Goal: Task Accomplishment & Management: Use online tool/utility

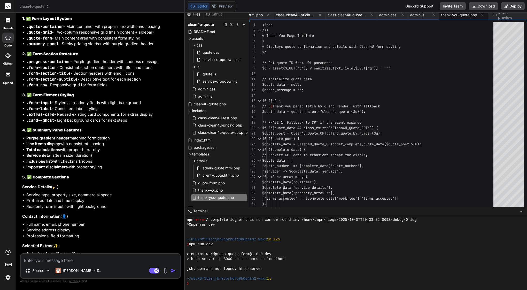
scroll to position [41387, 0]
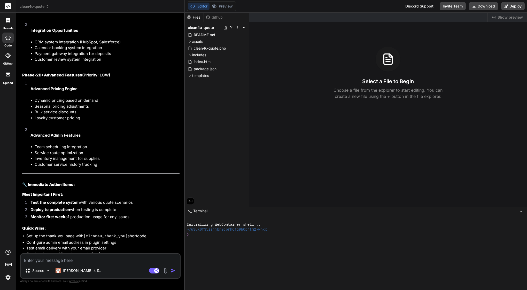
scroll to position [3132, 0]
type textarea "x"
type textarea "w"
type textarea "x"
type textarea "wh"
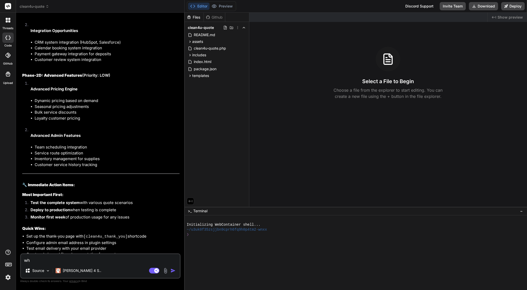
type textarea "x"
type textarea "wha"
type textarea "x"
type textarea "what"
type textarea "x"
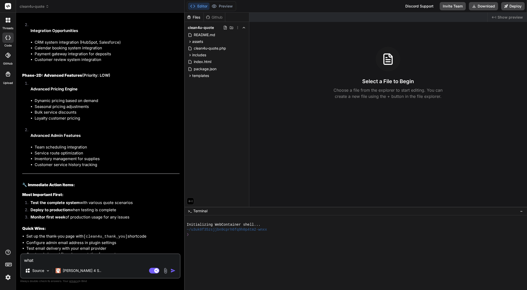
type textarea "what"
type textarea "x"
type textarea "what i"
type textarea "x"
type textarea "what I"
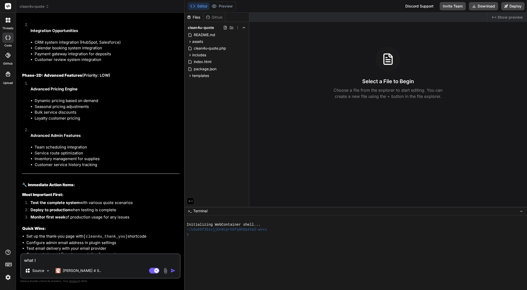
type textarea "x"
type textarea "what I s"
type textarea "x"
type textarea "what I se"
type textarea "x"
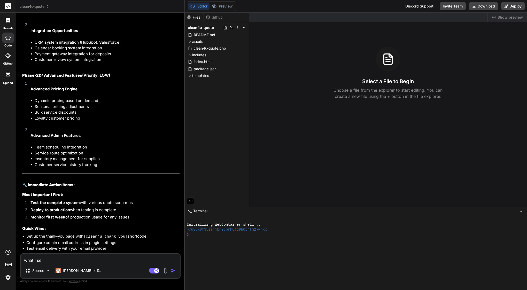
type textarea "what I see"
type textarea "x"
type textarea "what I see"
type textarea "x"
type textarea "what I see n"
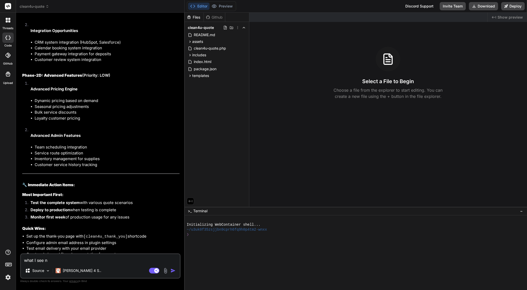
type textarea "x"
type textarea "what I see no"
type textarea "x"
type textarea "what I see now"
type textarea "x"
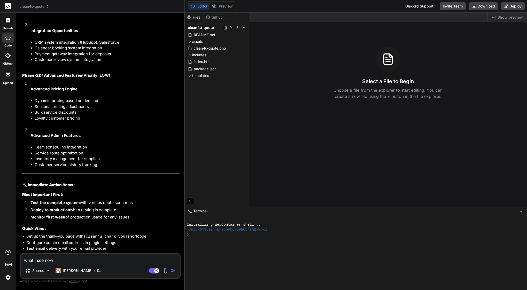
type textarea "what I see now"
type textarea "x"
type textarea "what I see now i"
type textarea "x"
type textarea "what I see now is"
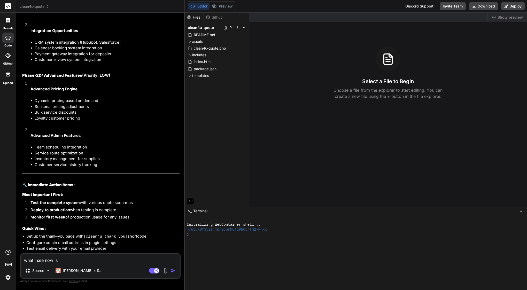
type textarea "x"
type textarea "what I see now is"
type textarea "x"
type textarea "what I see now is e"
type textarea "x"
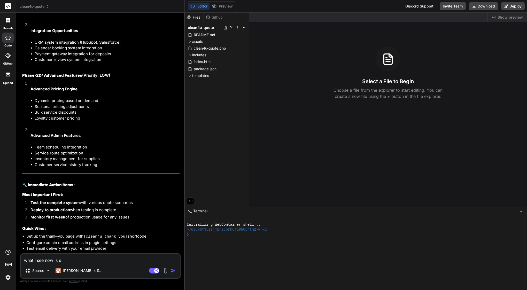
type textarea "what I see now is em"
type textarea "x"
type textarea "what I see now is ema"
type textarea "x"
type textarea "what I see now is emai"
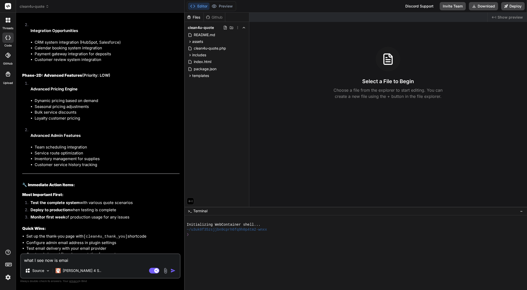
type textarea "x"
type textarea "what I see now is email"
type textarea "x"
type textarea "what I see now is emails"
type textarea "x"
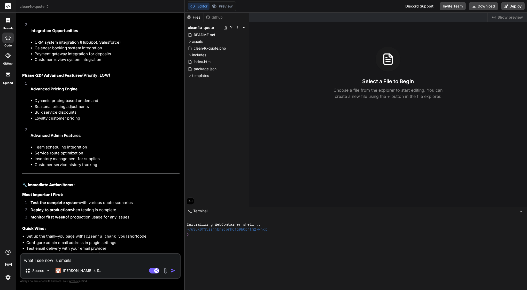
type textarea "what I see now is emails"
type textarea "x"
type textarea "what I see now is emails n"
type textarea "x"
type textarea "what I see now is emails no"
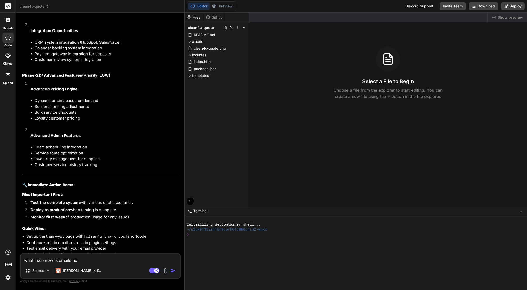
type textarea "x"
type textarea "what I see now is emails not"
type textarea "x"
type textarea "what I see now is emails not"
type textarea "x"
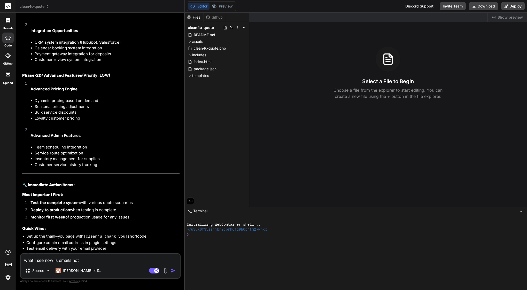
type textarea "what I see now is emails not s"
type textarea "x"
type textarea "what I see now is emails not sh"
type textarea "x"
type textarea "what I see now is emails not sho"
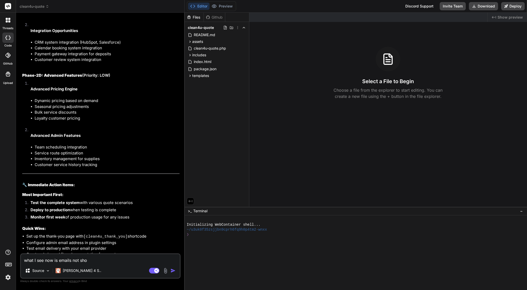
type textarea "x"
type textarea "what I see now is emails not show"
type textarea "x"
type textarea "what I see now is emails not show"
type textarea "x"
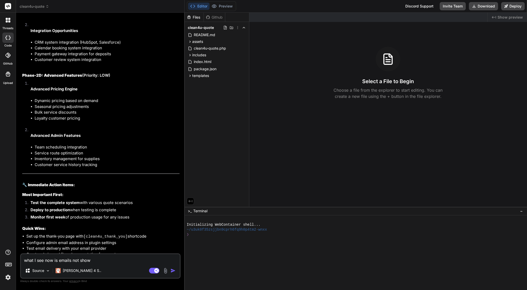
type textarea "what I see now is emails not show p"
type textarea "x"
type textarea "what I see now is emails not show pr"
type textarea "x"
type textarea "what I see now is emails not show pri"
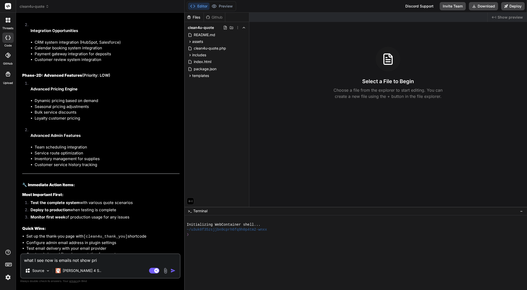
type textarea "x"
type textarea "what I see now is emails not show pric"
type textarea "x"
type textarea "what I see now is emails not show price"
type textarea "x"
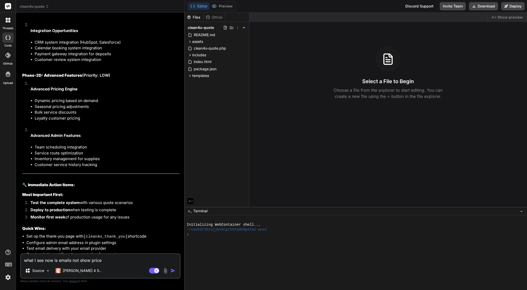
type textarea "what I see now is emails not show prices"
type textarea "x"
type textarea "what I see now is emails not show prices"
type textarea "x"
type textarea "what I see now is emails not show prices a"
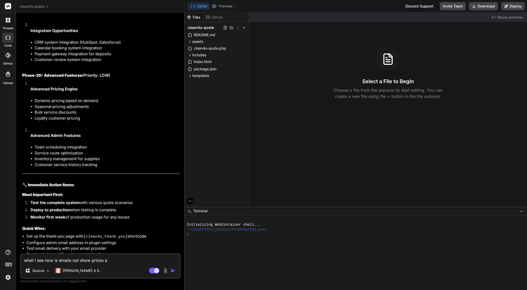
type textarea "x"
type textarea "what I see now is emails not show prices an"
type textarea "x"
type textarea "what I see now is emails not show prices and"
type textarea "x"
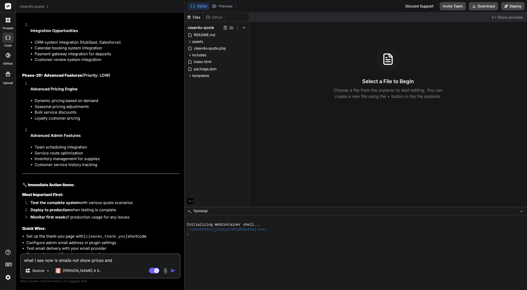
type textarea "what I see now is emails not show prices and"
type textarea "x"
type textarea "what I see now is emails not show prices and i"
type textarea "x"
type textarea "what I see now is emails not show prices and I"
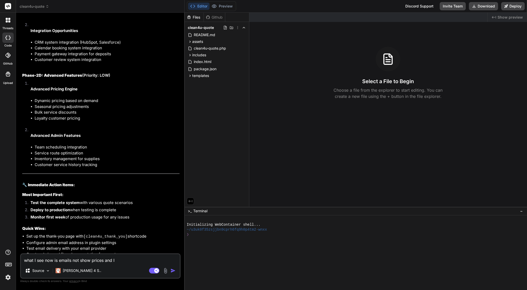
type textarea "x"
type textarea "what I see now is emails not show prices and I d"
type textarea "x"
type textarea "what I see now is emails not show prices and I do"
type textarea "x"
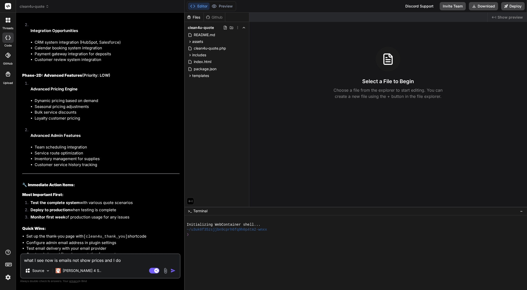
type textarea "what I see now is emails not show prices and I don"
type textarea "x"
type textarea "what I see now is emails not show prices and I dont"
type textarea "x"
type textarea "what I see now is emails not show prices and I dont"
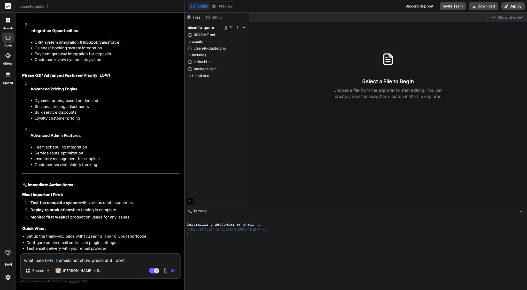
type textarea "x"
type textarea "what I see now is emails not show prices and I dont k"
type textarea "x"
type textarea "what I see now is emails not show prices and I dont kw"
type textarea "x"
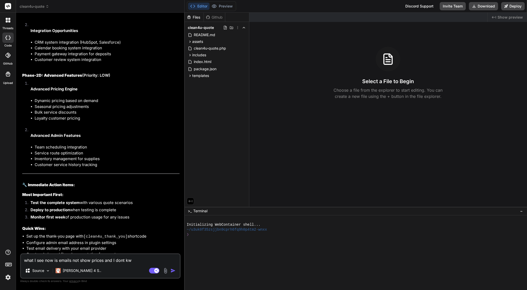
type textarea "what I see now is emails not show prices and I dont kwn"
type textarea "x"
type textarea "what I see now is emails not show prices and I dont kwno"
type textarea "x"
type textarea "what I see now is emails not show prices and I dont kano"
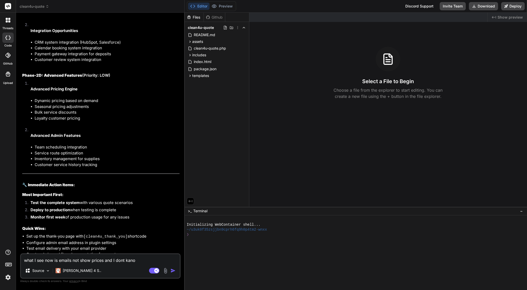
type textarea "x"
type textarea "what I see now is emails not show prices and I dont kano h"
type textarea "x"
type textarea "what I see now is emails not show prices and I dont kano ho"
type textarea "x"
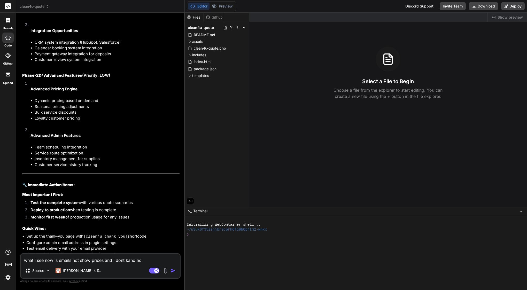
type textarea "what I see now is emails not show prices and I dont kano how"
type textarea "x"
type textarea "what I see now is emails not show prices and I dont kano how"
type textarea "x"
type textarea "what I see now is emails not show prices and I dont kano how t"
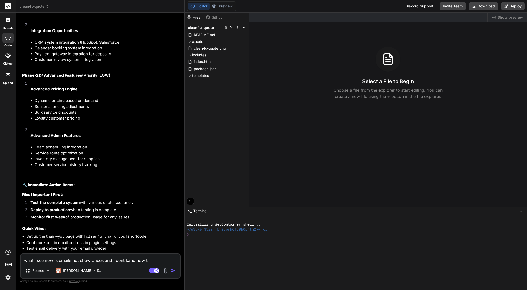
type textarea "x"
type textarea "what I see now is emails not show prices and I dont kano how to"
type textarea "x"
type textarea "what I see now is emails not show prices and I dont kano how to"
click at [198, 54] on span "includes" at bounding box center [199, 54] width 14 height 5
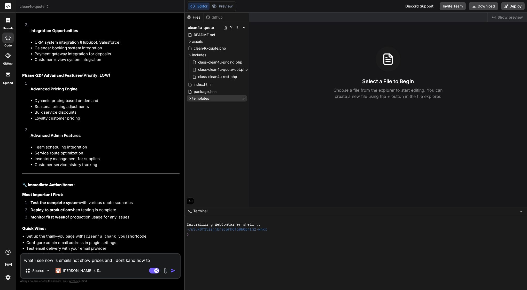
click at [202, 98] on span "templates" at bounding box center [200, 98] width 17 height 5
click at [202, 105] on span "emails" at bounding box center [202, 105] width 11 height 5
click at [221, 112] on span "admin-quote.html.php" at bounding box center [221, 112] width 39 height 6
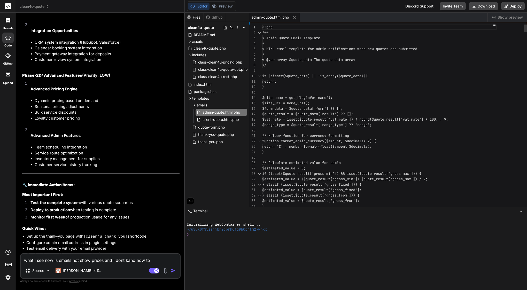
scroll to position [38, 0]
click at [286, 61] on span "* @var array $quote_data The quote data array" at bounding box center [308, 59] width 93 height 5
type textarea "<?php /** * Admin Quote Email Template * * HTML email template for admin notifi…"
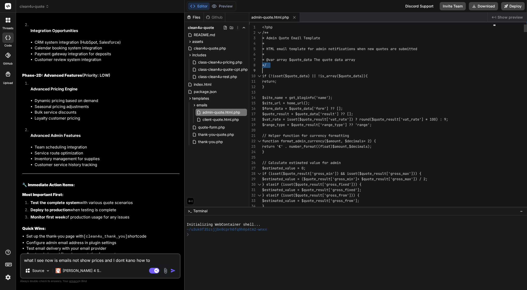
click at [286, 61] on span "* @var array $quote_data The quote data array" at bounding box center [308, 59] width 93 height 5
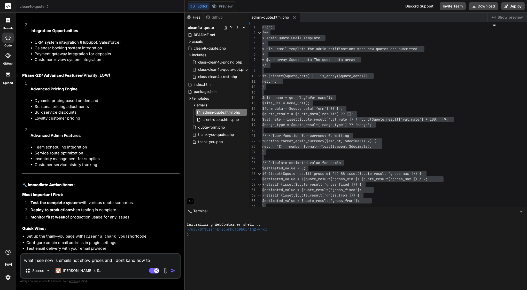
click at [154, 260] on textarea "what I see now is emails not show prices and I dont kano how to" at bounding box center [100, 258] width 159 height 9
type textarea "x"
type textarea "what I see now is emails not show prices and I dont kano how to"
type textarea "x"
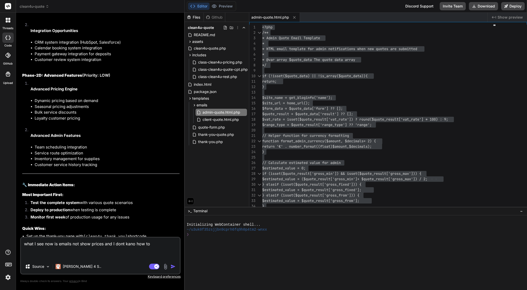
paste textarea "<?php /** * Admin Quote Email Template * * HTML email template for admin notifi…"
type textarea "what I see now is emails not show prices and I dont kano how to <?php /** * Adm…"
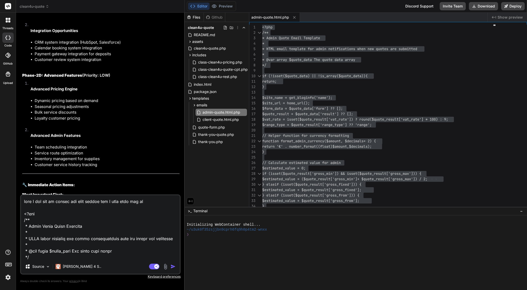
scroll to position [0, 0]
click at [130, 202] on textarea at bounding box center [100, 227] width 159 height 64
type textarea "x"
type textarea "what I see now is emails not show prices and I dont kan how to <?php /** * Admi…"
type textarea "x"
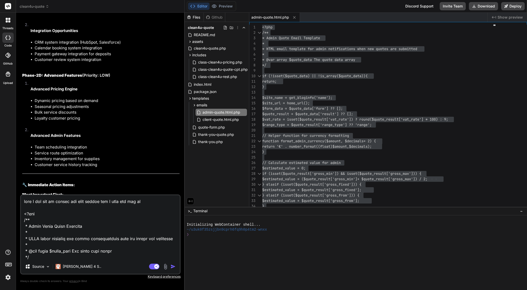
type textarea "what I see now is emails not show prices and I dont ka how to <?php /** * Admin…"
type textarea "x"
type textarea "what I see now is emails not show prices and I dont k how to <?php /** * Admin …"
type textarea "x"
type textarea "what I see now is emails not show prices and I dont how to <?php /** * Admin Qu…"
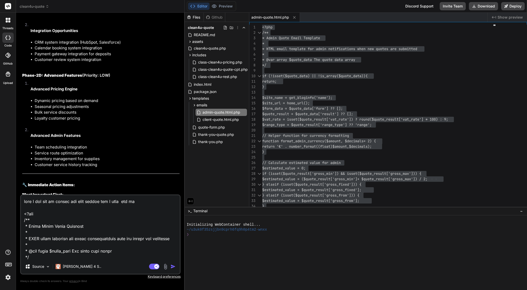
click at [143, 201] on textarea at bounding box center [100, 227] width 159 height 64
type textarea "x"
type textarea "what I see now is emails not show prices and I dont how to <?php /** * Admin Qu…"
type textarea "x"
type textarea "what I see now is emails not show prices and I dont how t <?php /** * Admin Quo…"
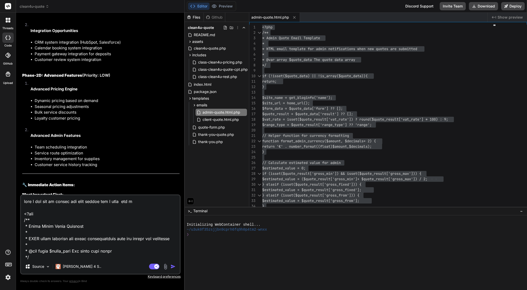
type textarea "x"
type textarea "what I see now is emails not show prices and I dont how <?php /** * Admin Quote…"
type textarea "x"
type textarea "what I see now is emails not show prices and I dont how <?php /** * Admin Quote…"
type textarea "x"
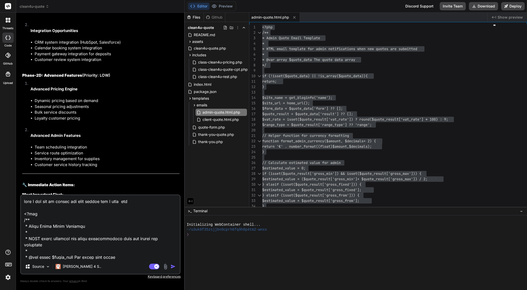
type textarea "what I see now is emails not show prices and I dont ho <?php /** * Admin Quote …"
type textarea "x"
type textarea "what I see now is emails not show prices and I dont h <?php /** * Admin Quote E…"
type textarea "x"
type textarea "what I see now is emails not show prices and I dont <?php /** * Admin Quote Ema…"
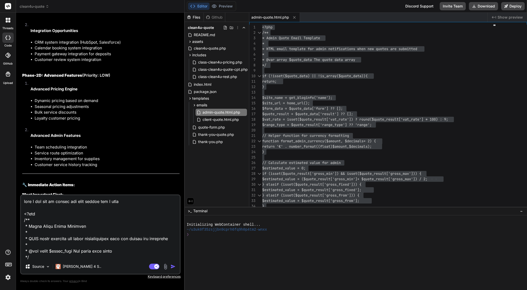
type textarea "x"
type textarea "what I see now is emails not show prices and I dont b <?php /** * Admin Quote E…"
type textarea "x"
type textarea "what I see now is emails not show prices and I dont bu <?php /** * Admin Quote …"
type textarea "x"
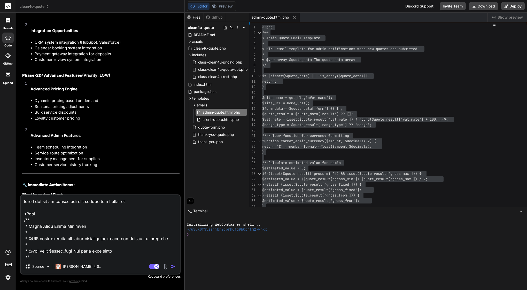
type textarea "what I see now is emails not show prices and I dont but <?php /** * Admin Quote…"
type textarea "x"
type textarea "what I see now is emails not show prices and I dont butt <?php /** * Admin Quot…"
type textarea "x"
type textarea "what I see now is emails not show prices and I dont butto <?php /** * Admin Quo…"
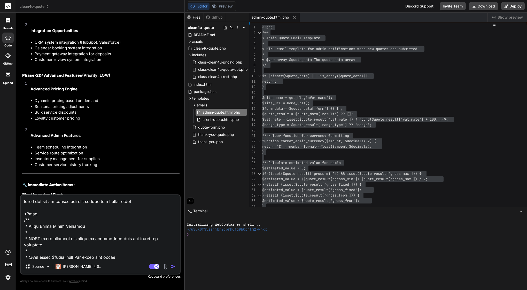
type textarea "x"
type textarea "what I see now is emails not show prices and I dont button <?php /** * Admin Qu…"
type textarea "x"
type textarea "what I see now is emails not show prices and I dont buttons <?php /** * Admin Q…"
type textarea "x"
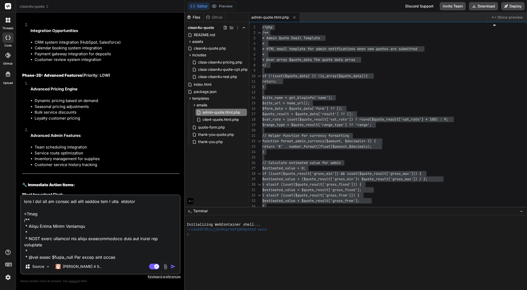
type textarea "what I see now is emails not show prices and I dont buttons <?php /** * Admin Q…"
type textarea "x"
type textarea "what I see now is emails not show prices and I dont buttons i <?php /** * Admin…"
type textarea "x"
type textarea "what I see now is emails not show prices and I dont buttons in <?php /** * Admi…"
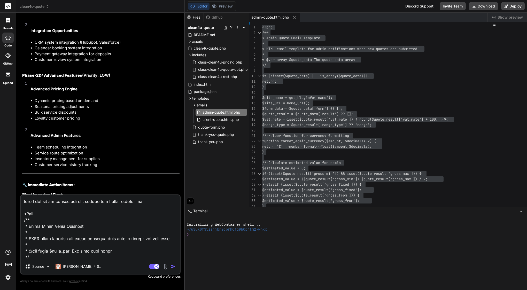
type textarea "x"
type textarea "what I see now is emails not show prices and I dont buttons in <?php /** * Admi…"
type textarea "x"
type textarea "what I see now is emails not show prices and I dont buttons in a <?php /** * Ad…"
type textarea "x"
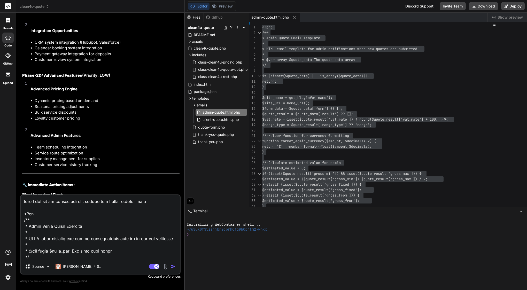
type textarea "what I see now is emails not show prices and I dont buttons in ad <?php /** * A…"
type textarea "x"
type textarea "what I see now is emails not show prices and I dont buttons in adm <?php /** * …"
type textarea "x"
type textarea "what I see now is emails not show prices and I dont buttons in admi <?php /** *…"
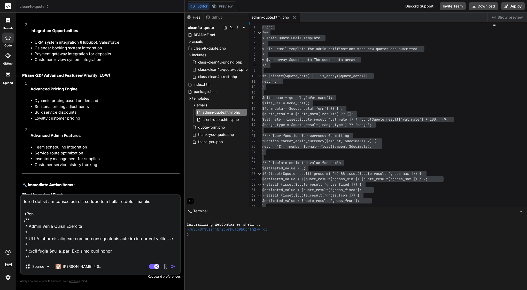
type textarea "x"
type textarea "what I see now is emails not show prices and I dont buttons in admin <?php /** …"
type textarea "x"
type textarea "what I see now is emails not show prices and I dont buttons in admin <?php /** …"
type textarea "x"
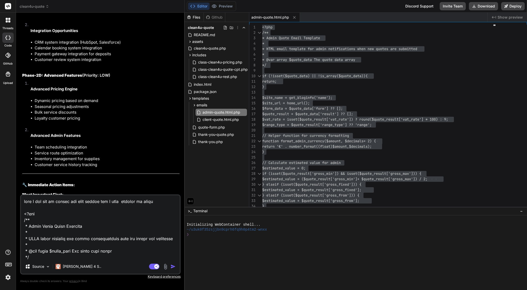
type textarea "what I see now is emails not show prices and I dont buttons in admin e <?php /*…"
type textarea "x"
type textarea "what I see now is emails not show prices and I dont buttons in admin em <?php /…"
type textarea "x"
type textarea "what I see now is emails not show prices and I dont buttons in admin ema <?php …"
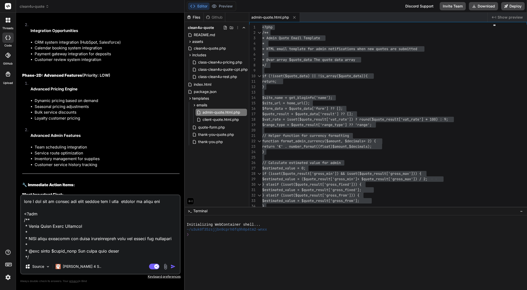
type textarea "x"
type textarea "what I see now is emails not show prices and I dont buttons in admin emai <?php…"
type textarea "x"
type textarea "what I see now is emails not show prices and I dont buttons in admin email <?ph…"
type textarea "x"
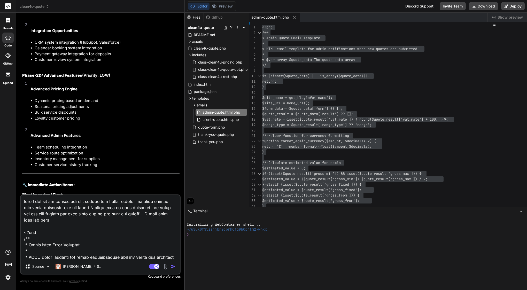
click at [151, 215] on textarea at bounding box center [100, 227] width 159 height 64
click at [63, 223] on textarea at bounding box center [100, 227] width 159 height 64
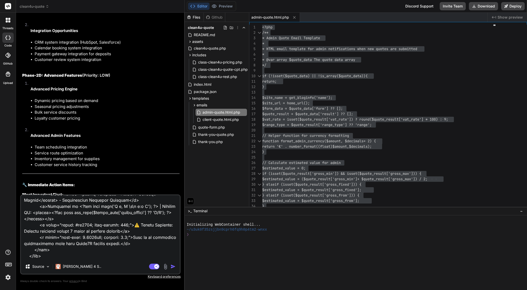
scroll to position [5214, 0]
click at [56, 260] on div "Source Claude 4 S.. Agent Mode. When this toggle is activated, AI automatically…" at bounding box center [100, 234] width 160 height 80
click at [56, 256] on textarea at bounding box center [100, 227] width 159 height 64
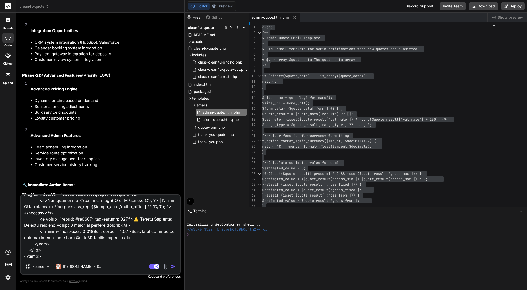
scroll to position [5220, 0]
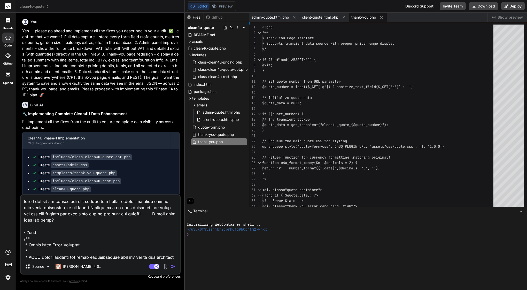
scroll to position [38, 0]
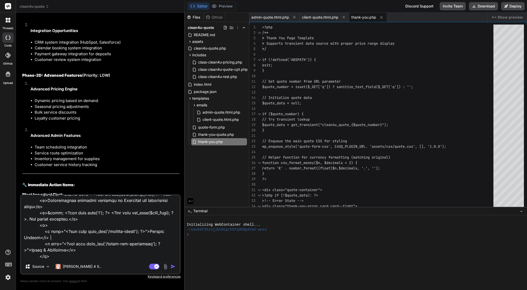
type textarea "lore I dol sit am consec adi elit seddoe tem I utla etdolor ma aliqu enimad min…"
type textarea "x"
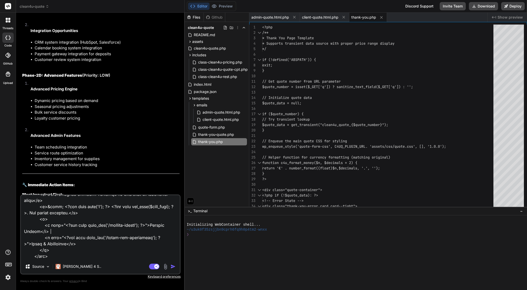
type textarea "lore I dol sit am consec adi elit seddoe tem I utla etdolor ma aliqu enimad min…"
type textarea "x"
type textarea "what I see now is emails not show prices and I dont buttons in admin emails not…"
type textarea "x"
type textarea "what I see now is emails not show prices and I dont buttons in admin emails not…"
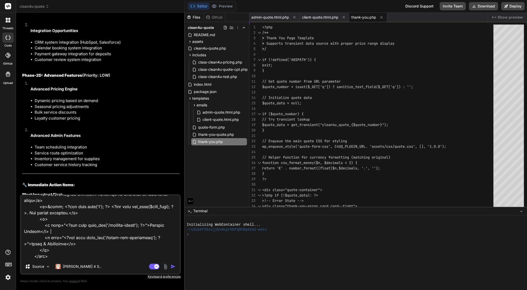
type textarea "x"
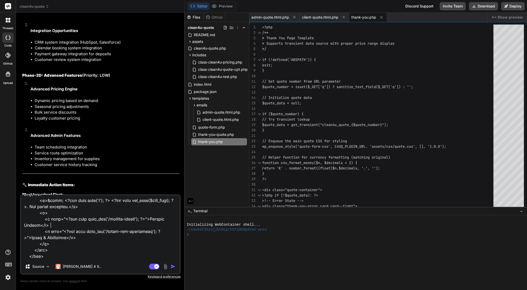
type textarea "what I see now is emails not show prices and I dont buttons in admin emails not…"
type textarea "x"
type textarea "what I see now is emails not show prices and I dont buttons in admin emails not…"
type textarea "x"
type textarea "what I see now is emails not show prices and I dont buttons in admin emails not…"
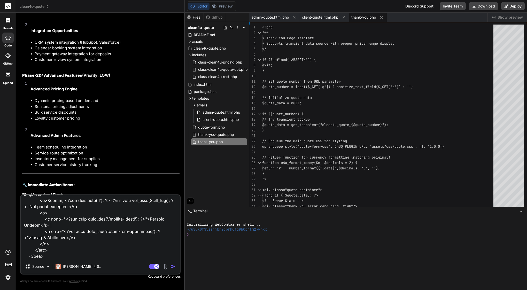
type textarea "x"
type textarea "what I see now is emails not show prices and I dont buttons in admin emails not…"
type textarea "x"
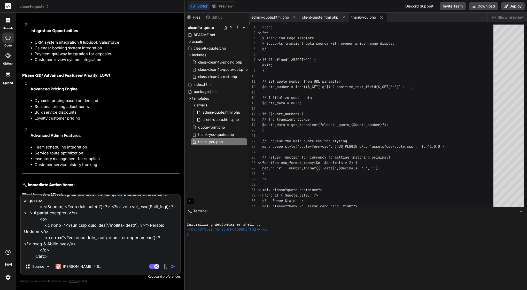
type textarea "what I see now is emails not show prices and I dont buttons in admin emails not…"
type textarea "x"
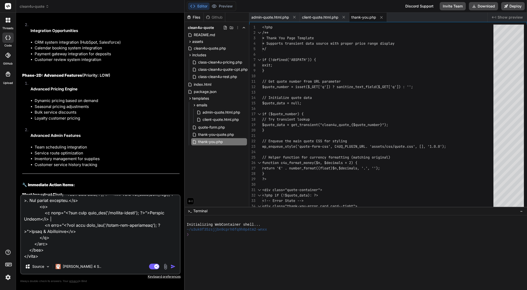
type textarea "what I see now is emails not show prices and I dont buttons in admin emails not…"
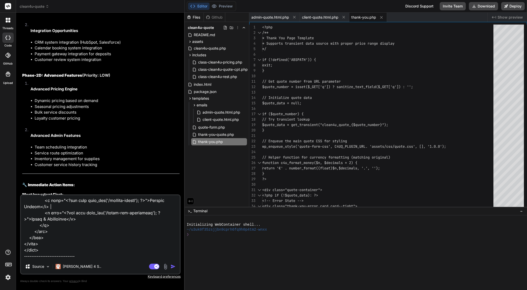
type textarea "x"
type textarea "what I see now is emails not show prices and I dont buttons in admin emails not…"
type textarea "x"
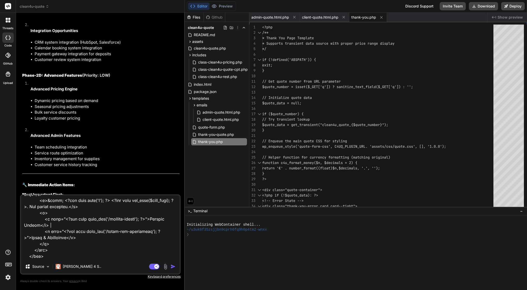
type textarea "what I see now is emails not show prices and I dont buttons in admin emails not…"
type textarea "x"
click at [46, 255] on textarea at bounding box center [100, 227] width 159 height 64
click at [57, 256] on textarea at bounding box center [100, 227] width 159 height 64
type textarea "what I see now is emails not show prices and I dont buttons in admin emails not…"
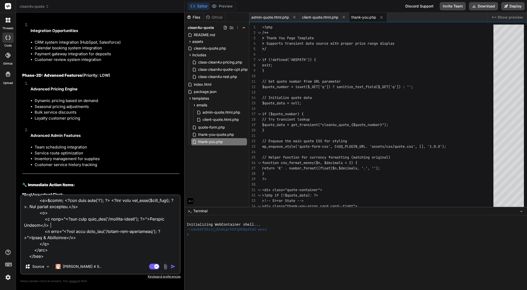
type textarea "x"
type textarea "what I see now is emails not show prices and I dont buttons in admin emails not…"
type textarea "x"
type textarea "what I see now is emails not show prices and I dont buttons in admin emails not…"
type textarea "x"
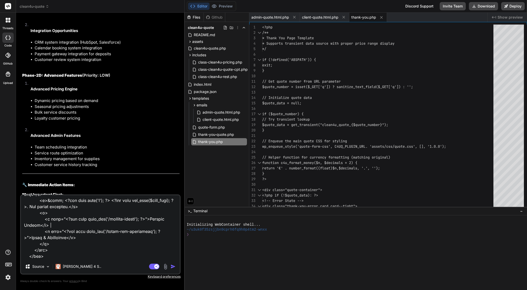
type textarea "what I see now is emails not show prices and I dont buttons in admin emails not…"
type textarea "x"
type textarea "what I see now is emails not show prices and I dont buttons in admin emails not…"
type textarea "x"
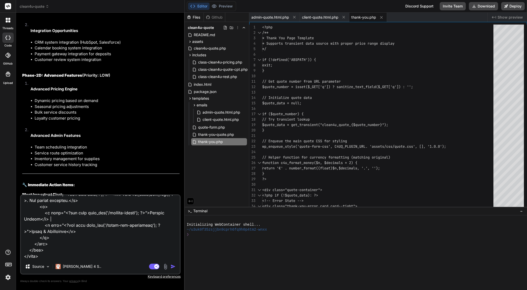
type textarea "what I see now is emails not show prices and I dont buttons in admin emails not…"
type textarea "x"
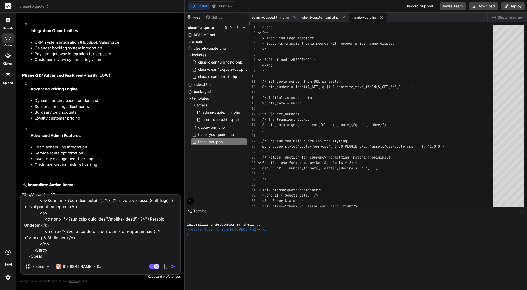
type textarea "what I see now is emails not show prices and I dont buttons in admin emails not…"
type textarea "x"
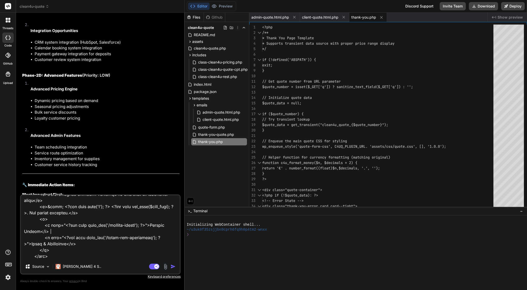
type textarea "what I see now is emails not show prices and I dont buttons in admin emails not…"
type textarea "x"
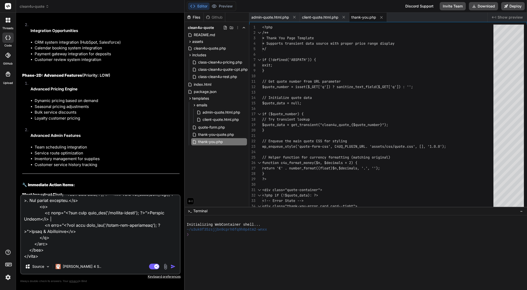
type textarea "what I see now is emails not show prices and I dont buttons in admin emails not…"
type textarea "x"
type textarea "what I see now is emails not show prices and I dont buttons in admin emails not…"
type textarea "x"
type textarea "what I see now is emails not show prices and I dont buttons in admin emails not…"
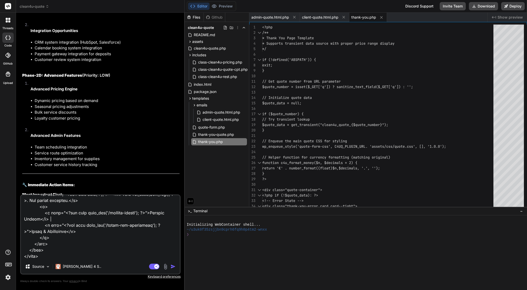
type textarea "x"
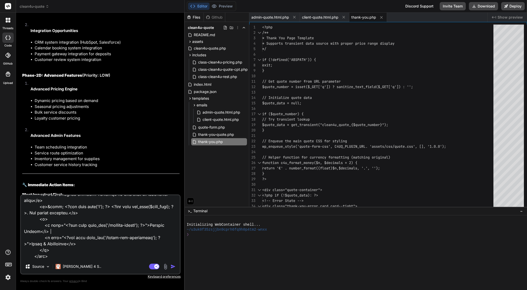
type textarea "what I see now is emails not show prices and I dont buttons in admin emails not…"
type textarea "x"
type textarea "what I see now is emails not show prices and I dont buttons in admin emails not…"
type textarea "x"
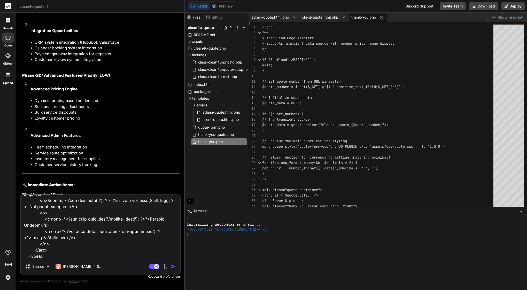
type textarea "what I see now is emails not show prices and I dont buttons in admin emails not…"
type textarea "x"
type textarea "lore I dol sit am consec adi elit seddoe tem I utla etdolor ma aliqu enimad min…"
type textarea "x"
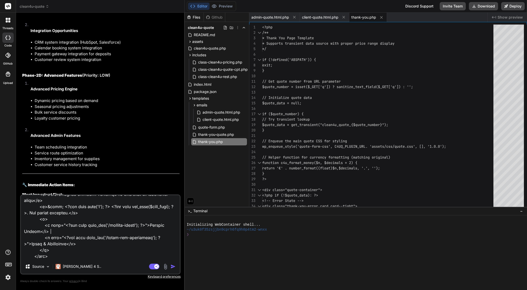
drag, startPoint x: 140, startPoint y: 255, endPoint x: 160, endPoint y: 255, distance: 19.4
click at [159, 255] on textarea at bounding box center [100, 227] width 159 height 64
type textarea "lore I dol sit am consec adi elit seddoe tem I utla etdolor ma aliqu enimad min…"
type textarea "x"
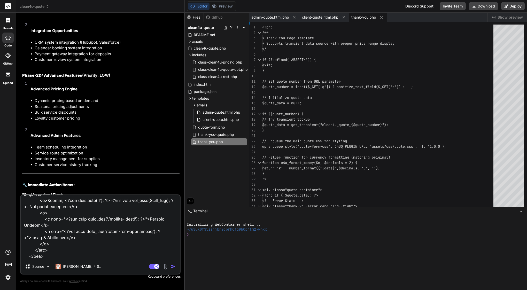
type textarea "lore I dol sit am consec adi elit seddoe tem I utla etdolor ma aliqu enimad min…"
type textarea "x"
type textarea "lore I dol sit am consec adi elit seddoe tem I utla etdolor ma aliqu enimad min…"
type textarea "x"
type textarea "lore I dol sit am consec adi elit seddoe tem I utla etdolor ma aliqu enimad min…"
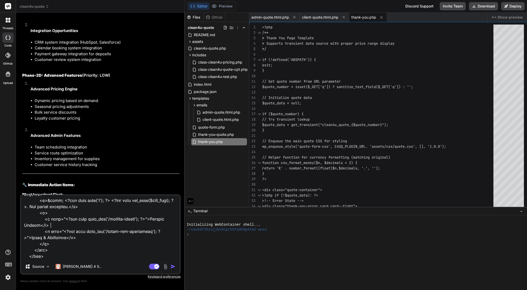
type textarea "x"
type textarea "lore I dol sit am consec adi elit seddoe tem I utla etdolor ma aliqu enimad min…"
type textarea "x"
type textarea "lore I dol sit am consec adi elit seddoe tem I utla etdolor ma aliqu enimad min…"
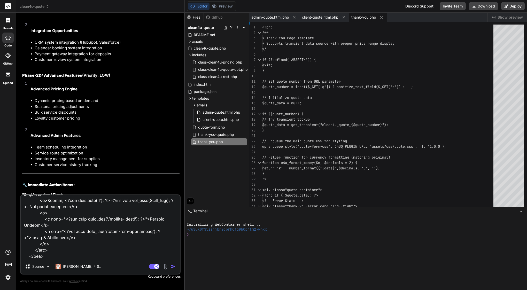
type textarea "x"
type textarea "lore I dol sit am consec adi elit seddoe tem I utla etdolor ma aliqu enimad min…"
type textarea "x"
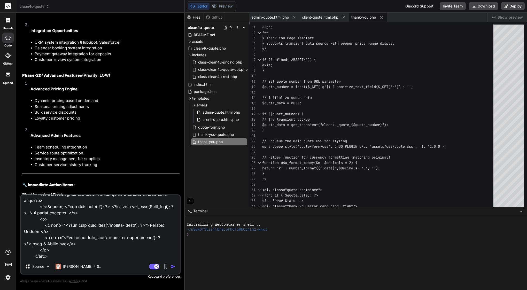
type textarea "lore I dol sit am consec adi elit seddoe tem I utla etdolor ma aliqu enimad min…"
type textarea "x"
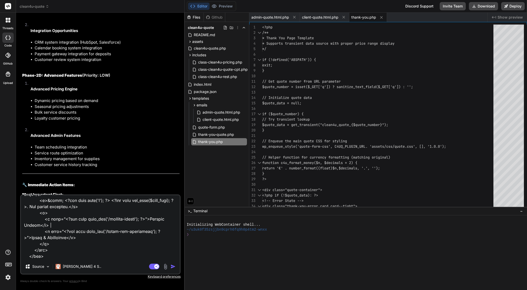
type textarea "lore I dol sit am consec adi elit seddoe tem I utla etdolor ma aliqu enimad min…"
type textarea "x"
type textarea "lore I dol sit am consec adi elit seddoe tem I utla etdolor ma aliqu enimad min…"
type textarea "x"
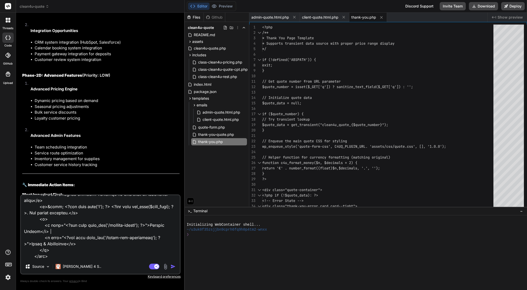
type textarea "lore I dol sit am consec adi elit seddoe tem I utla etdolor ma aliqu enimad min…"
type textarea "x"
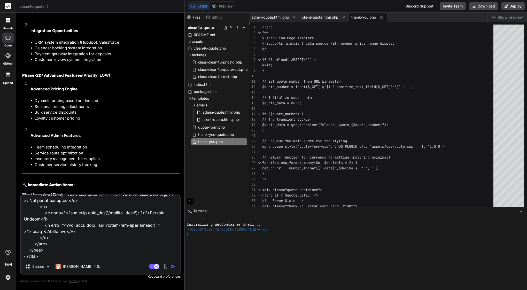
type textarea "lore I dol sit am consec adi elit seddoe tem I utla etdolor ma aliqu enimad min…"
type textarea "x"
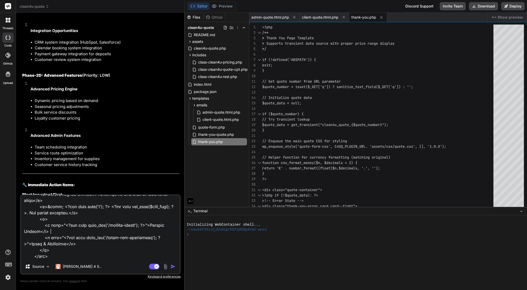
type textarea "lore I dol sit am consec adi elit seddoe tem I utla etdolor ma aliqu enimad min…"
type textarea "x"
type textarea "lore I dol sit am consec adi elit seddoe tem I utla etdolor ma aliqu enimad min…"
type textarea "x"
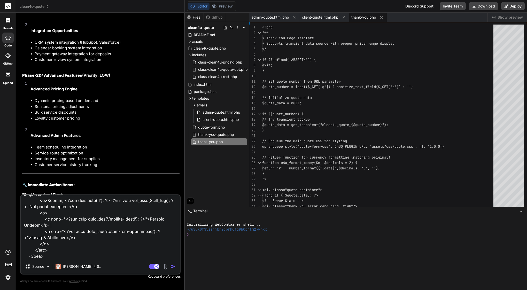
type textarea "lore I dol sit am consec adi elit seddoe tem I utla etdolor ma aliqu enimad min…"
type textarea "x"
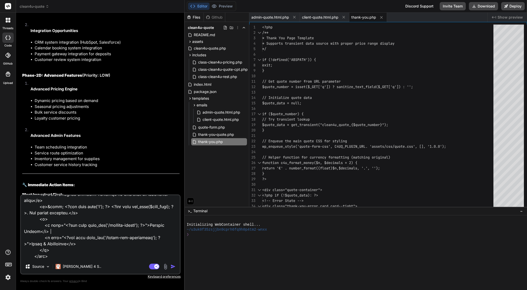
type textarea "lore I dol sit am consec adi elit seddoe tem I utla etdolor ma aliqu enimad min…"
type textarea "x"
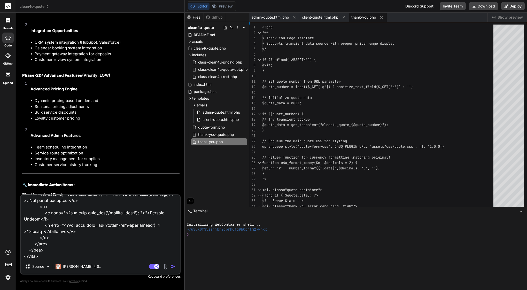
type textarea "lore I dol sit am consec adi elit seddoe tem I utla etdolor ma aliqu enimad min…"
type textarea "x"
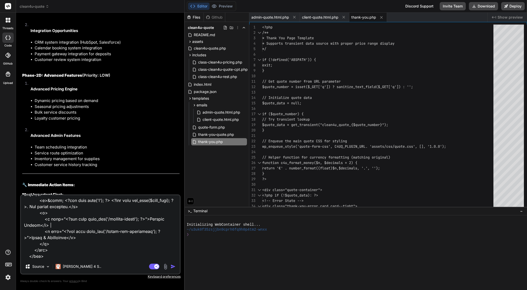
type textarea "lore I dol sit am consec adi elit seddoe tem I utla etdolor ma aliqu enimad min…"
type textarea "x"
type textarea "lore I dol sit am consec adi elit seddoe tem I utla etdolor ma aliqu enimad min…"
type textarea "x"
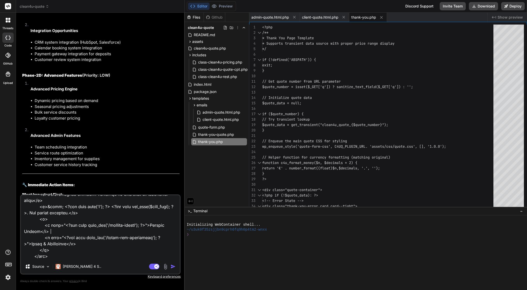
type textarea "lore I dol sit am consec adi elit seddoe tem I utla etdolor ma aliqu enimad min…"
type textarea "x"
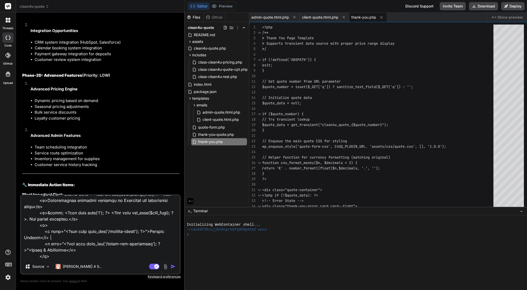
type textarea "lore I dol sit am consec adi elit seddoe tem I utla etdolor ma aliqu enimad min…"
type textarea "x"
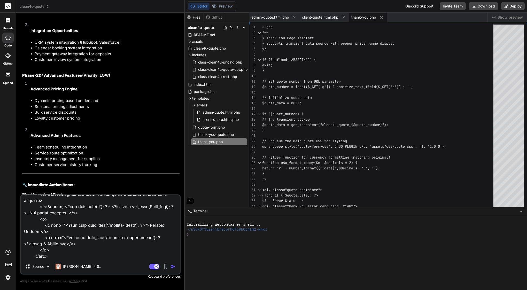
type textarea "lore I dol sit am consec adi elit seddoe tem I utla etdolor ma aliqu enimad min…"
type textarea "x"
type textarea "lore I dol sit am consec adi elit seddoe tem I utla etdolor ma aliqu enimad min…"
type textarea "x"
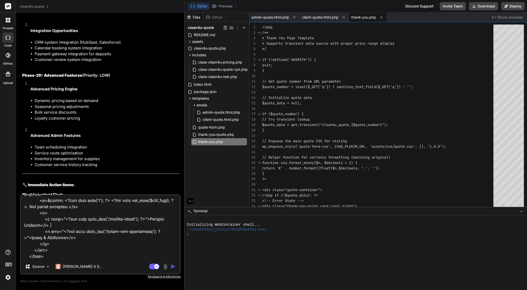
type textarea "lore I dol sit am consec adi elit seddoe tem I utla etdolor ma aliqu enimad min…"
type textarea "x"
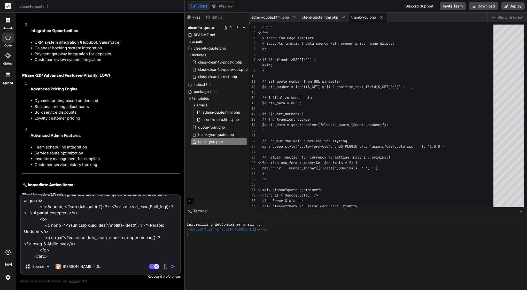
type textarea "lore I dol sit am consec adi elit seddoe tem I utla etdolor ma aliqu enimad min…"
type textarea "x"
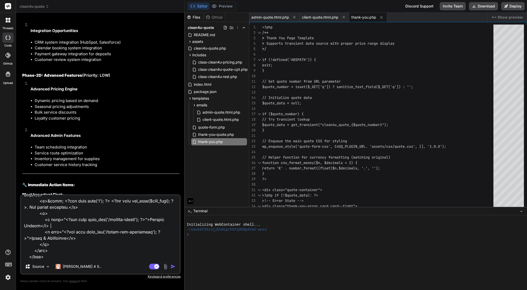
type textarea "lore I dol sit am consec adi elit seddoe tem I utla etdolor ma aliqu enimad min…"
type textarea "x"
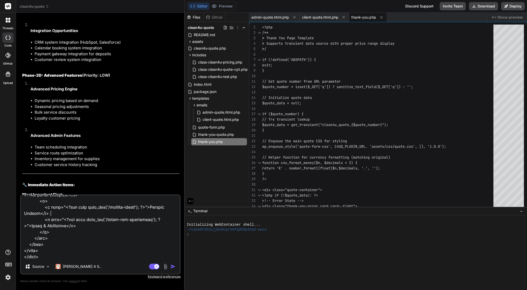
type textarea "lore I dol sit am consec adi elit seddoe tem I utla etdolor ma aliqu enimad min…"
type textarea "x"
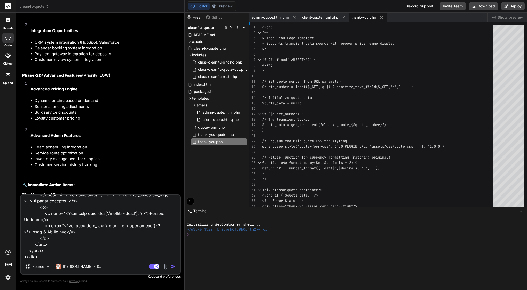
type textarea "lore I dol sit am consec adi elit seddoe tem I utla etdolor ma aliqu enimad min…"
type textarea "x"
type textarea "lore I dol sit am consec adi elit seddoe tem I utla etdolor ma aliqu enimad min…"
type textarea "x"
type textarea "lore I dol sit am consec adi elit seddoe tem I utla etdolor ma aliqu enimad min…"
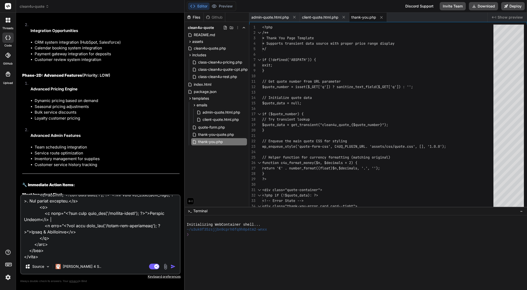
type textarea "x"
type textarea "lore I dol sit am consec adi elit seddoe tem I utla etdolor ma aliqu enimad min…"
type textarea "x"
type textarea "lore I dol sit am consec adi elit seddoe tem I utla etdolor ma aliqu enimad min…"
type textarea "x"
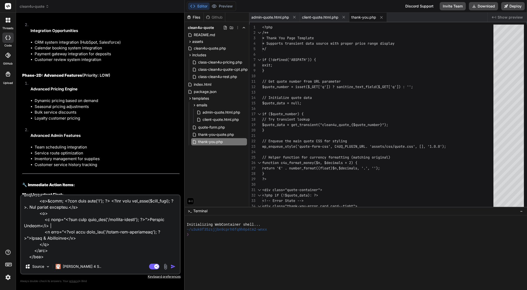
type textarea "lore I dol sit am consec adi elit seddoe tem I utla etdolor ma aliqu enimad min…"
type textarea "x"
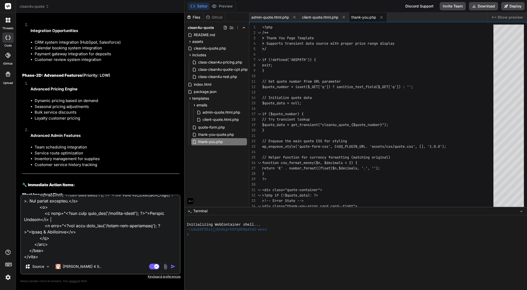
type textarea "lore I dol sit am consec adi elit seddoe tem I utla etdolor ma aliqu enimad min…"
type textarea "x"
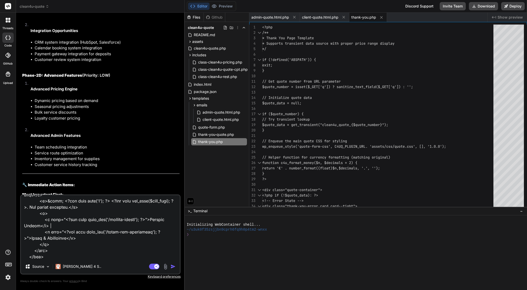
type textarea "lore I dol sit am consec adi elit seddoe tem I utla etdolor ma aliqu enimad min…"
type textarea "x"
type textarea "lore I dol sit am consec adi elit seddoe tem I utla etdolor ma aliqu enimad min…"
type textarea "x"
type textarea "lore I dol sit am consec adi elit seddoe tem I utla etdolor ma aliqu enimad min…"
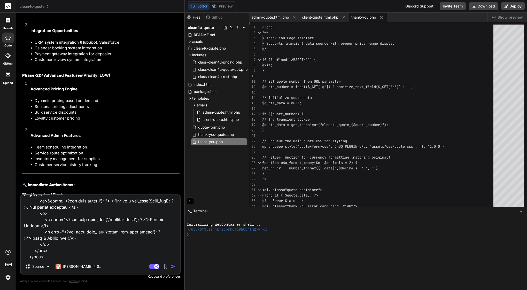
type textarea "x"
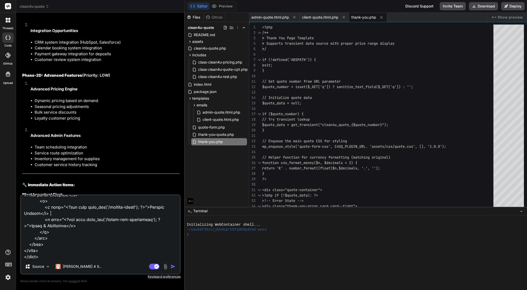
type textarea "lore I dol sit am consec adi elit seddoe tem I utla etdolor ma aliqu enimad min…"
type textarea "x"
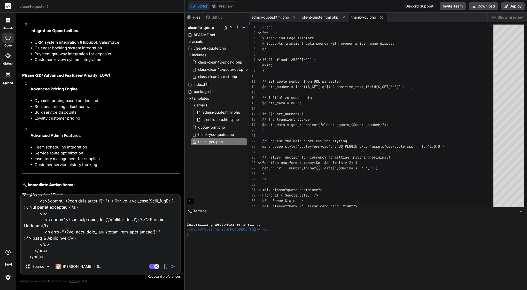
type textarea "lore I dol sit am consec adi elit seddoe tem I utla etdolor ma aliqu enimad min…"
type textarea "x"
type textarea "lore I dol sit am consec adi elit seddoe tem I utla etdolor ma aliqu enimad min…"
type textarea "x"
type textarea "lore I dol sit am consec adi elit seddoe tem I utla etdolor ma aliqu enimad min…"
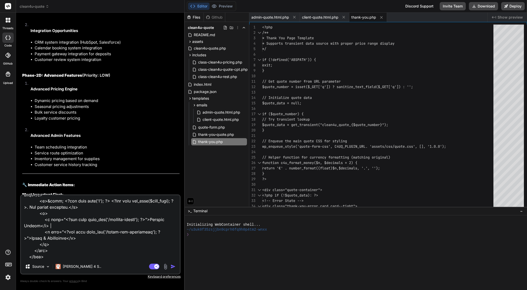
type textarea "x"
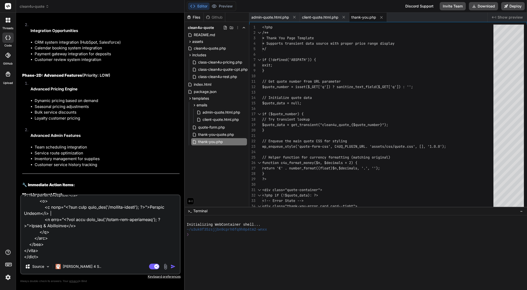
type textarea "lore I dol sit am consec adi elit seddoe tem I utla etdolor ma aliqu enimad min…"
type textarea "x"
type textarea "lore I dol sit am consec adi elit seddoe tem I utla etdolor ma aliqu enimad min…"
type textarea "x"
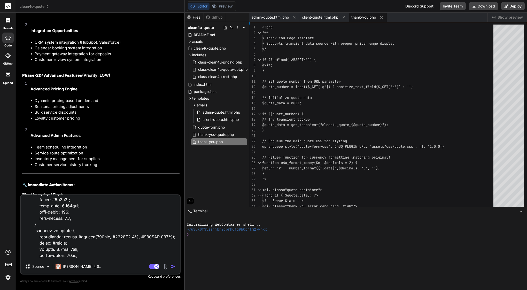
scroll to position [6354, 0]
type textarea "lore I dol sit am consec adi elit seddoe tem I utla etdolor ma aliqu enimad min…"
click at [172, 267] on img "button" at bounding box center [172, 266] width 5 height 5
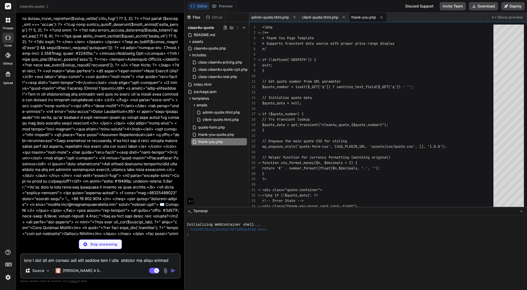
scroll to position [0, 0]
type textarea "x"
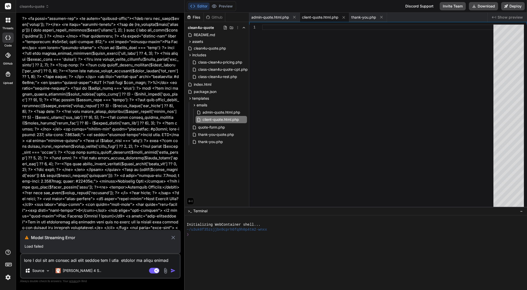
scroll to position [5922, 0]
click at [173, 237] on icon at bounding box center [173, 238] width 6 height 6
type textarea "x"
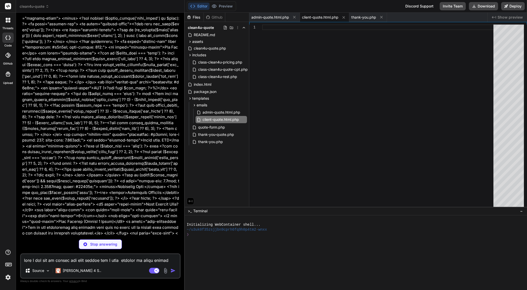
scroll to position [0, 0]
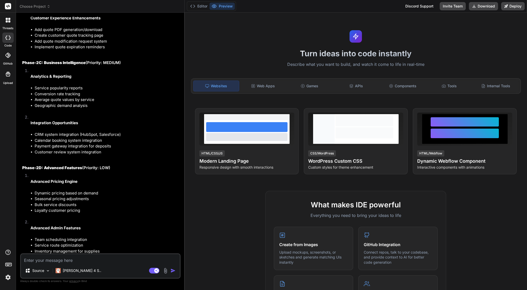
scroll to position [2672, 0]
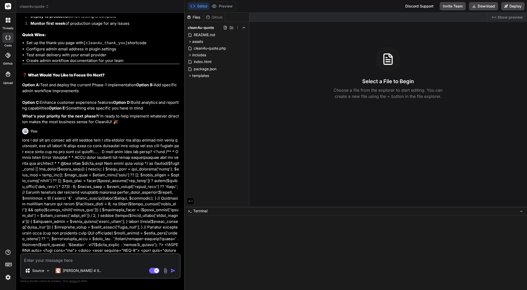
type textarea "x"
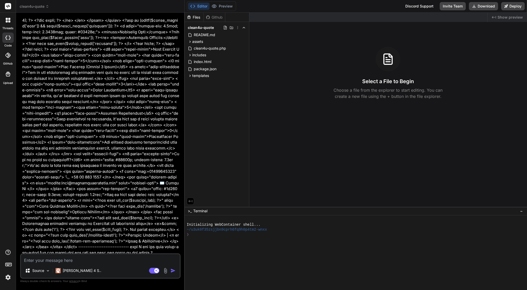
scroll to position [5418, 0]
type textarea "?"
type textarea "x"
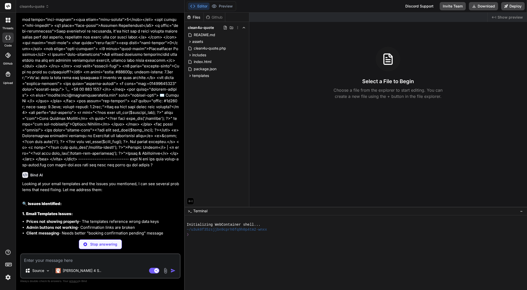
scroll to position [5506, 0]
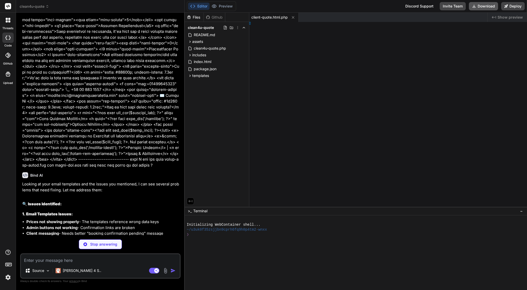
type textarea "x"
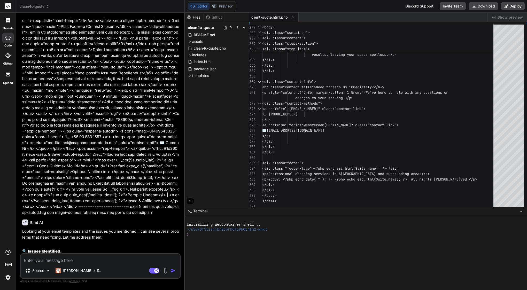
scroll to position [5457, 0]
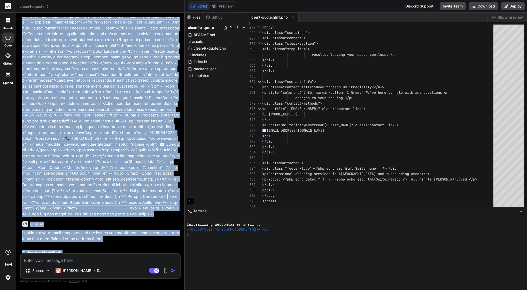
drag, startPoint x: 21, startPoint y: 133, endPoint x: 126, endPoint y: 146, distance: 104.9
click at [126, 146] on div "You Bind AI 🎨 Fixing Clean4U Thank You Page Design I'll update the thank you pa…" at bounding box center [100, 135] width 159 height 237
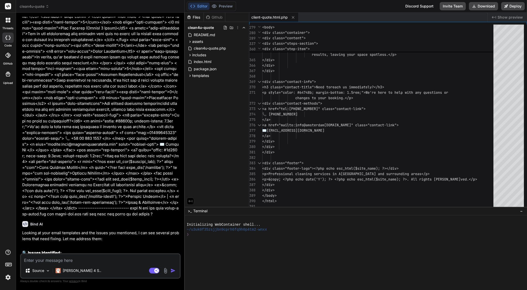
drag, startPoint x: 164, startPoint y: 148, endPoint x: 27, endPoint y: 131, distance: 137.5
copy div "File Confusion: thank-you-quote.php - This is the main plugin template (correct…"
click at [93, 258] on textarea at bounding box center [100, 258] width 159 height 9
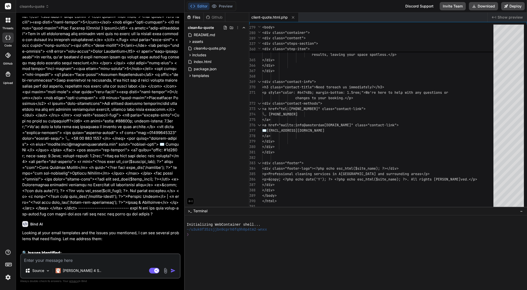
type textarea "w"
type textarea "x"
type textarea "W"
type textarea "x"
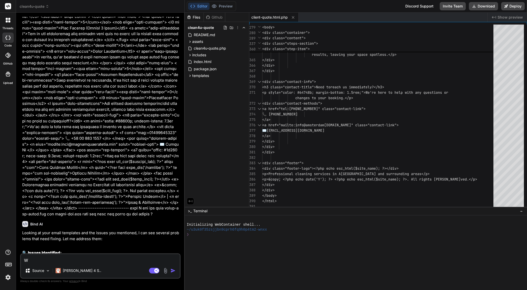
type textarea "Wh"
type textarea "x"
type textarea "Wha"
type textarea "x"
type textarea "What"
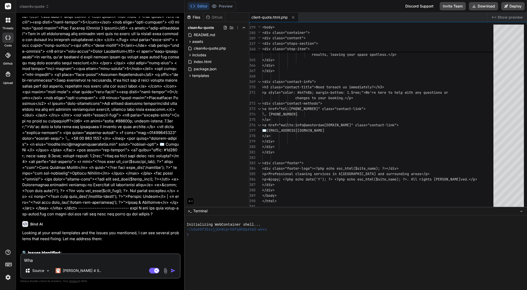
type textarea "x"
type textarea "What"
type textarea "x"
type textarea "What a"
type textarea "x"
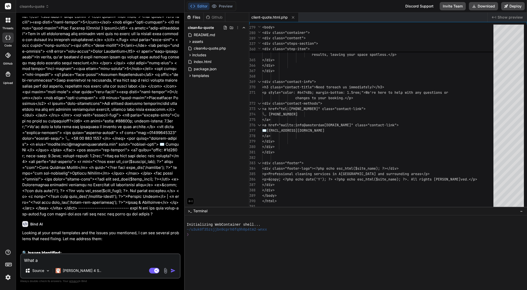
type textarea "What ab"
type textarea "x"
type textarea "What abo"
type textarea "x"
type textarea "What abou"
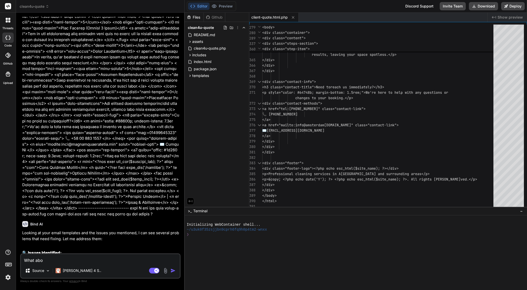
type textarea "x"
type textarea "What about"
type textarea "x"
type textarea "What about"
type textarea "x"
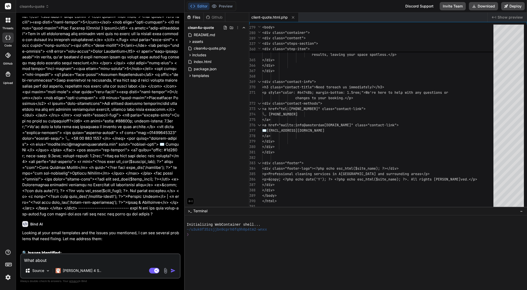
paste textarea "File Confusion: thank-you-quote.php - This is the main plugin template (correct…"
type textarea "What about File Confusion: thank-you-quote.php - This is the main plugin templa…"
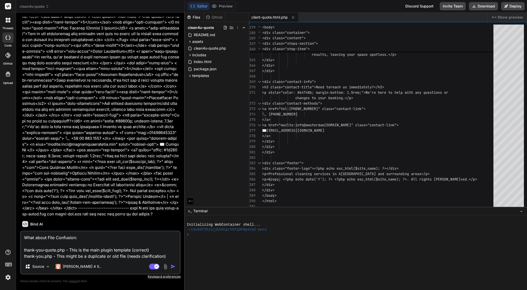
type textarea "x"
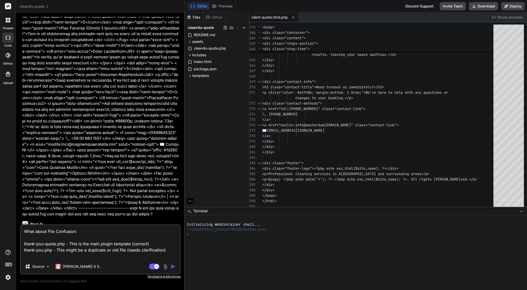
type textarea "What about File Confusion: thank-you-quote.php - This is the main plugin templa…"
type textarea "x"
type textarea "What about File Confusion: thank-you-quote.php - This is the main plugin templa…"
type textarea "x"
type textarea "What about File Confusion: thank-you-quote.php - This is the main plugin templa…"
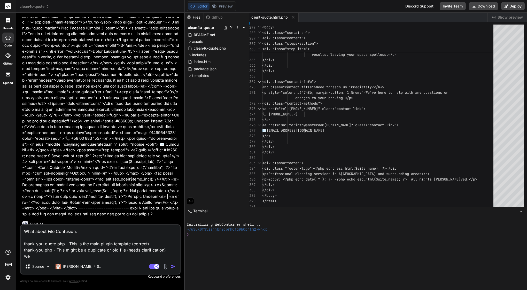
type textarea "x"
type textarea "What about File Confusion: thank-you-quote.php - This is the main plugin templa…"
type textarea "x"
type textarea "What about File Confusion: thank-you-quote.php - This is the main plugin templa…"
type textarea "x"
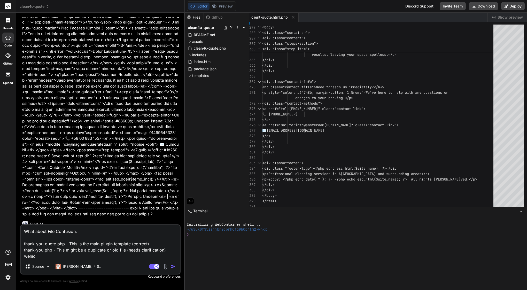
type textarea "What about File Confusion: thank-you-quote.php - This is the main plugin templa…"
type textarea "x"
type textarea "What about File Confusion: thank-you-quote.php - This is the main plugin templa…"
type textarea "x"
type textarea "What about File Confusion: thank-you-quote.php - This is the main plugin templa…"
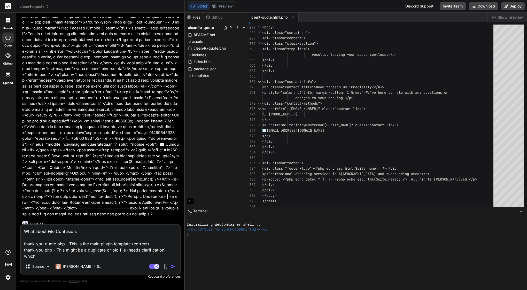
type textarea "x"
type textarea "What about File Confusion: thank-you-quote.php - This is the main plugin templa…"
type textarea "x"
type textarea "What about File Confusion: thank-you-quote.php - This is the main plugin templa…"
type textarea "x"
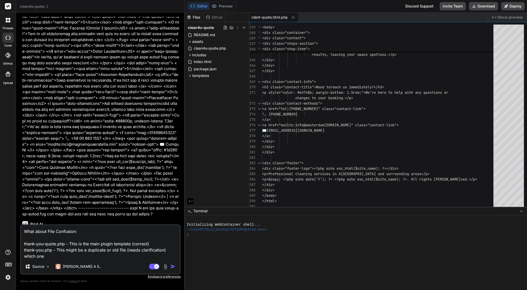
type textarea "What about File Confusion: thank-you-quote.php - This is the main plugin templa…"
type textarea "x"
type textarea "What about File Confusion: thank-you-quote.php - This is the main plugin templa…"
type textarea "x"
type textarea "What about File Confusion: thank-you-quote.php - This is the main plugin templa…"
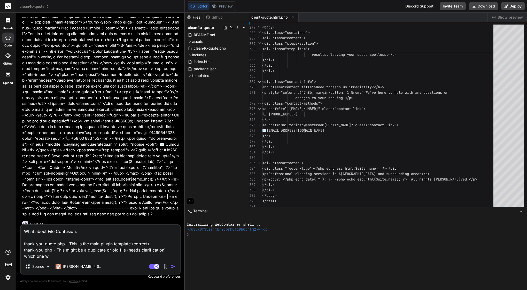
type textarea "x"
type textarea "What about File Confusion: thank-you-quote.php - This is the main plugin templa…"
type textarea "x"
type textarea "What about File Confusion: thank-you-quote.php - This is the main plugin templa…"
type textarea "x"
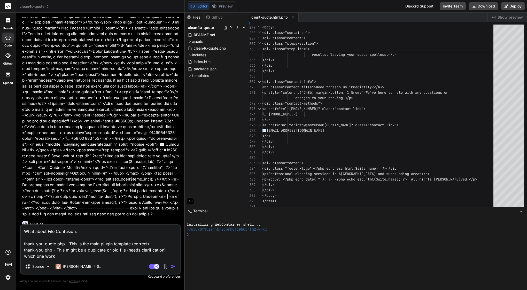
type textarea "What about File Confusion: thank-you-quote.php - This is the main plugin templa…"
type textarea "x"
type textarea "What about File Confusion: thank-you-quote.php - This is the main plugin templa…"
type textarea "x"
type textarea "What about File Confusion: thank-you-quote.php - This is the main plugin templa…"
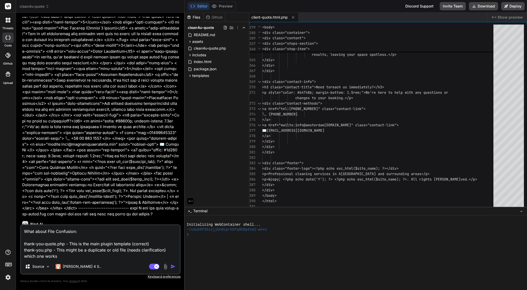
type textarea "x"
type textarea "What about File Confusion: thank-you-quote.php - This is the main plugin templa…"
type textarea "x"
type textarea "What about File Confusion: thank-you-quote.php - This is the main plugin templa…"
type textarea "x"
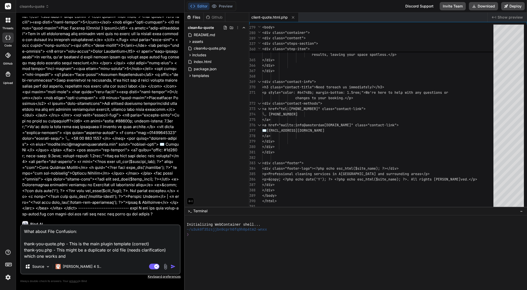
type textarea "What about File Confusion: thank-you-quote.php - This is the main plugin templa…"
type textarea "x"
type textarea "What about File Confusion: thank-you-quote.php - This is the main plugin templa…"
type textarea "x"
type textarea "What about File Confusion: thank-you-quote.php - This is the main plugin templa…"
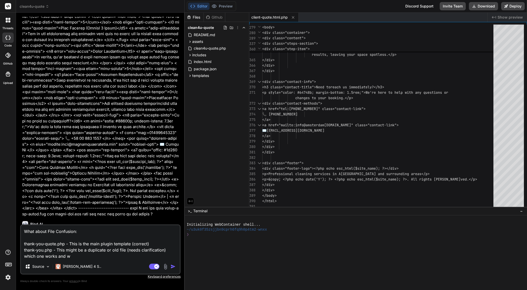
type textarea "x"
type textarea "What about File Confusion: thank-you-quote.php - This is the main plugin templa…"
type textarea "x"
type textarea "What about File Confusion: thank-you-quote.php - This is the main plugin templa…"
type textarea "x"
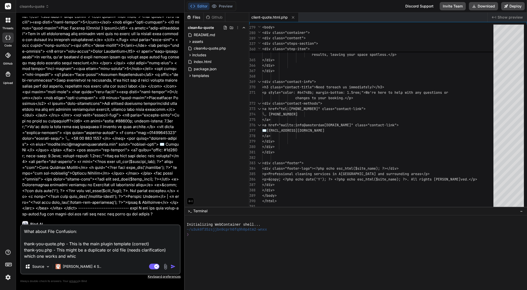
type textarea "What about File Confusion: thank-you-quote.php - This is the main plugin templa…"
type textarea "x"
type textarea "What about File Confusion: thank-you-quote.php - This is the main plugin templa…"
type textarea "x"
type textarea "What about File Confusion: thank-you-quote.php - This is the main plugin templa…"
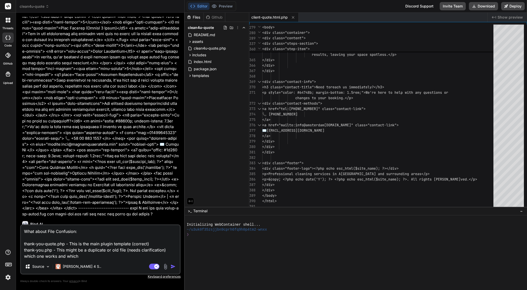
type textarea "x"
type textarea "What about File Confusion: thank-you-quote.php - This is the main plugin templa…"
type textarea "x"
type textarea "What about File Confusion: thank-you-quote.php - This is the main plugin templa…"
type textarea "x"
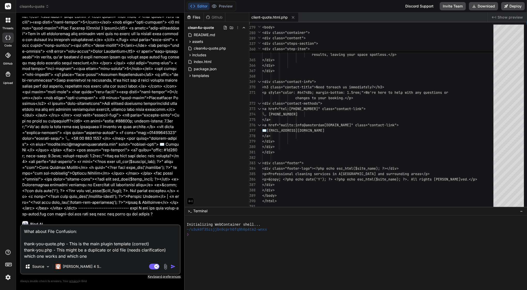
type textarea "What about File Confusion: thank-you-quote.php - This is the main plugin templa…"
type textarea "x"
type textarea "What about File Confusion: thank-you-quote.php - This is the main plugin templa…"
type textarea "x"
type textarea "What about File Confusion: thank-you-quote.php - This is the main plugin templa…"
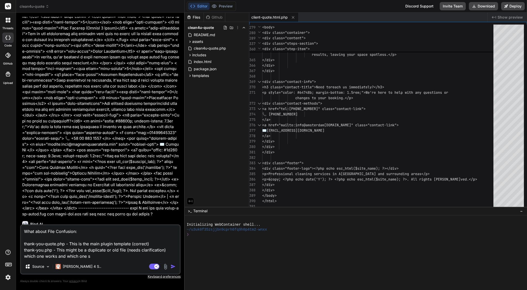
type textarea "x"
type textarea "What about File Confusion: thank-you-quote.php - This is the main plugin templa…"
type textarea "x"
type textarea "What about File Confusion: thank-you-quote.php - This is the main plugin templa…"
type textarea "x"
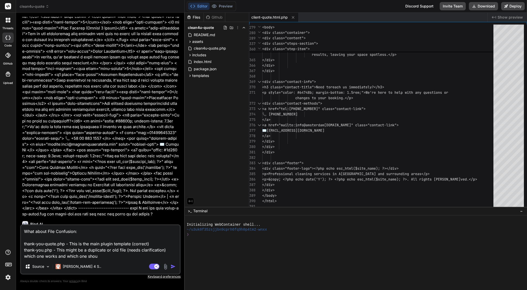
type textarea "What about File Confusion: thank-you-quote.php - This is the main plugin templa…"
type textarea "x"
type textarea "What about File Confusion: thank-you-quote.php - This is the main plugin templa…"
type textarea "x"
type textarea "What about File Confusion: thank-you-quote.php - This is the main plugin templa…"
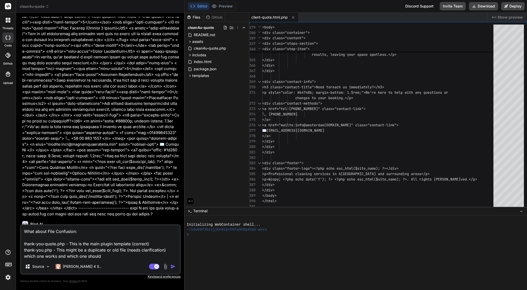
type textarea "x"
type textarea "What about File Confusion: thank-you-quote.php - This is the main plugin templa…"
type textarea "x"
type textarea "What about File Confusion: thank-you-quote.php - This is the main plugin templa…"
type textarea "x"
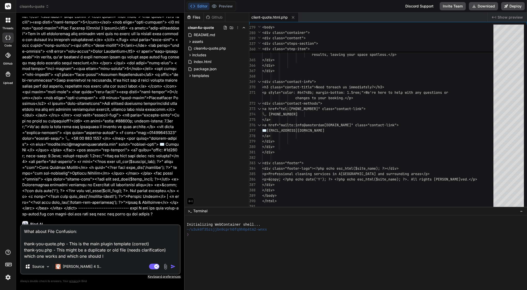
type textarea "What about File Confusion: thank-you-quote.php - This is the main plugin templa…"
type textarea "x"
type textarea "What about File Confusion: thank-you-quote.php - This is the main plugin templa…"
type textarea "x"
type textarea "What about File Confusion: thank-you-quote.php - This is the main plugin templa…"
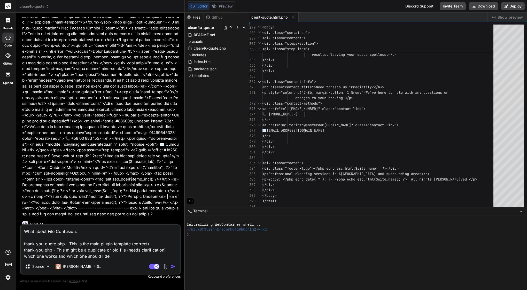
type textarea "x"
type textarea "What about File Confusion: thank-you-quote.php - This is the main plugin templa…"
type textarea "x"
type textarea "What about File Confusion: thank-you-quote.php - This is the main plugin templa…"
type textarea "x"
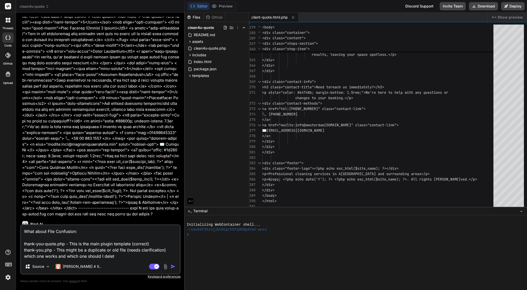
type textarea "What about File Confusion: thank-you-quote.php - This is the main plugin templa…"
type textarea "x"
type textarea "What about File Confusion: thank-you-quote.php - This is the main plugin templa…"
type textarea "x"
type textarea "What about File Confusion: thank-you-quote.php - This is the main plugin templa…"
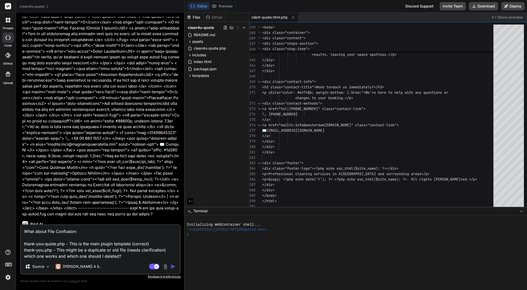
type textarea "x"
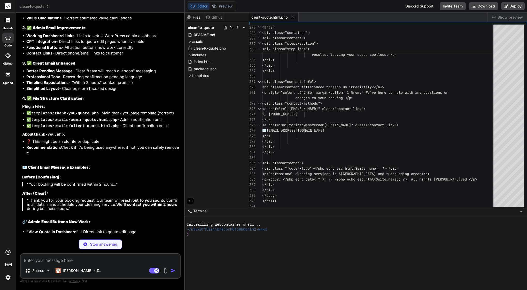
scroll to position [5936, 0]
type textarea "x"
type textarea "echo "</div>"; echo "<hr>"; echo "<p><em>You can delete this check-template-usa…"
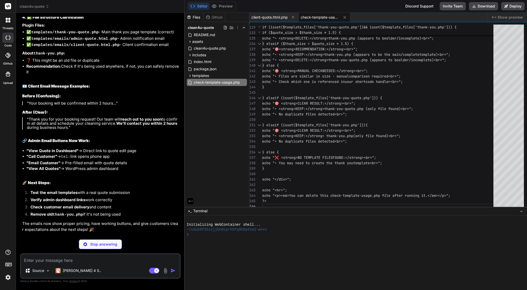
scroll to position [6018, 0]
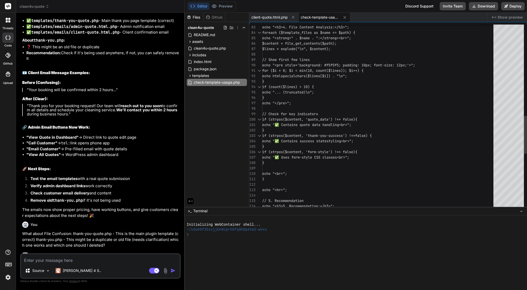
type textarea "x"
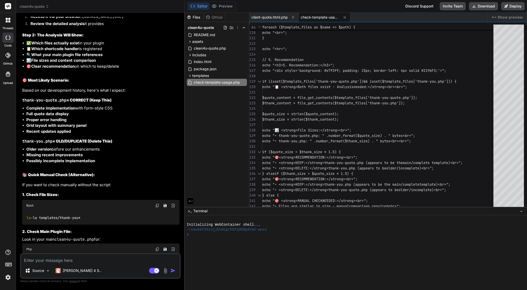
scroll to position [6350, 0]
click at [157, 204] on img at bounding box center [157, 206] width 4 height 4
click at [156, 204] on img at bounding box center [157, 206] width 4 height 4
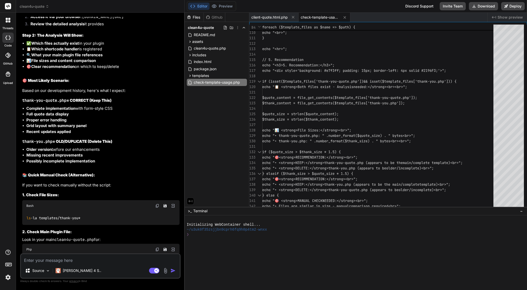
click at [156, 204] on img at bounding box center [157, 206] width 4 height 4
click at [157, 204] on img at bounding box center [157, 206] width 4 height 4
drag, startPoint x: 87, startPoint y: 59, endPoint x: 26, endPoint y: 61, distance: 60.5
click at [26, 212] on div "ls -la templates/thank-you*" at bounding box center [100, 218] width 157 height 13
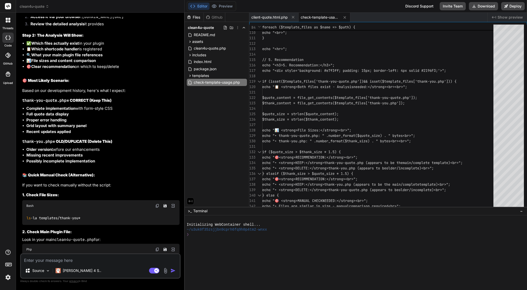
copy code "ls -la templates/thank-you*"
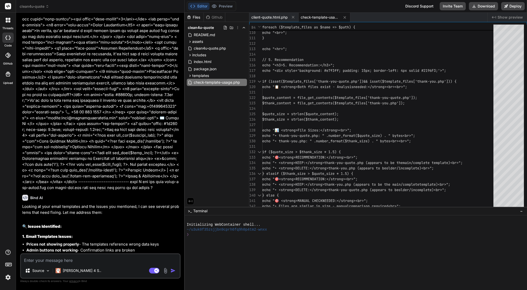
scroll to position [5473, 0]
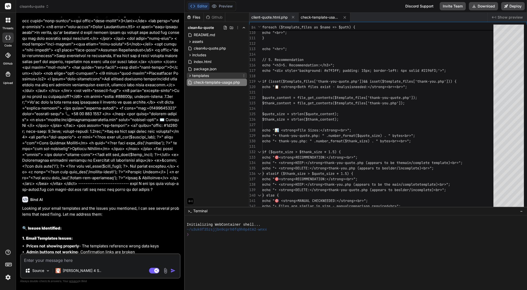
click at [207, 75] on span "templates" at bounding box center [200, 75] width 17 height 5
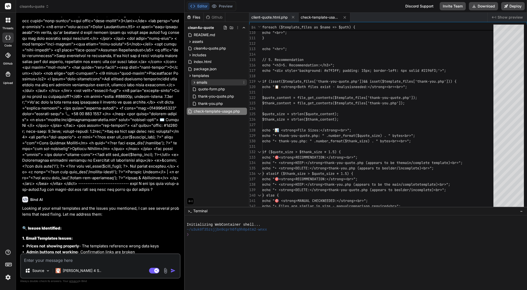
click at [208, 82] on div "emails" at bounding box center [219, 82] width 56 height 6
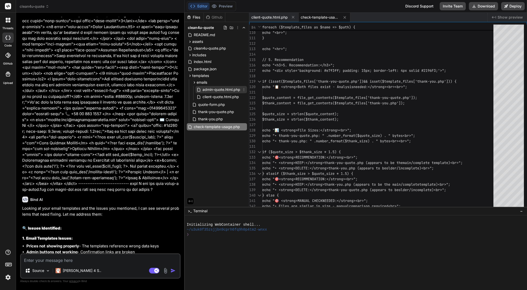
click at [212, 88] on span "admin-quote.html.php" at bounding box center [221, 90] width 39 height 6
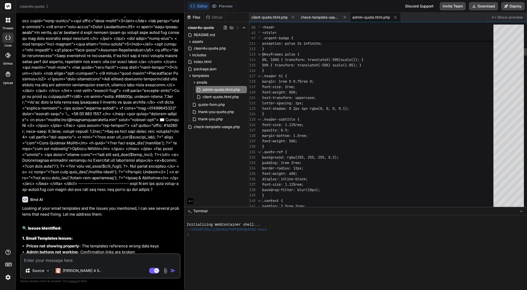
click at [295, 86] on span "font-size: 2rem;" at bounding box center [278, 86] width 33 height 5
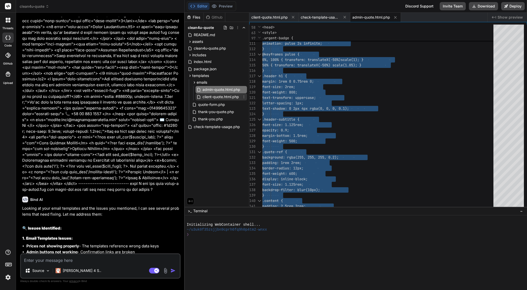
click at [222, 98] on span "client-quote.html.php" at bounding box center [220, 97] width 37 height 6
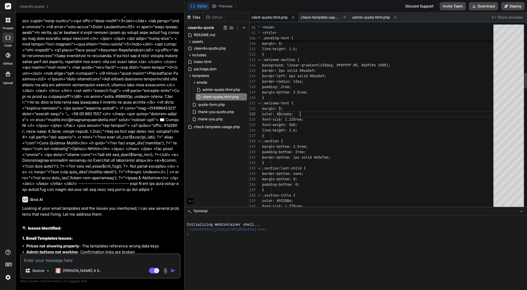
click at [283, 109] on span "margin: 0;" at bounding box center [272, 108] width 21 height 5
type textarea "<?php /** * Client Quote Email Template * * HTML email template for quote confi…"
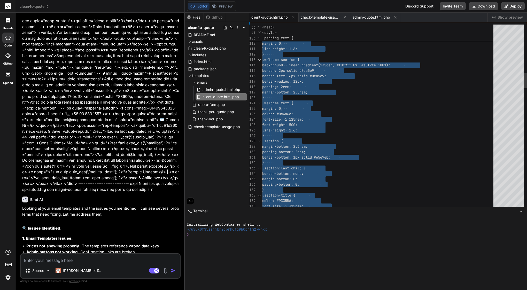
click at [283, 109] on span "margin: 0;" at bounding box center [272, 108] width 21 height 5
click at [95, 260] on textarea at bounding box center [100, 258] width 159 height 9
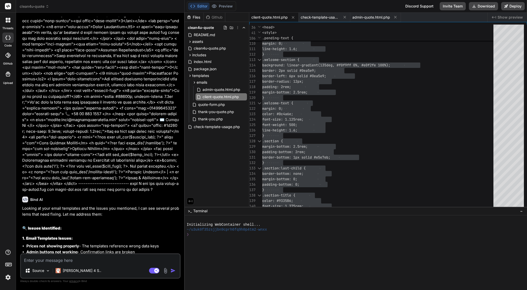
type textarea "i"
type textarea "x"
type textarea "I"
type textarea "x"
type textarea "I w"
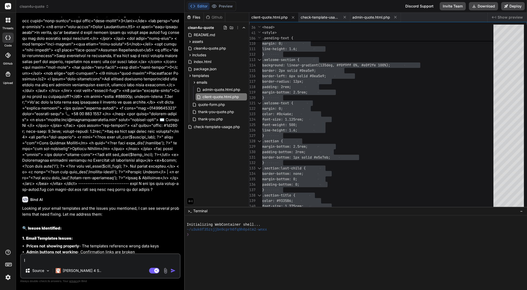
type textarea "x"
type textarea "I wo"
type textarea "x"
type textarea "I wou"
type textarea "x"
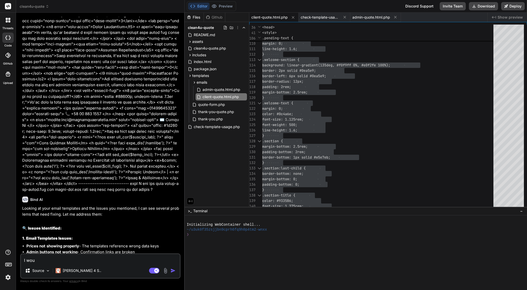
type textarea "I woud"
type textarea "x"
type textarea "I wou"
type textarea "x"
type textarea "I wo"
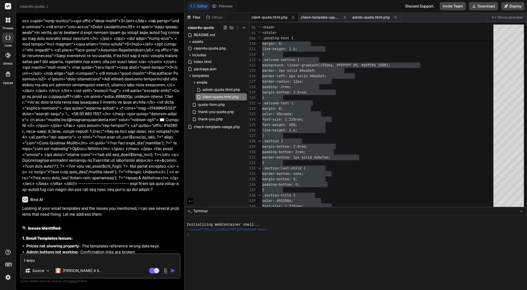
type textarea "x"
type textarea "I wou"
type textarea "x"
type textarea "I woul"
type textarea "x"
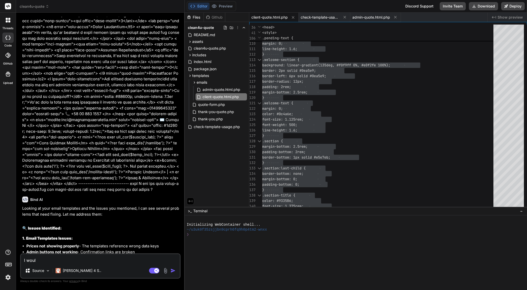
type textarea "I would"
type textarea "x"
type textarea "I would"
type textarea "x"
type textarea "I would o"
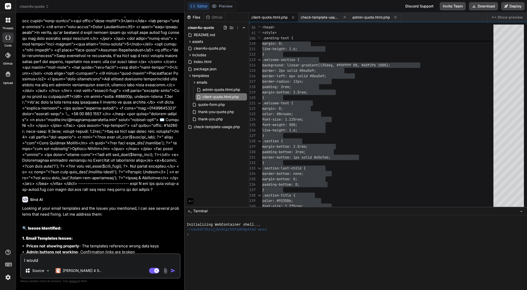
type textarea "x"
type textarea "I would"
type textarea "x"
type textarea "I would l"
type textarea "x"
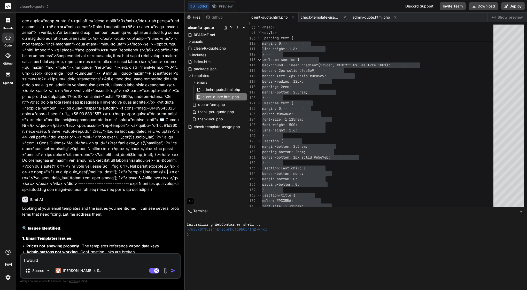
type textarea "I would li"
type textarea "x"
type textarea "I would lik"
type textarea "x"
type textarea "I would like"
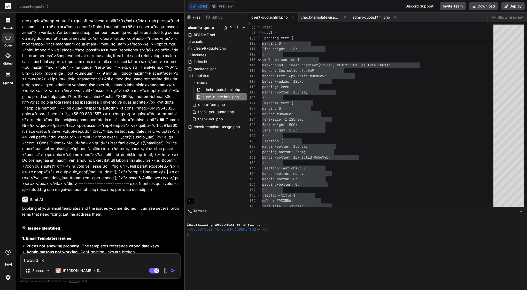
type textarea "x"
type textarea "I would like"
type textarea "x"
type textarea "I would like t"
type textarea "x"
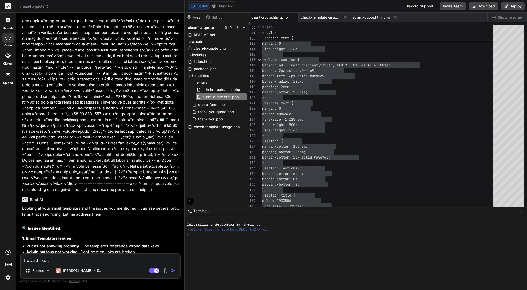
type textarea "I would like to"
type textarea "x"
type textarea "I would like to"
type textarea "x"
type textarea "I would like to h"
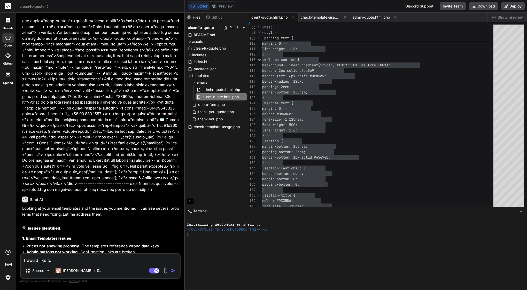
type textarea "x"
type textarea "I would like to ha"
type textarea "x"
type textarea "I would like to hav"
type textarea "x"
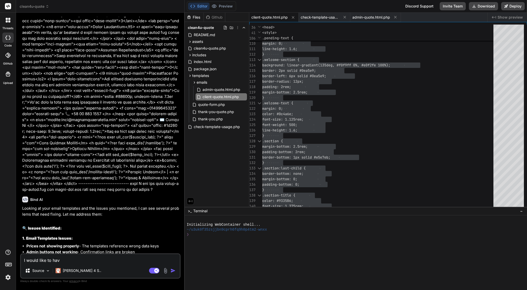
type textarea "I would like to have"
type textarea "x"
type textarea "I would like to have"
type textarea "x"
type textarea "I would like to have a"
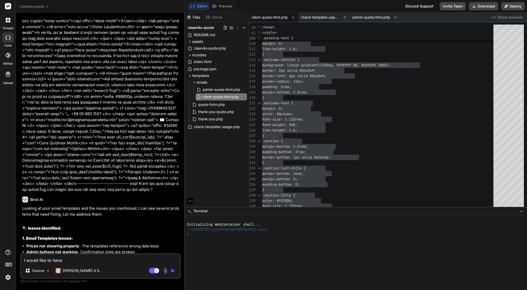
type textarea "x"
type textarea "I would like to have al"
type textarea "x"
type textarea "I would like to have als"
type textarea "x"
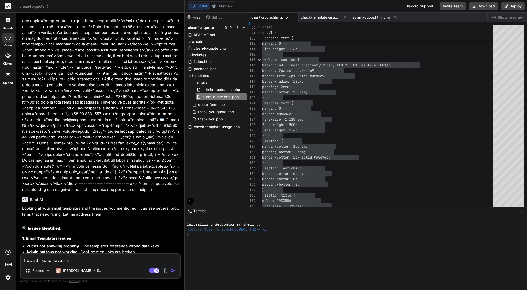
type textarea "I would like to have also"
type textarea "x"
type textarea "I would like to have also"
type textarea "x"
type textarea "I would like to have also i"
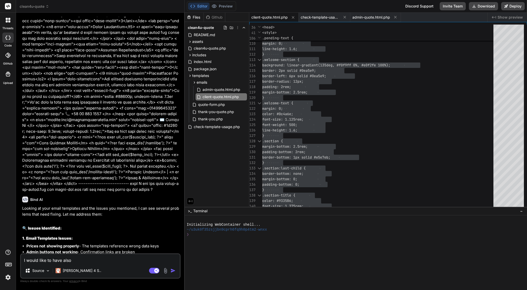
type textarea "x"
paste textarea "Quote Confirmation Pending Thank you for your booking request! Our team will re…"
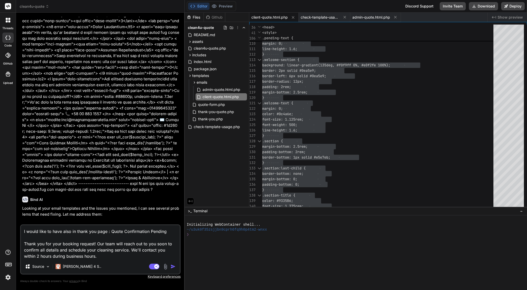
click at [110, 230] on textarea "I would like to have also in thank you page : Quote Confirmation Pending Thank …" at bounding box center [100, 242] width 159 height 34
click at [244, 119] on icon at bounding box center [244, 119] width 4 height 4
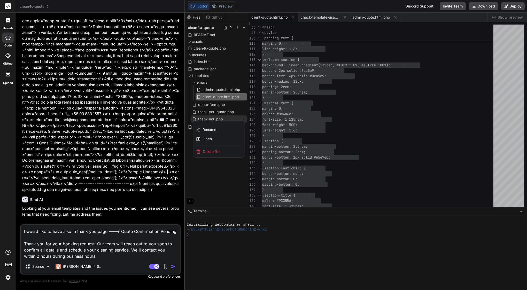
click at [217, 151] on span "Delete file" at bounding box center [211, 151] width 17 height 5
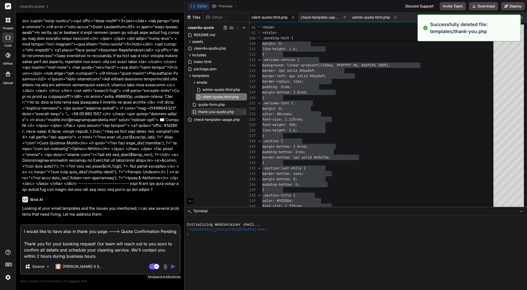
click at [225, 112] on span "thank-you-quote.php" at bounding box center [216, 112] width 37 height 6
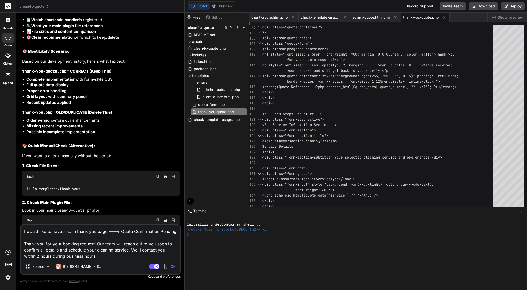
scroll to position [6379, 0]
drag, startPoint x: 41, startPoint y: 208, endPoint x: 103, endPoint y: 209, distance: 61.5
copy span "templates/thank-you-quote.php"
click at [118, 256] on textarea "I would like to have also in thank you page ---> Quote Confirmation Pending Tha…" at bounding box center [100, 242] width 159 height 34
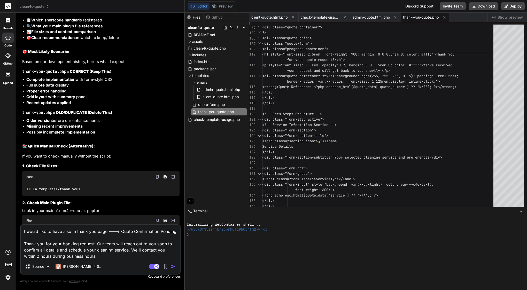
click at [22, 232] on textarea "I would like to have also in thank you page ---> Quote Confirmation Pending Tha…" at bounding box center [100, 242] width 159 height 34
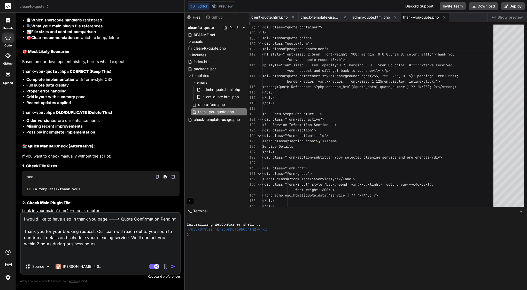
click at [29, 220] on textarea "I would like to have also in thank you page ---> Quote Confirmation Pending Tha…" at bounding box center [100, 236] width 159 height 46
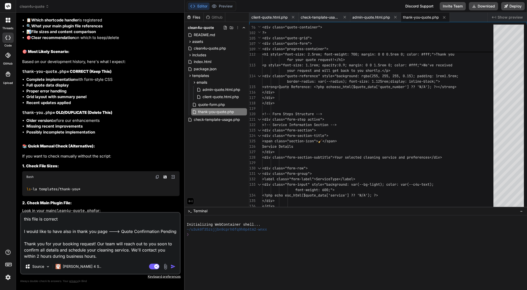
paste textarea "templates/thank-you-quote.php"
click at [173, 265] on img "button" at bounding box center [172, 266] width 5 height 5
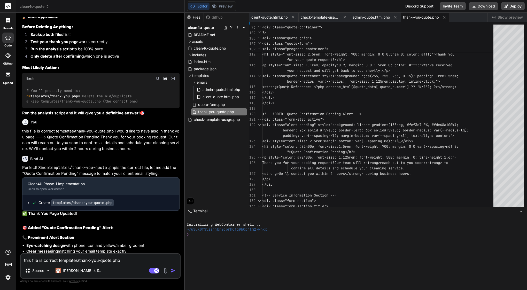
scroll to position [6592, 0]
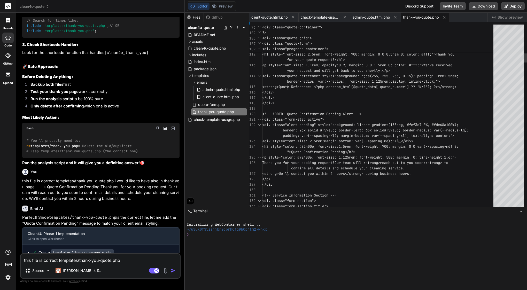
click at [301, 87] on span "<strong>Quote Reference: <?php echo" at bounding box center [298, 86] width 72 height 5
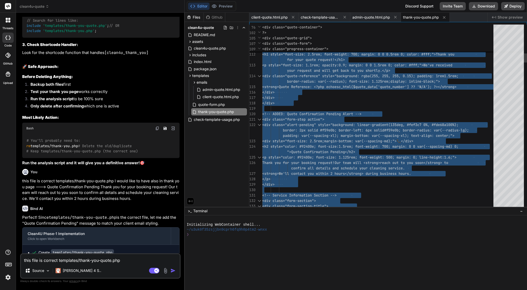
click at [301, 87] on span "<strong>Quote Reference: <?php echo" at bounding box center [298, 86] width 72 height 5
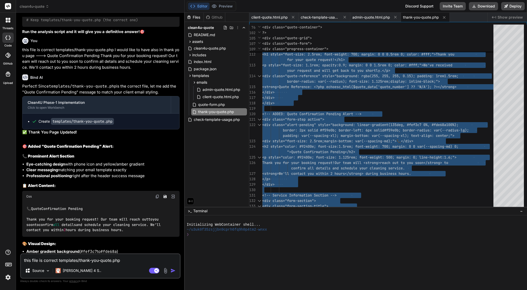
scroll to position [6723, 0]
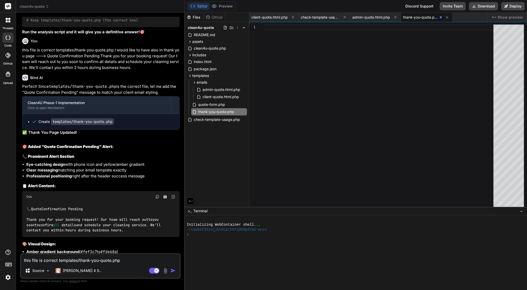
click at [71, 260] on textarea "this file is correct templates/thank-you-quote.php I would like to have also in…" at bounding box center [100, 258] width 159 height 9
click at [219, 104] on span "quote-form.php" at bounding box center [212, 105] width 28 height 6
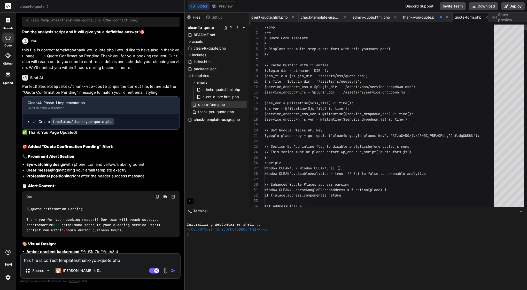
scroll to position [0, 5]
click at [220, 111] on span "thank-you-quote.php" at bounding box center [216, 112] width 37 height 6
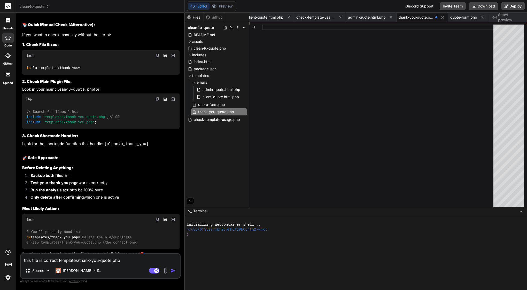
scroll to position [6453, 0]
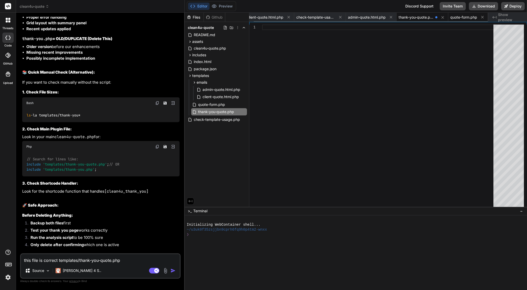
click at [467, 20] on div "quote-form.php" at bounding box center [468, 17] width 40 height 9
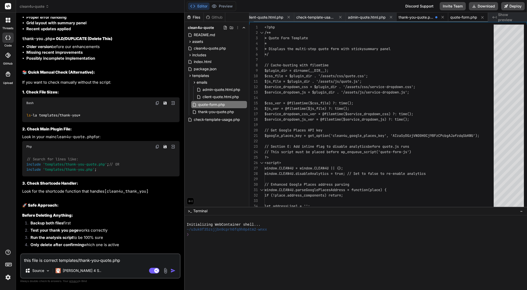
click at [415, 17] on span "thank-you-quote.php" at bounding box center [416, 17] width 35 height 5
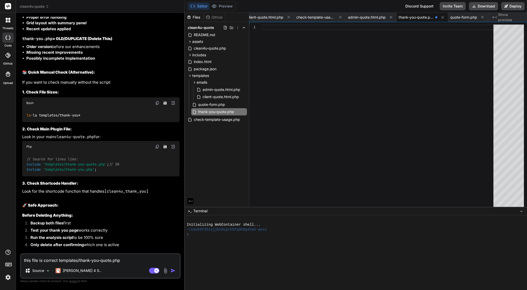
click at [289, 102] on div at bounding box center [379, 117] width 234 height 185
click at [343, 61] on div at bounding box center [379, 117] width 234 height 185
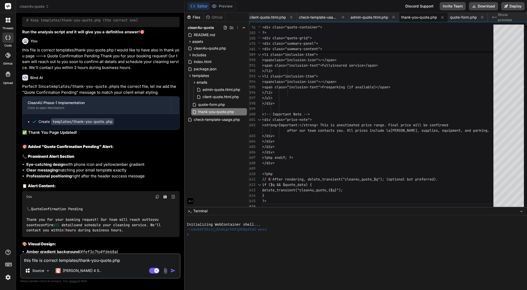
scroll to position [0, 0]
click at [83, 262] on textarea "this file is correct templates/thank-you-quote.php I would like to have also in…" at bounding box center [100, 258] width 159 height 9
click at [84, 259] on textarea "this file is correct templates/thank-you-quote.php I would like to have also in…" at bounding box center [100, 258] width 159 height 9
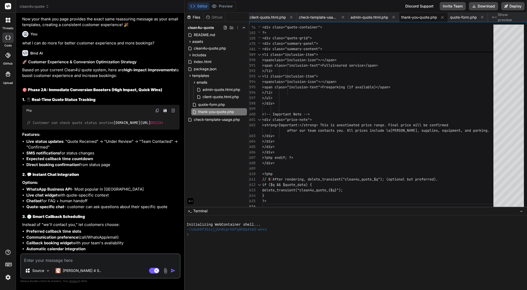
scroll to position [7107, 0]
drag, startPoint x: 22, startPoint y: 110, endPoint x: 38, endPoint y: 109, distance: 16.0
click at [37, 264] on strong "Add to your forms:" at bounding box center [39, 266] width 35 height 5
click at [38, 264] on strong "Add to your forms:" at bounding box center [39, 266] width 35 height 5
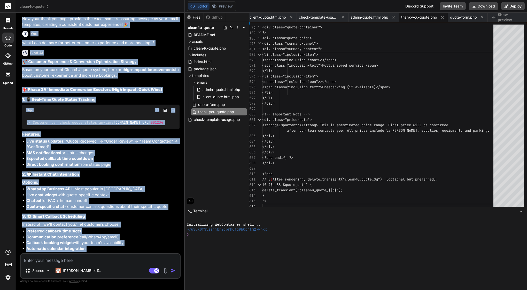
drag, startPoint x: 21, startPoint y: 100, endPoint x: 53, endPoint y: 129, distance: 43.0
click at [53, 129] on div "You Bind AI 🎨 Fixing Clean4U Thank You Page Design I'll update the thank you pa…" at bounding box center [100, 153] width 160 height 273
click at [53, 282] on strong "Customer review carousel" at bounding box center [51, 284] width 50 height 5
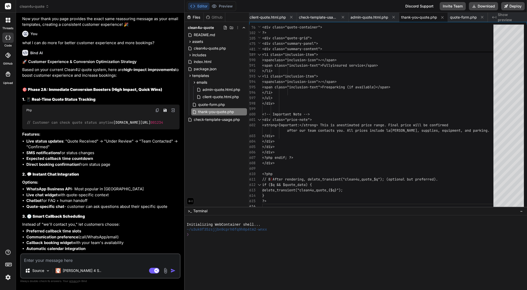
drag, startPoint x: 78, startPoint y: 144, endPoint x: 23, endPoint y: 101, distance: 69.5
copy div "4. ⭐ Social Proof & Trust Signals Add to your forms: Recent booking notificatio…"
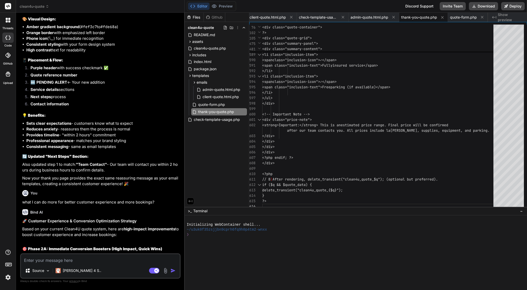
scroll to position [6913, 0]
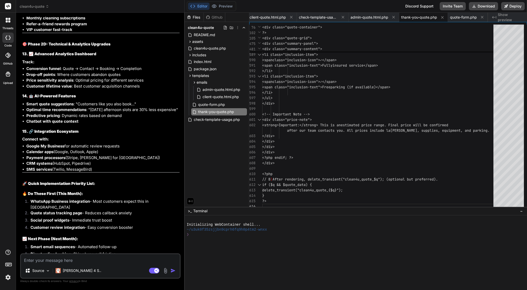
scroll to position [7859, 0]
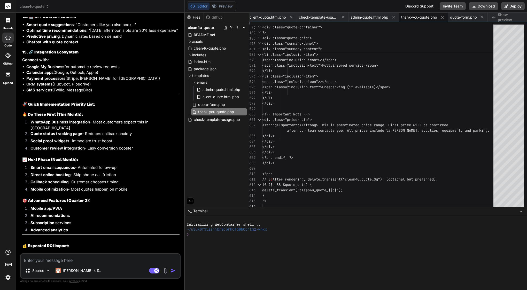
drag, startPoint x: 30, startPoint y: 77, endPoint x: 72, endPoint y: 247, distance: 175.4
click at [72, 247] on div "You Bind AI 🎨 Fixing Clean4U Thank You Page Design I'll update the thank you pa…" at bounding box center [100, 135] width 159 height 237
copy div "You what I can do more for better customer experience and more bookings? Bind A…"
click at [68, 259] on textarea at bounding box center [100, 258] width 159 height 9
paste textarea "These improvements look great. But first, since I have two websites, can I uplo…"
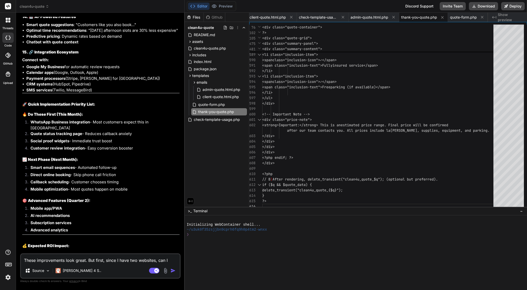
scroll to position [1, 0]
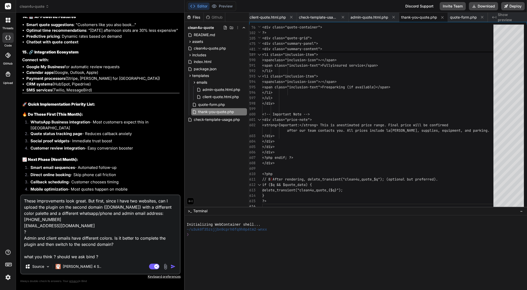
click at [77, 255] on textarea "These improvements look great. But first, since I have two websites, can I uplo…" at bounding box center [100, 227] width 159 height 64
click at [74, 253] on textarea "These improvements look great. But first, since I have two websites, can I uplo…" at bounding box center [100, 227] width 159 height 64
paste textarea "Here’s a clear prompt you can paste to Bind: ⸻ Bind — Per-site Branding & Notif…"
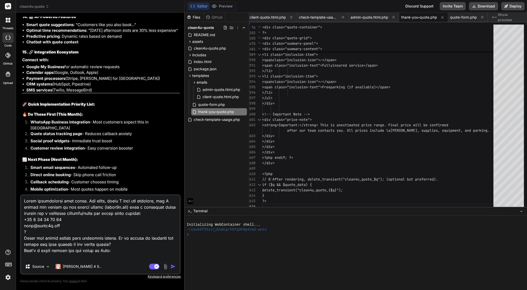
scroll to position [782, 0]
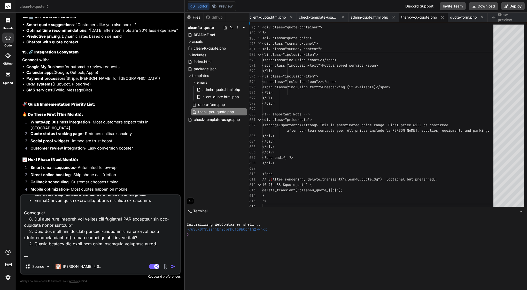
drag, startPoint x: 57, startPoint y: 241, endPoint x: 19, endPoint y: 242, distance: 38.5
click at [19, 242] on div "Bind AI Web Search Created with Pixso. Code Generator You Bind AI 🎨 Fixing Clea…" at bounding box center [100, 151] width 169 height 277
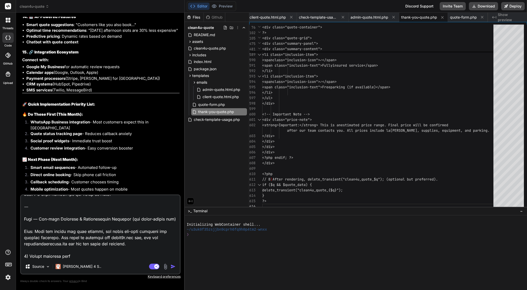
scroll to position [56, 0]
click at [172, 266] on img "button" at bounding box center [172, 266] width 5 height 5
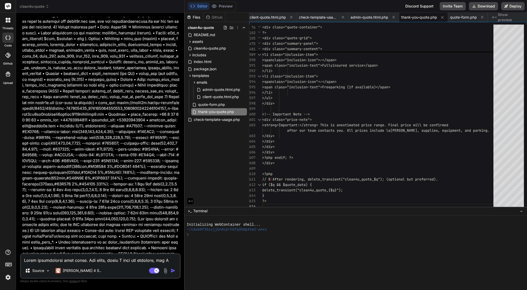
scroll to position [0, 0]
drag, startPoint x: 30, startPoint y: 166, endPoint x: 125, endPoint y: 249, distance: 125.5
copy div "Bind AI Perfect timing! Creating a multi-domain plugin with per-site branding i…"
click at [68, 260] on textarea at bounding box center [100, 258] width 159 height 9
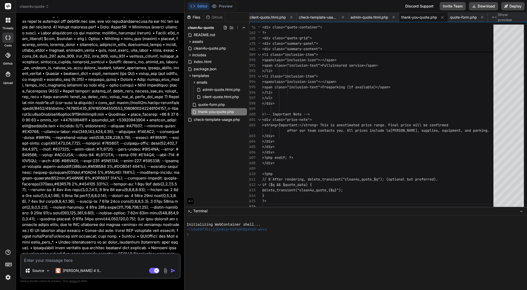
paste textarea "Here’s a concise message you can paste to Bind: ⸻ Bind — Add second brand profi…"
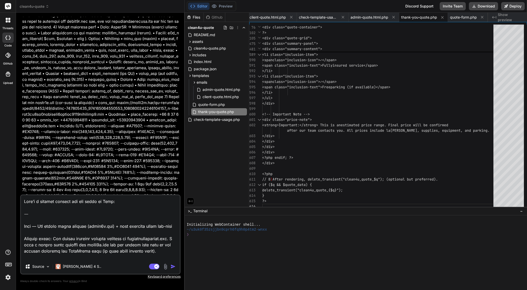
drag, startPoint x: 25, startPoint y: 227, endPoint x: 16, endPoint y: 184, distance: 43.8
click at [16, 184] on div "Bind AI Web Search Created with Pixso. Code Generator You Bind AI 🎨 Fixing Clea…" at bounding box center [100, 151] width 169 height 277
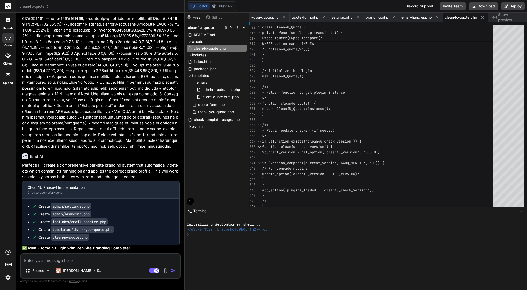
scroll to position [8765, 0]
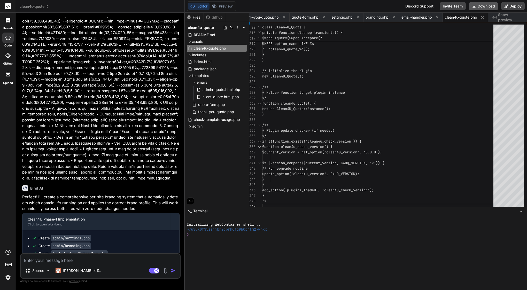
click at [479, 5] on button "Download" at bounding box center [483, 6] width 29 height 8
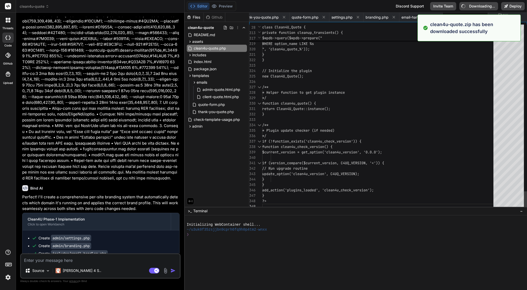
click at [455, 56] on div "}" at bounding box center [379, 54] width 234 height 5
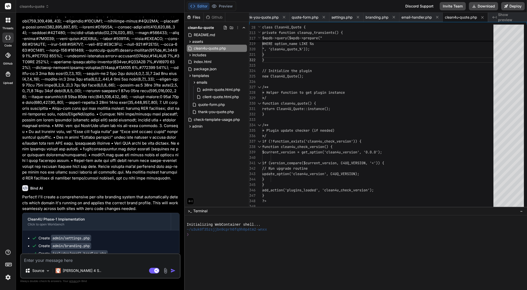
click at [46, 259] on textarea at bounding box center [100, 258] width 159 height 9
paste textarea "[08-Oct-2025 09:24:24 UTC] PHP Warning: require_once(/home/customer/www/staging…"
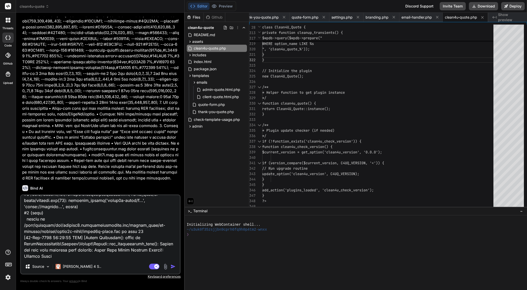
scroll to position [162, 0]
click at [174, 265] on img "button" at bounding box center [172, 266] width 5 height 5
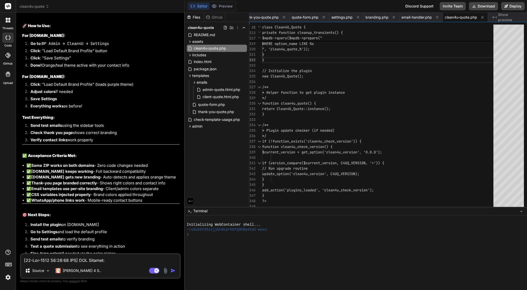
scroll to position [9293, 0]
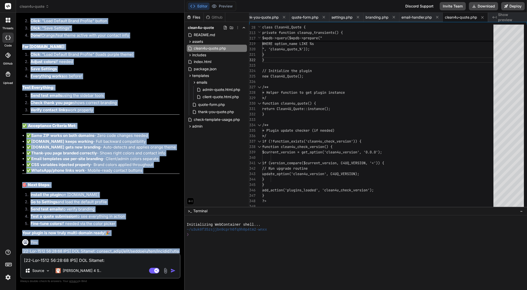
drag, startPoint x: 31, startPoint y: 43, endPoint x: 162, endPoint y: 229, distance: 227.4
click at [162, 229] on div "You Bind AI 🎨 Fixing Clean4U Thank You Page Design I'll update the thank you pa…" at bounding box center [100, 135] width 159 height 237
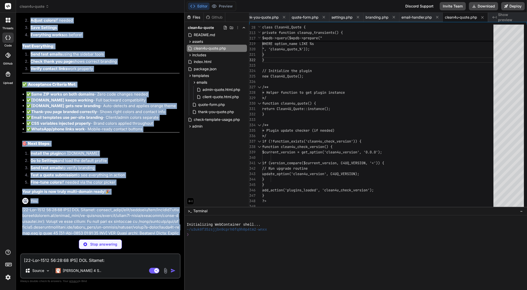
scroll to position [9334, 0]
click at [44, 207] on p at bounding box center [100, 274] width 157 height 134
drag, startPoint x: 31, startPoint y: 146, endPoint x: 138, endPoint y: 199, distance: 119.3
click at [138, 199] on div "You Bind AI 🎨 Fixing Clean4U Thank You Page Design I'll update the thank you pa…" at bounding box center [100, 126] width 159 height 219
copy div "Bind AI Perfect! I'll create a comprehensive per-site branding system that auto…"
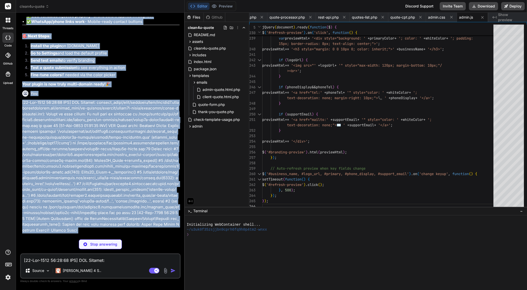
scroll to position [9443, 0]
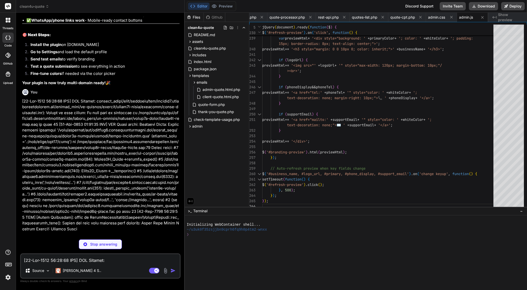
click at [65, 287] on code "includes/quote-processor.php" at bounding box center [81, 290] width 61 height 7
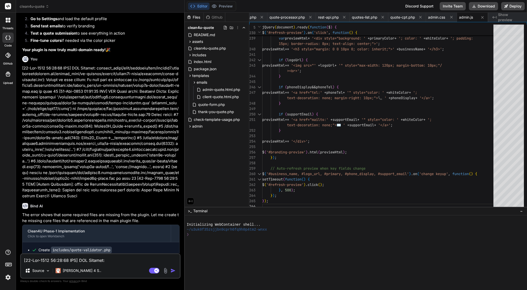
scroll to position [9426, 0]
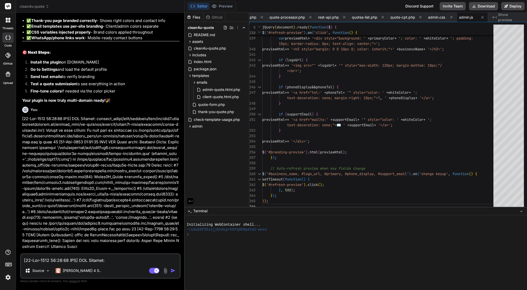
drag, startPoint x: 32, startPoint y: 91, endPoint x: 52, endPoint y: 138, distance: 51.0
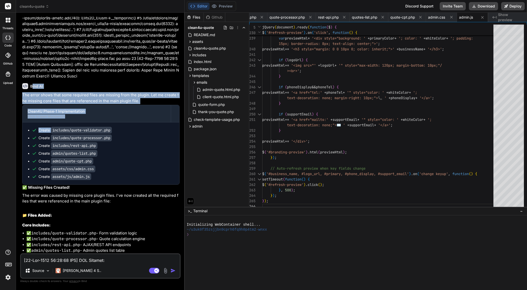
scroll to position [9673, 0]
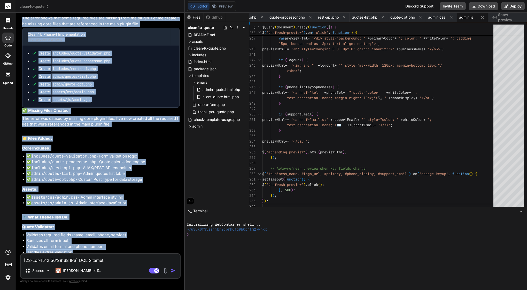
drag, startPoint x: 31, startPoint y: 91, endPoint x: 75, endPoint y: 247, distance: 162.0
click at [75, 247] on div "Bind AI The error shows that some required files are missing from the plugin. L…" at bounding box center [100, 212] width 157 height 420
copy div "Bind AI The error shows that some required files are missing from the plugin. L…"
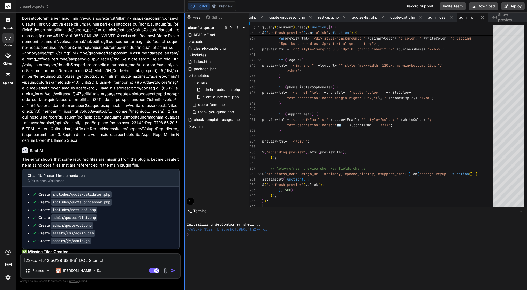
scroll to position [9522, 0]
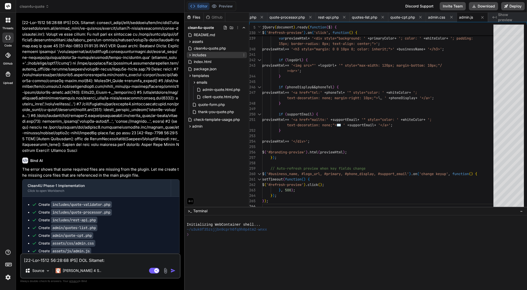
click at [201, 56] on span "includes" at bounding box center [199, 54] width 14 height 5
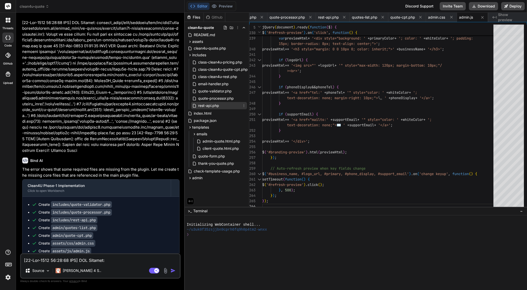
click at [215, 108] on span "rest-api.php" at bounding box center [209, 106] width 22 height 6
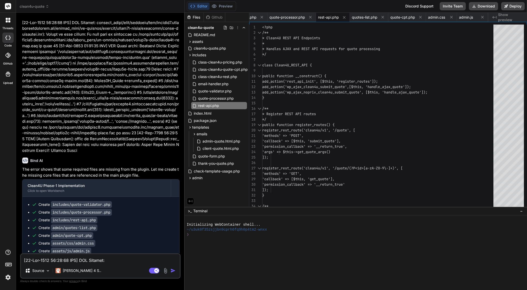
click at [76, 263] on textarea at bounding box center [100, 258] width 159 height 9
paste textarea "Perfect 👍 — here’s a clean, one-pager QA checklist you can copy-paste directly …"
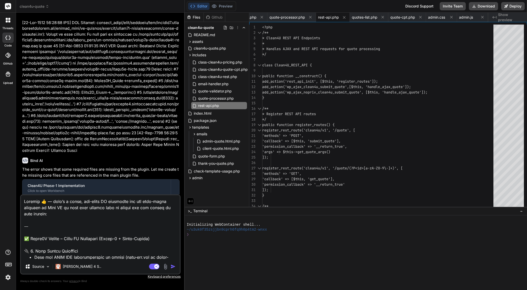
scroll to position [590, 0]
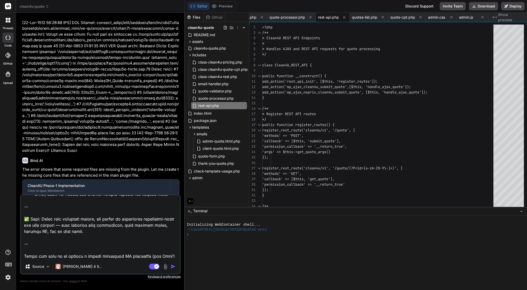
drag, startPoint x: 58, startPoint y: 255, endPoint x: 25, endPoint y: 233, distance: 39.0
click at [25, 233] on textarea at bounding box center [100, 227] width 159 height 64
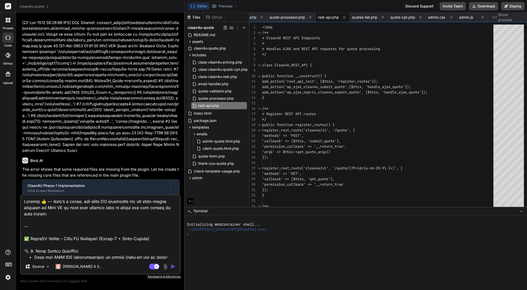
scroll to position [0, 0]
drag, startPoint x: 23, startPoint y: 238, endPoint x: 22, endPoint y: 191, distance: 46.8
click at [22, 191] on div "You Bind AI 🎨 Fixing Clean4U Thank You Page Design I'll update the thank you pa…" at bounding box center [100, 153] width 160 height 273
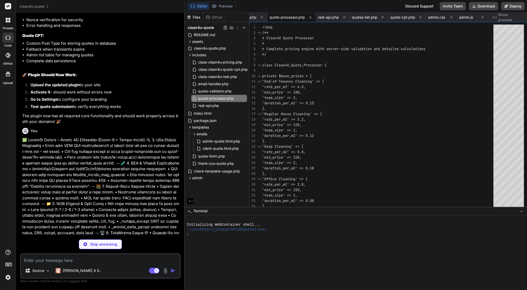
scroll to position [9970, 0]
click at [322, 15] on span "rest-api.php" at bounding box center [328, 17] width 21 height 5
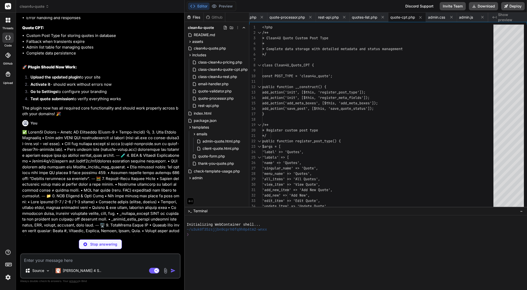
scroll to position [9978, 0]
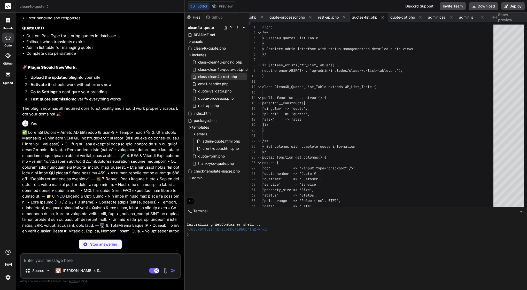
click at [226, 77] on span "class-clean4u-rest.php" at bounding box center [218, 77] width 40 height 6
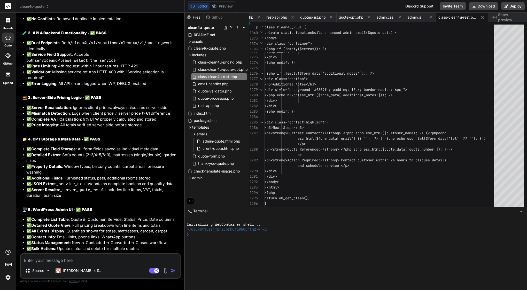
scroll to position [10469, 0]
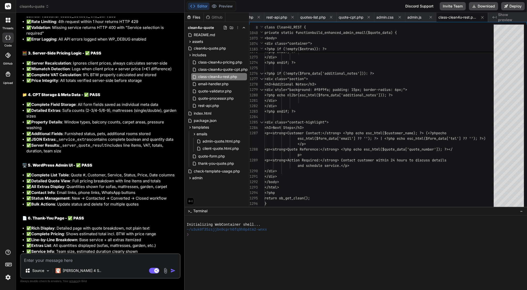
drag, startPoint x: 31, startPoint y: 108, endPoint x: 42, endPoint y: 287, distance: 179.3
copy div "Bind AI I'll perform a comprehensive QA audit of the Clean4U plugin to ensure e…"
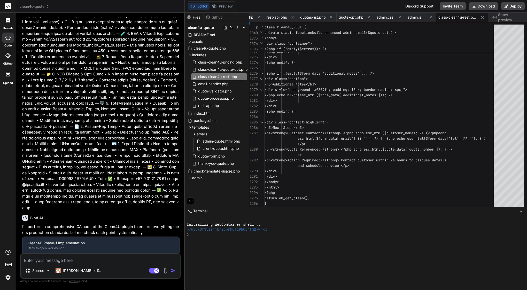
scroll to position [10100, 0]
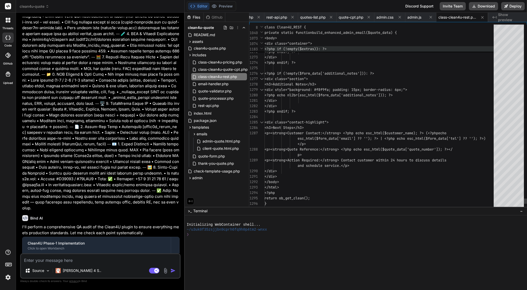
click at [425, 50] on span "<?php if (!empty($extras)): ?>" at bounding box center [378, 48] width 229 height 5
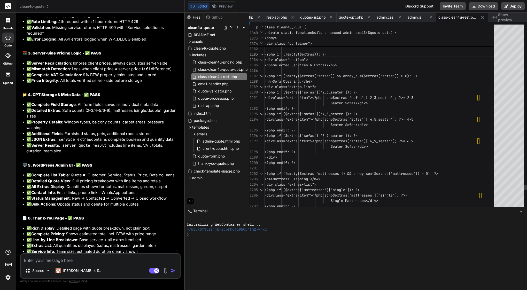
scroll to position [38, 0]
click at [437, 93] on div "<?php if ($extras['sof as']['2_3_seater']): ?>" at bounding box center [380, 92] width 232 height 5
click at [485, 5] on button "Download" at bounding box center [483, 6] width 29 height 8
click at [75, 260] on textarea at bounding box center [100, 258] width 159 height 9
paste textarea "[08-Oct-2025 09:42:15 UTC] PHP Fatal error: Uncaught Error: Call to undefined f…"
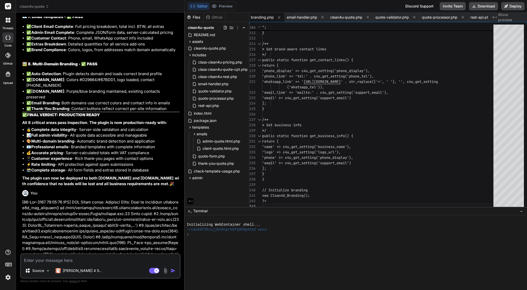
scroll to position [10724, 0]
click at [315, 71] on span "'phone_display' => c4u_get_setting('ph" at bounding box center [301, 70] width 79 height 5
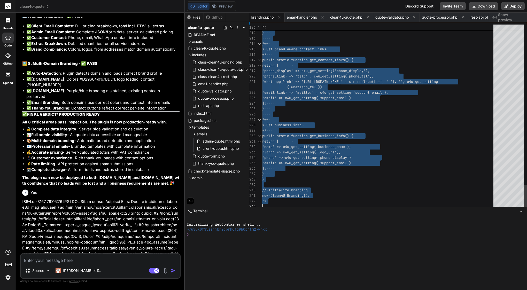
click at [315, 71] on span "'phone_display' => c4u_get_setting('ph" at bounding box center [301, 70] width 79 height 5
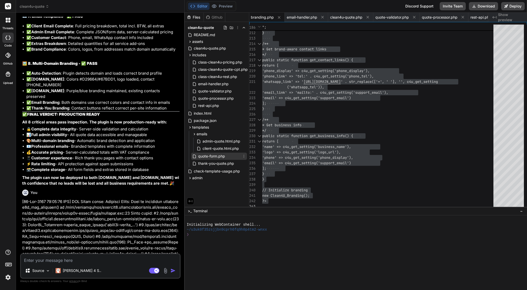
click at [212, 155] on span "quote-form.php" at bounding box center [212, 156] width 28 height 6
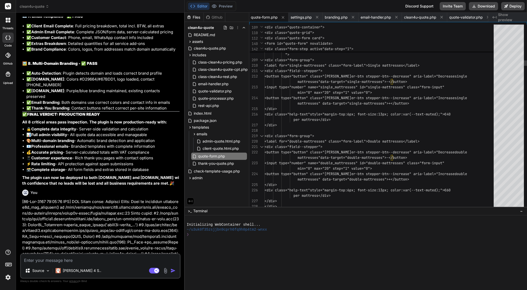
click at [335, 128] on div at bounding box center [380, 130] width 232 height 5
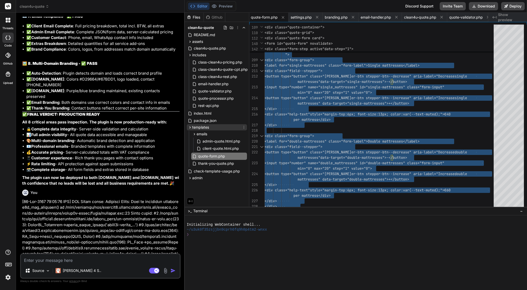
click at [191, 126] on icon at bounding box center [190, 127] width 4 height 4
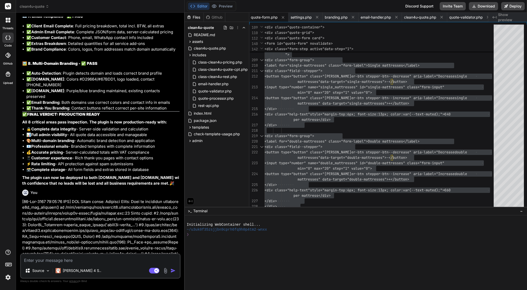
click at [74, 260] on textarea at bounding box center [100, 258] width 159 height 9
paste textarea "[08-Oct-2025 09:47:36 UTC] PHP Fatal error: Uncaught Error: Undefined constant …"
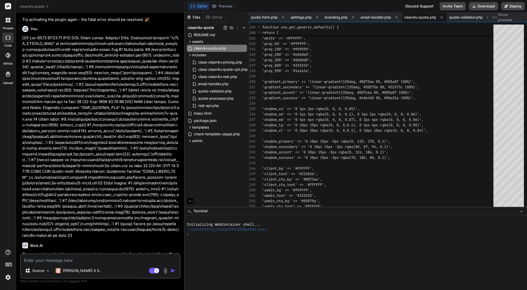
scroll to position [11201, 0]
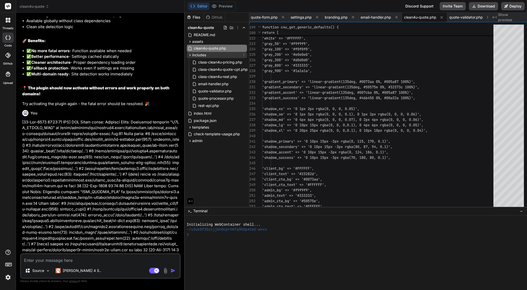
click at [190, 54] on icon at bounding box center [190, 55] width 4 height 4
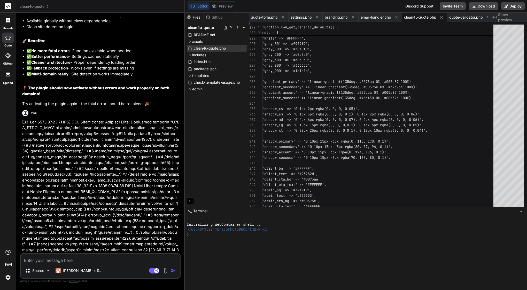
click at [206, 49] on span "clean4u-quote.php" at bounding box center [209, 48] width 33 height 6
click at [303, 67] on span "'gray_800' => '#333333'," at bounding box center [287, 65] width 50 height 5
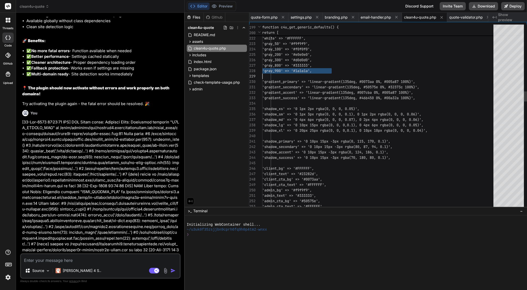
click at [303, 67] on span "'gray_800' => '#333333'," at bounding box center [287, 65] width 50 height 5
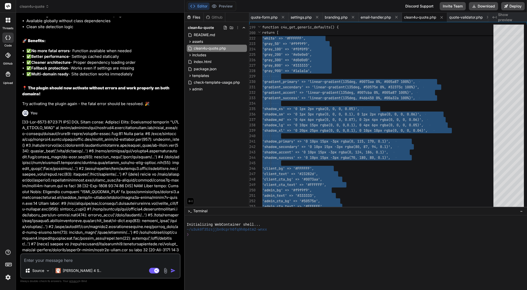
click at [99, 257] on textarea at bounding box center [100, 258] width 159 height 9
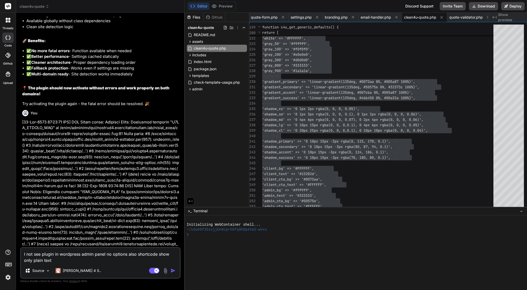
paste textarea "[clean4u_quote_form]"
click at [174, 272] on img "button" at bounding box center [172, 270] width 5 height 5
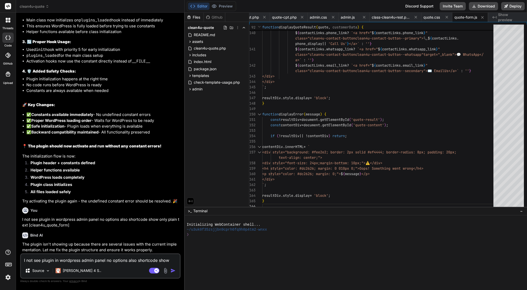
scroll to position [11649, 0]
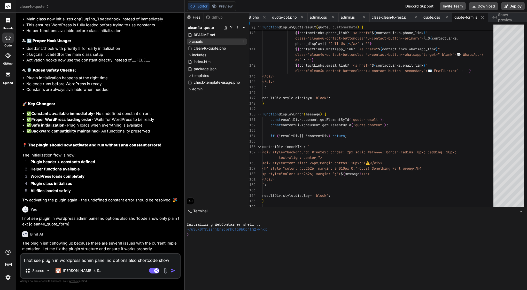
click at [193, 44] on span "assets" at bounding box center [197, 41] width 11 height 5
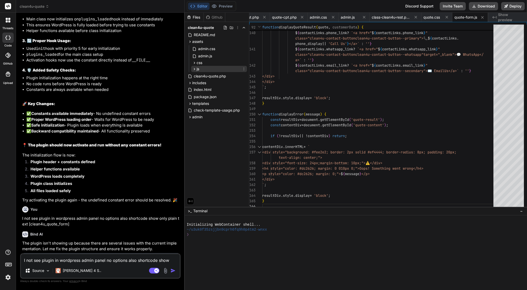
click at [195, 67] on icon at bounding box center [194, 69] width 4 height 4
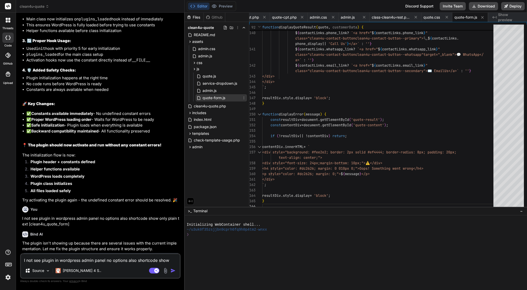
click at [219, 98] on span "quote-form.js" at bounding box center [214, 98] width 24 height 6
click at [200, 61] on span "css" at bounding box center [200, 62] width 6 height 5
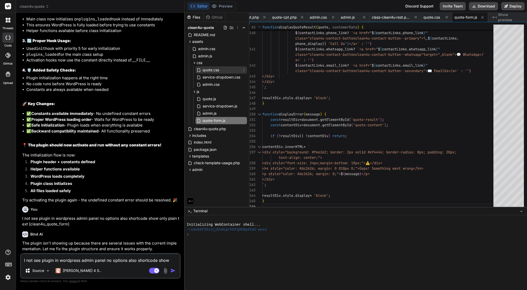
click at [212, 69] on span "quote.css" at bounding box center [211, 70] width 18 height 6
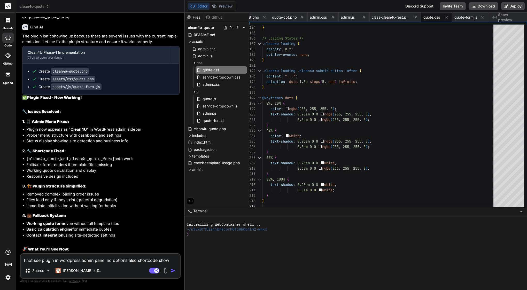
scroll to position [11856, 0]
click at [213, 72] on span "quote.css" at bounding box center [211, 70] width 18 height 6
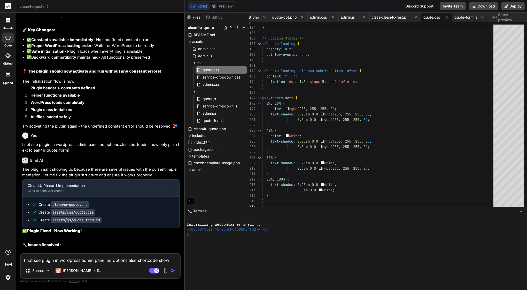
scroll to position [11683, 0]
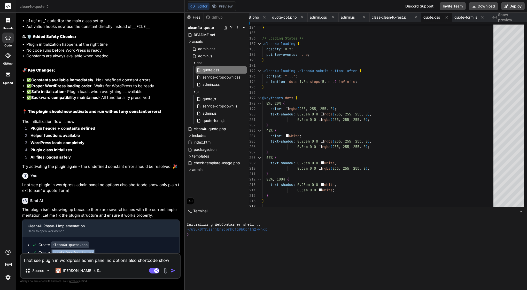
drag, startPoint x: 100, startPoint y: 59, endPoint x: 52, endPoint y: 59, distance: 47.5
click at [52, 250] on div "Create assets/css/quote.css" at bounding box center [103, 252] width 142 height 5
copy div "assets/css/quote.css"
click at [73, 258] on textarea "I not see plugin in wordpress admin panel no options also shortcode show only p…" at bounding box center [100, 258] width 159 height 9
paste textarea "assets/css/quote.css"
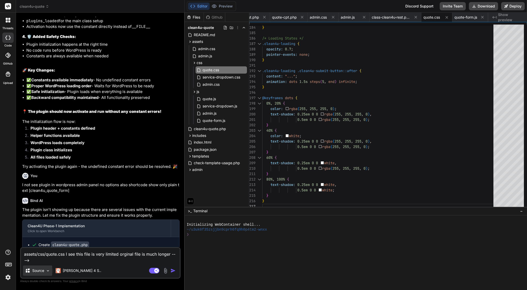
paste textarea "/* Quote Form Styles - Clean4U Brand - Enhanced & Performance Optimized */ :roo…"
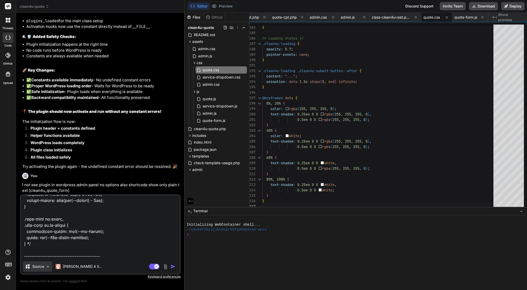
scroll to position [15473, 0]
drag, startPoint x: 104, startPoint y: 69, endPoint x: 53, endPoint y: 69, distance: 51.4
click at [52, 258] on div "Create assets/js/quote-form.js" at bounding box center [103, 260] width 142 height 5
click at [39, 254] on textarea at bounding box center [100, 227] width 159 height 64
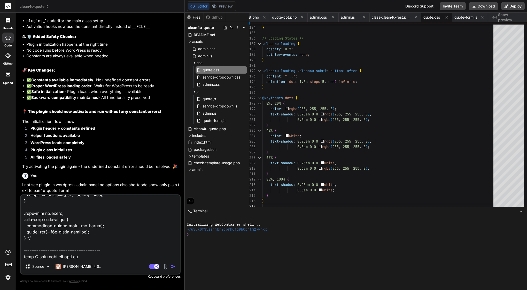
paste textarea "assets/js/quote-form.js"
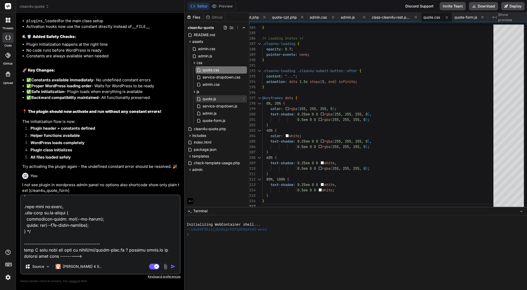
click at [213, 98] on span "quote.js" at bounding box center [209, 99] width 14 height 6
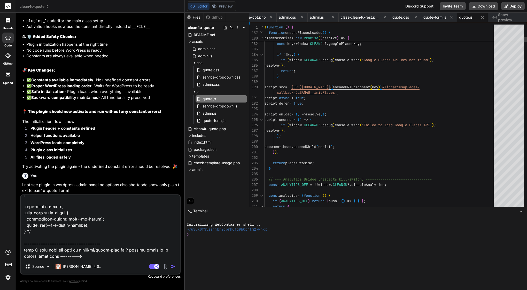
click at [289, 98] on span "async" at bounding box center [284, 98] width 10 height 5
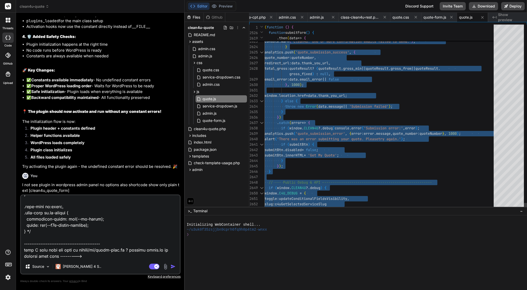
scroll to position [0, 0]
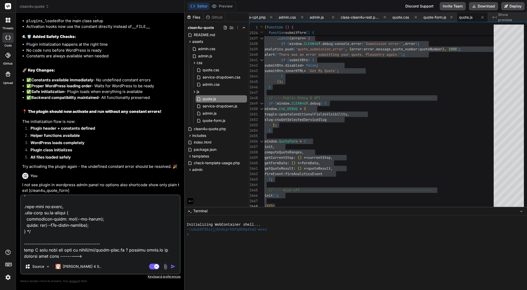
click at [111, 258] on textarea at bounding box center [100, 227] width 159 height 64
paste textarea "(function () { 'use strict'; // --- CONDITIONAL FIELD HELPERS (unchanged from y…"
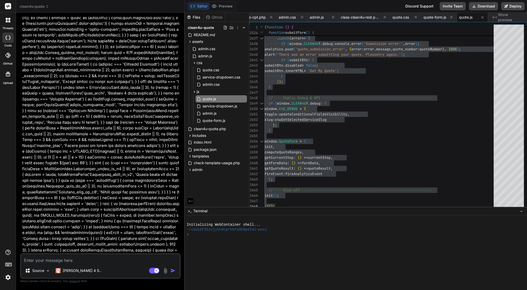
scroll to position [20671, 0]
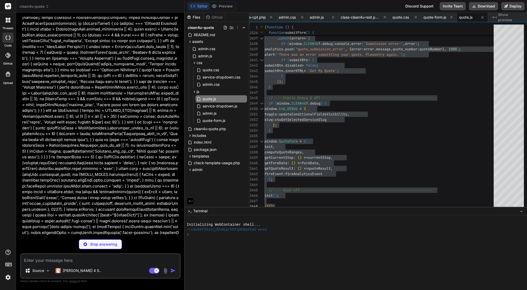
type textarea "x"
type textarea "border-radius: calc(var(--radius) - 2px); } .cbox-list li:hover, .cbox-list li.…"
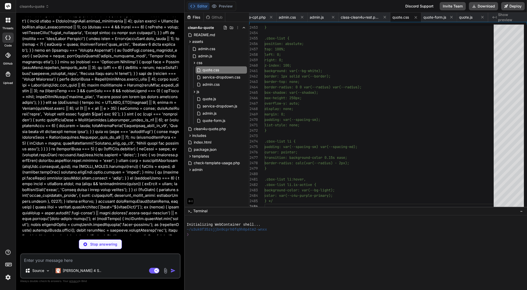
scroll to position [20720, 0]
drag, startPoint x: 112, startPoint y: 225, endPoint x: 53, endPoint y: 225, distance: 59.1
copy div "assets/js/quote-form.js"
click at [56, 262] on textarea at bounding box center [100, 258] width 159 height 9
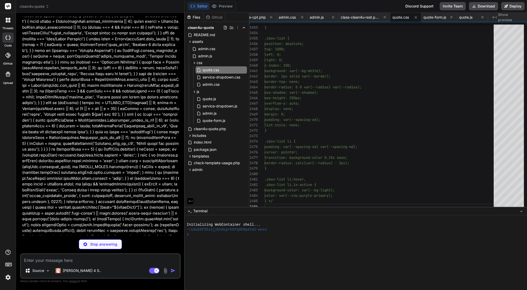
type textarea "x"
paste textarea "assets/js/quote-form.js"
type textarea "assets/js/quote-form.js"
type textarea "x"
type textarea "assets/js/quote-form.js"
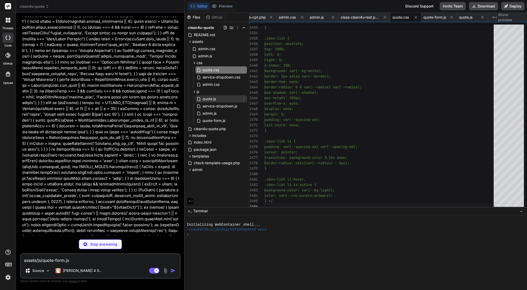
type textarea "x"
type textarea "assets/js/quote-form.js"
click at [242, 99] on icon at bounding box center [244, 99] width 4 height 4
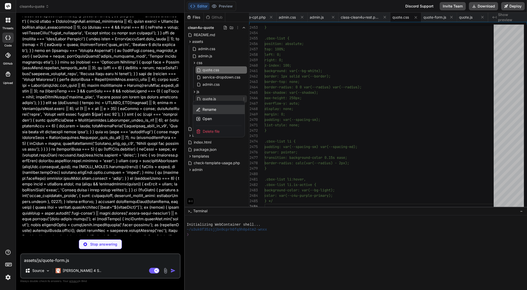
click at [217, 109] on div "Rename" at bounding box center [219, 109] width 52 height 9
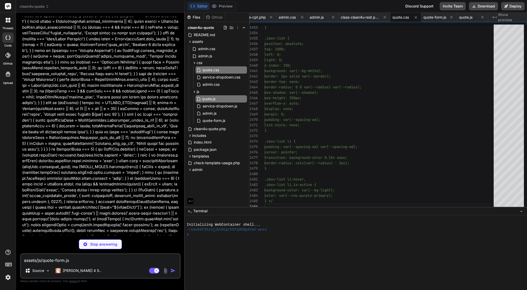
click at [79, 258] on textarea "assets/js/quote-form.js" at bounding box center [100, 258] width 159 height 9
type textarea "x"
type textarea "assets/js/quote-form.js ,"
type textarea "x"
type textarea "assets/js/quote-form.js ,"
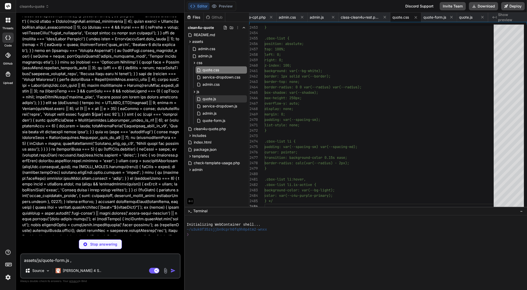
type textarea "x"
type textarea "assets/js/quote-form.js ,"
type textarea "x"
type textarea "assets/js/quote-form.js"
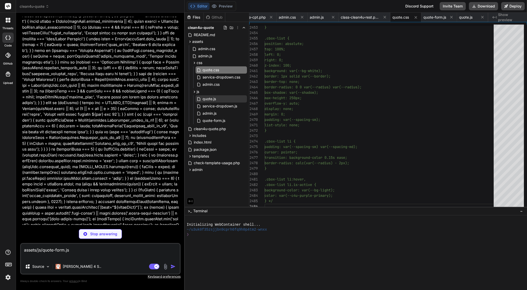
type textarea "x"
type textarea "assets/js/quote-form.js"
type textarea "x"
paste textarea "assets/js/quote-form.js"
type textarea "assets/js/quote-form.js assets/js/quote-form.js"
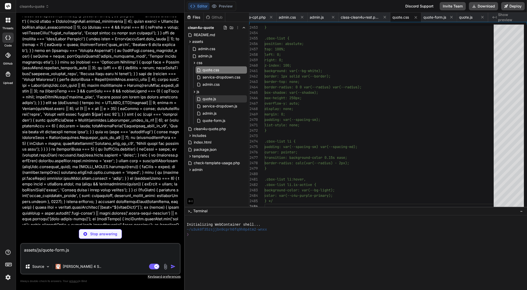
type textarea "x"
type textarea "assets/js/quote-form.js assets/js/quote-form.js"
type textarea "x"
type textarea "assets/js/quote-form.js assets/js/quote-form.js"
click at [219, 69] on span "quote.css" at bounding box center [211, 70] width 18 height 6
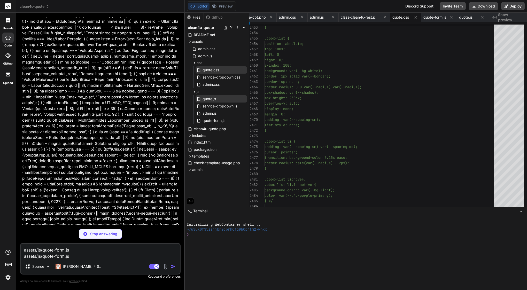
click at [243, 69] on icon at bounding box center [244, 70] width 4 height 4
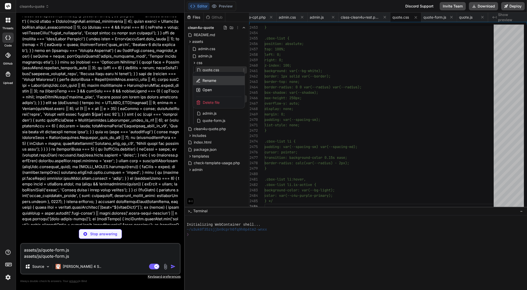
click at [219, 77] on div "Rename" at bounding box center [219, 80] width 52 height 9
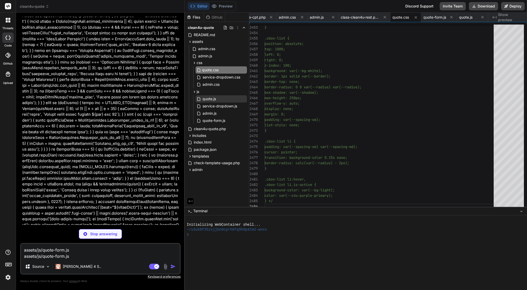
click at [214, 68] on input "quote.css" at bounding box center [230, 70] width 57 height 6
click at [79, 256] on textarea "assets/js/quote-form.js assets/js/quote-form.js" at bounding box center [100, 251] width 159 height 15
type textarea "x"
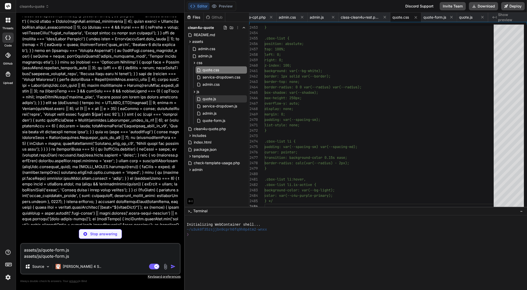
type textarea "assets/js/quote-form.js assets/js/quote-form.js"
type textarea "x"
type textarea "assets/js/quote-form.js assets/js/quote-form.j"
type textarea "x"
type textarea "assets/js/quote-form.js assets/js/quote-form."
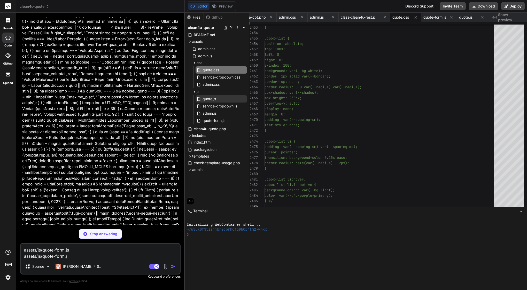
type textarea "x"
type textarea "assets/js/quote-form.js assets/js/quote-form"
type textarea "x"
type textarea "assets/js/quote-form.js assets/js/quote-for"
type textarea "x"
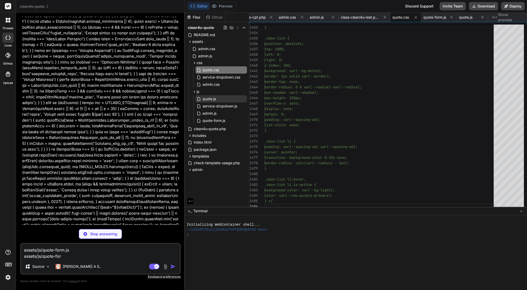
type textarea "assets/js/quote-form.js assets/js/quote-fo"
type textarea "x"
type textarea "assets/js/quote-form.js assets/js/quote-f"
type textarea "x"
type textarea "assets/js/quote-form.js assets/js/quote-"
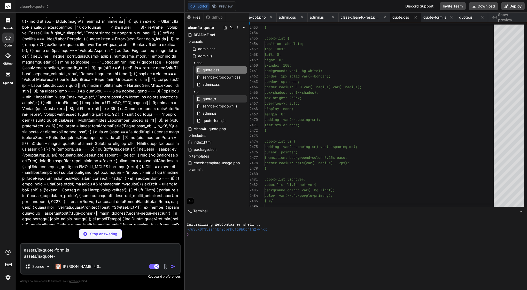
type textarea "x"
type textarea "assets/js/quote-form.js assets/js/quote"
type textarea "x"
type textarea "assets/js/quote-form.js assets/js/quot"
type textarea "x"
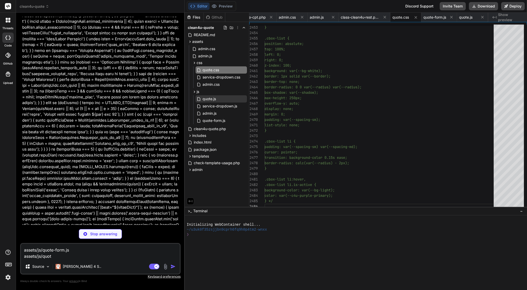
type textarea "assets/js/quote-form.js assets/js/quo"
type textarea "x"
type textarea "assets/js/quote-form.js assets/js/qu"
type textarea "x"
type textarea "assets/js/quote-form.js assets/js/q"
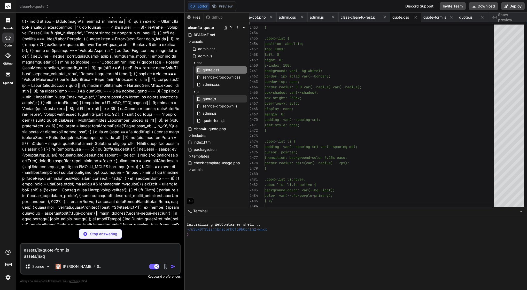
type textarea "x"
type textarea "assets/js/quote-form.js assets/js/"
type textarea "x"
paste textarea "quote.css"
type textarea "assets/js/quote-form.js assets/js/quote.css"
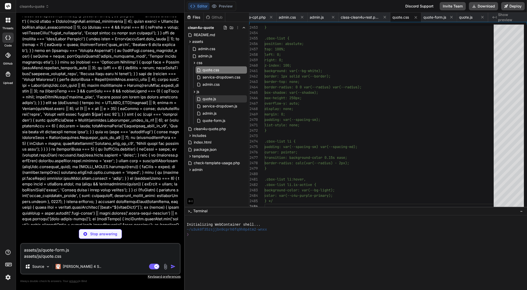
type textarea "x"
type textarea "assets/js/quote-form.js assets/js/quote.cs"
type textarea "x"
type textarea "assets/js/quote-form.js assets/js/quote.c"
type textarea "x"
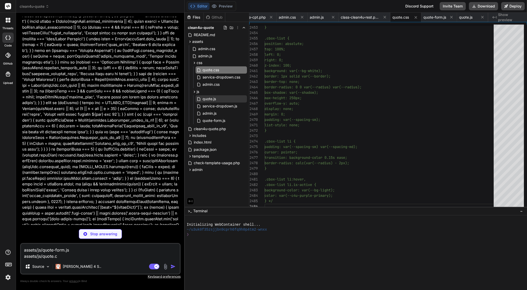
type textarea "assets/js/quote-form.js assets/js/quote."
type textarea "x"
type textarea "assets/js/quote-form.js assets/js/quote.j"
type textarea "x"
type textarea "assets/js/quote-form.js assets/js/quote.ja"
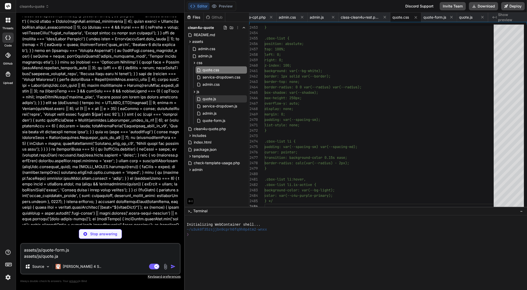
type textarea "x"
type textarea "assets/js/quote-form.js assets/js/quote.j"
type textarea "x"
type textarea "assets/js/quote-form.js assets/js/quote.js"
type textarea "x"
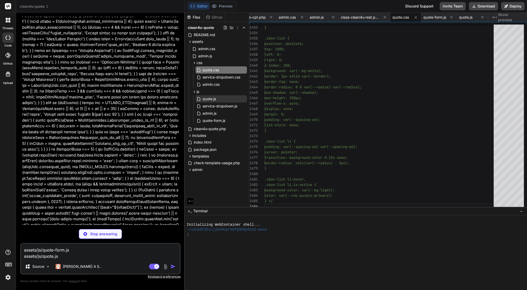
type textarea "assets/js/quote-form.js assets/js/quote.js"
type textarea "x"
type textarea "assets/js/quote-form.js assets/js/quote.js <"
type textarea "x"
type textarea "assets/js/quote-form.js assets/js/quote.js <-"
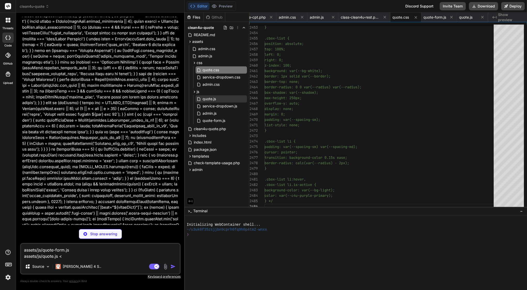
type textarea "x"
type textarea "assets/js/quote-form.js assets/js/quote.js <--"
type textarea "x"
type textarea "assets/js/quote-form.js assets/js/quote.js <---"
type textarea "x"
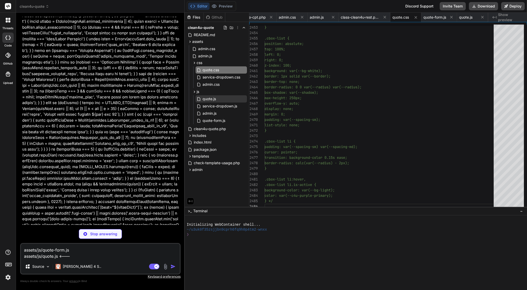
type textarea "assets/js/quote-form.js assets/js/quote.js <----"
type textarea "x"
type textarea "assets/js/quote-form.js assets/js/quote.js <-----"
type textarea "x"
type textarea "assets/js/quote-form.js assets/js/quote.js <-----"
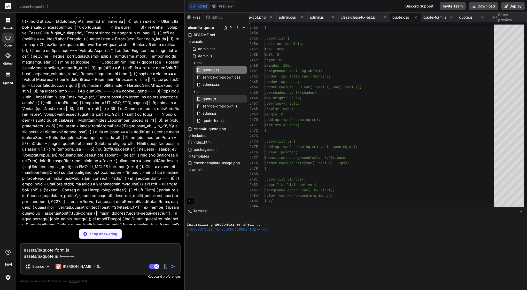
type textarea "x"
type textarea "assets/js/quote-form.js assets/js/quote.js <----- w"
type textarea "x"
type textarea "assets/js/quote-form.js assets/js/quote.js <----- wh"
type textarea "x"
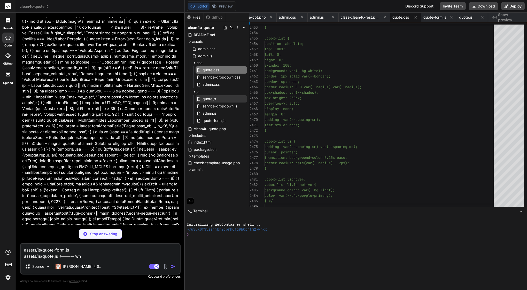
type textarea "assets/js/quote-form.js assets/js/quote.js <----- wha"
type textarea "x"
type textarea "assets/js/quote-form.js assets/js/quote.js <----- what"
type textarea "x"
type textarea "assets/js/quote-form.js assets/js/quote.js <----- what"
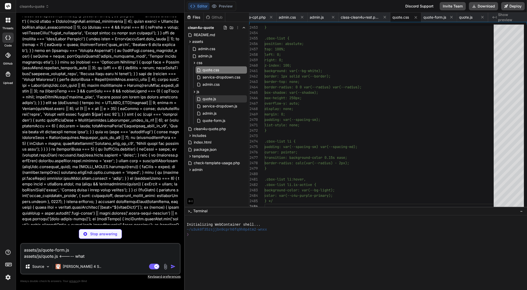
type textarea "x"
type textarea "assets/js/quote-form.js assets/js/quote.js <----- what i"
type textarea "x"
type textarea "assets/js/quote-form.js assets/js/quote.js <----- what is"
type textarea "x"
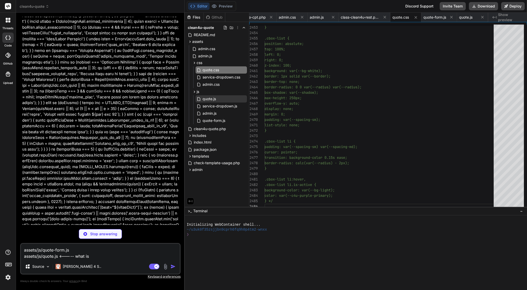
type textarea "assets/js/quote-form.js assets/js/quote.js <----- what is"
type textarea "x"
type textarea "assets/js/quote-form.js assets/js/quote.js <----- what is a"
type textarea "x"
type textarea "assets/js/quote-form.js assets/js/quote.js <----- what is a"
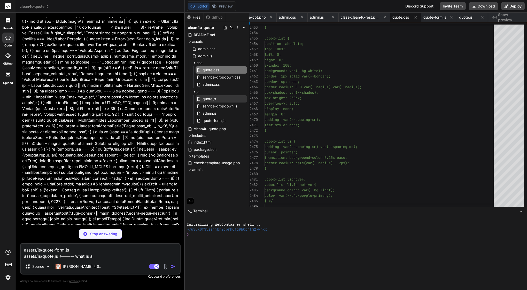
type textarea "x"
type textarea "assets/js/quote-form.js assets/js/quote.js <----- what is a d"
type textarea "x"
type textarea "assets/js/quote-form.js assets/js/quote.js <----- what is a di"
type textarea "x"
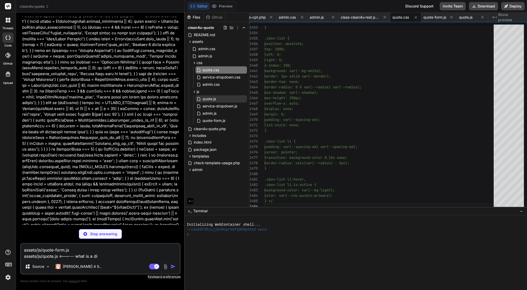
type textarea "assets/js/quote-form.js assets/js/quote.js <----- what is a dif"
type textarea "x"
type textarea "assets/js/quote-form.js assets/js/quote.js <----- what is a difr"
type textarea "x"
type textarea "assets/js/quote-form.js assets/js/quote.js <----- what is a difre"
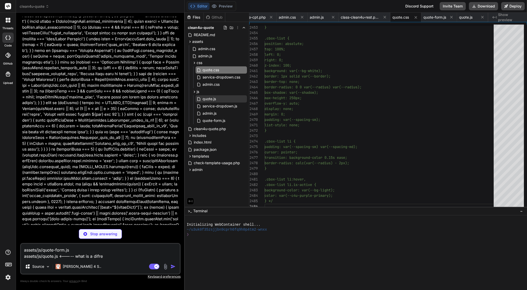
type textarea "x"
type textarea "assets/js/quote-form.js assets/js/quote.js <----- what is a difren"
type textarea "x"
type textarea "assets/js/quote-form.js assets/js/quote.js <----- what is a difrenc"
type textarea "x"
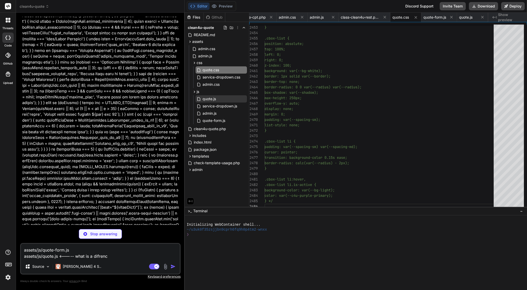
type textarea "assets/js/quote-form.js assets/js/quote.js <----- what is a difrence"
type textarea "x"
type textarea "assets/js/quote-form.js assets/js/quote.js <----- what is a difrence"
type textarea "x"
type textarea "assets/js/quote-form.js assets/js/quote.js <----- what is a difrence b"
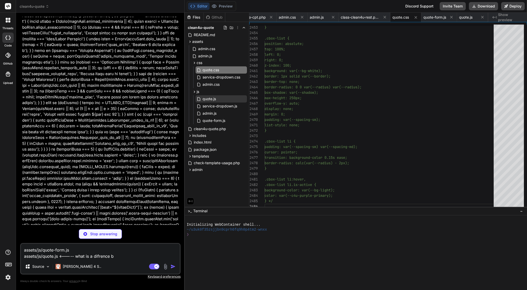
type textarea "x"
type textarea "assets/js/quote-form.js assets/js/quote.js <----- what is a difrence be"
type textarea "x"
type textarea "assets/js/quote-form.js assets/js/quote.js <----- what is a difrence bet"
type textarea "x"
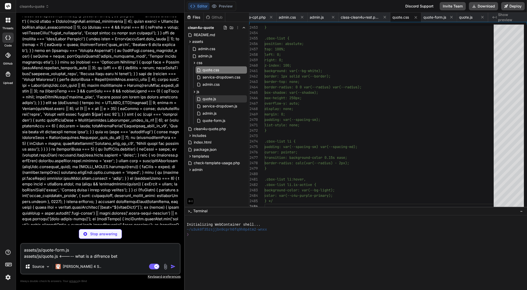
type textarea "assets/js/quote-form.js assets/js/quote.js <----- what is a difrence betw"
type textarea "x"
type textarea "assets/js/quote-form.js assets/js/quote.js <----- what is a difrence betwe"
type textarea "x"
type textarea "assets/js/quote-form.js assets/js/quote.js <----- what is a difrence betwee"
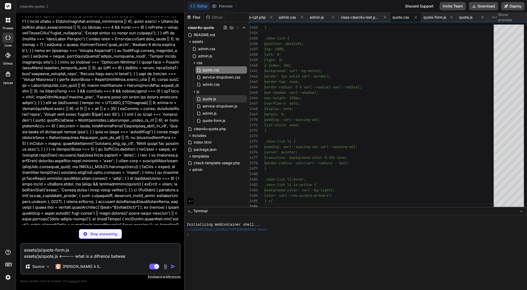
type textarea "x"
type textarea "assets/js/quote-form.js assets/js/quote.js <----- what is a difrence between"
type textarea "x"
type textarea "assets/js/quote-form.js assets/js/quote.js <----- what is a difrence between"
type textarea "x"
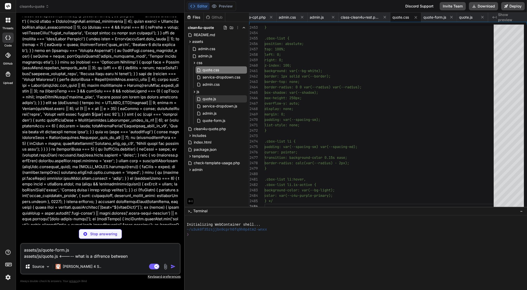
type textarea "assets/js/quote-form.js assets/js/quote.js <----- what is a difrence between t"
type textarea "x"
type textarea "assets/js/quote-form.js assets/js/quote.js <----- what is a difrence between th"
type textarea "x"
type textarea "assets/js/quote-form.js assets/js/quote.js <----- what is a difrence between thi"
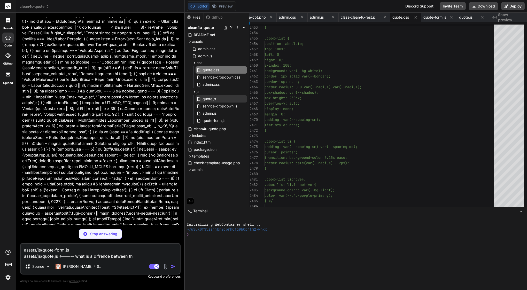
type textarea "x"
type textarea "assets/js/quote-form.js assets/js/quote.js <----- what is a difrence between th…"
type textarea "x"
type textarea "assets/js/quote-form.js assets/js/quote.js <----- what is a difrence between th…"
type textarea "x"
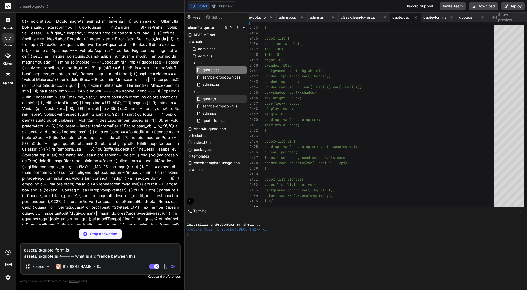
type textarea "assets/js/quote-form.js assets/js/quote.js <----- what is a difrence between th…"
type textarea "x"
type textarea "assets/js/quote-form.js assets/js/quote.js <----- what is a difrence between th…"
type textarea "x"
type textarea "assets/js/quote-form.js assets/js/quote.js <----- what is a difrence between th…"
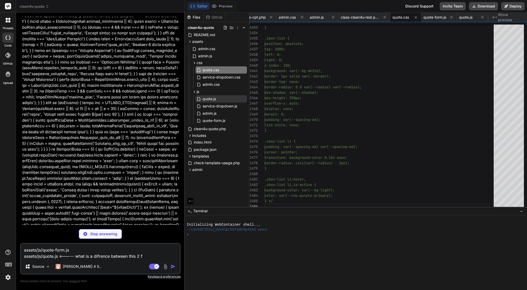
type textarea "x"
type textarea "assets/js/quote-form.js assets/js/quote.js <----- what is a difrence between th…"
type textarea "x"
type textarea "assets/js/quote-form.js assets/js/quote.js <----- what is a difrence between th…"
type textarea "x"
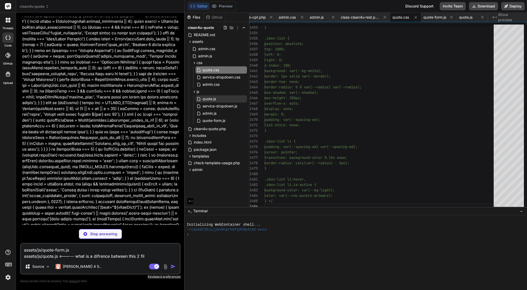
type textarea "assets/js/quote-form.js assets/js/quote.js <----- what is a difrence between th…"
type textarea "x"
type textarea "assets/js/quote-form.js assets/js/quote.js <----- what is a difrence between th…"
type textarea "x"
type textarea "assets/js/quote-form.js assets/js/quote.js <----- what is a difrence between th…"
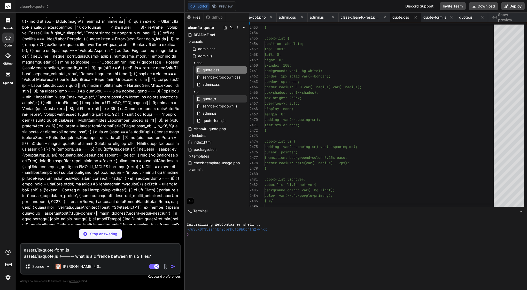
type textarea "x"
type textarea "assets/js/quote-form.js assets/js/quote.js <----- what is a difrence between th…"
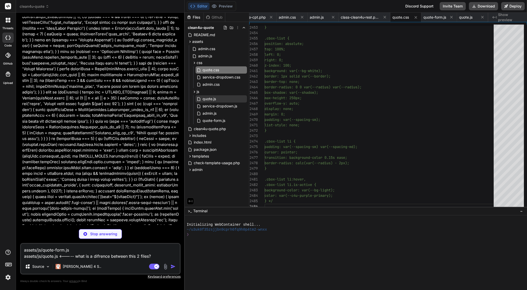
scroll to position [20730, 0]
type textarea "x"
type textarea "assets/js/quote-form.js assets/js/quote.js <----- what is a difrence between th…"
click at [210, 102] on span "quote.js" at bounding box center [209, 99] width 14 height 6
type textarea "getQuoteResult: () => quoteResult, fireEvent: fireAnalyticsEvent }; // --- Kick…"
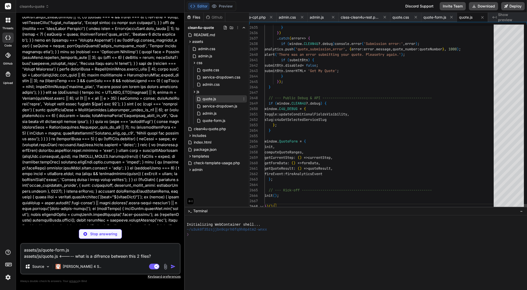
scroll to position [38, 0]
type textarea "x"
click at [226, 115] on div "admin.js" at bounding box center [221, 113] width 51 height 7
type textarea "}); });"
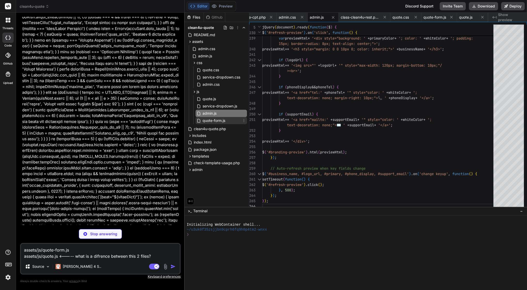
type textarea "x"
click at [224, 119] on span "quote-form.js" at bounding box center [214, 121] width 24 height 6
type textarea "resultDiv.style.display = 'block'; }"
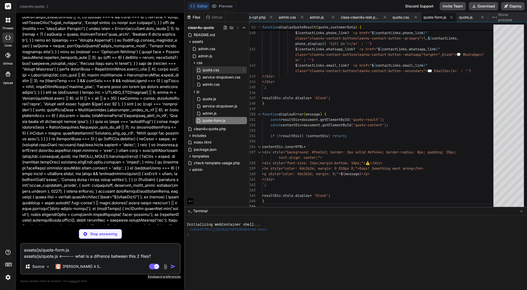
type textarea "x"
click at [220, 70] on div "quote.css" at bounding box center [221, 69] width 51 height 7
type textarea "border-radius: calc(var(--radius) - 2px); } .cbox-list li:hover, .cbox-list li.…"
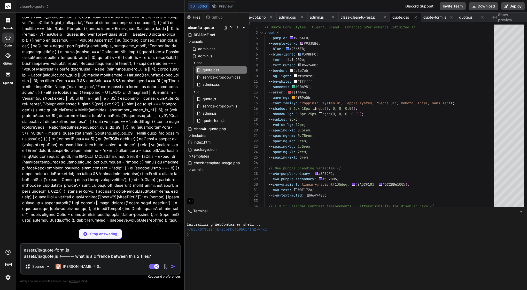
scroll to position [0, 0]
type textarea "x"
click at [227, 109] on span "service-dropdown.js" at bounding box center [220, 106] width 36 height 6
type textarea "} }); // Export for module usage if (typeof module !== 'undefined' && module.ex…"
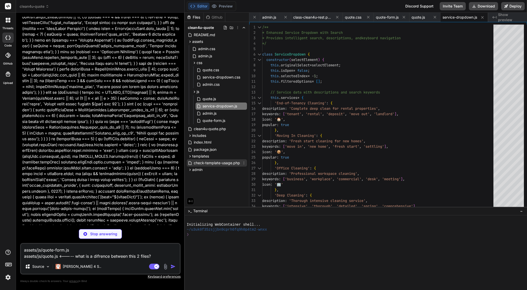
type textarea "x"
click at [198, 160] on span "check-template-usage.php" at bounding box center [216, 163] width 47 height 6
type textarea "echo "</div>"; echo "<hr>"; echo "<p><em>You can delete this check-template-usa…"
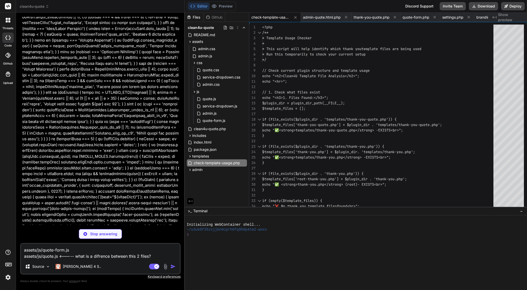
type textarea "x"
type textarea "getQuoteResult: () => quoteResult, fireEvent: fireAnalyticsEvent }; // --- Kick…"
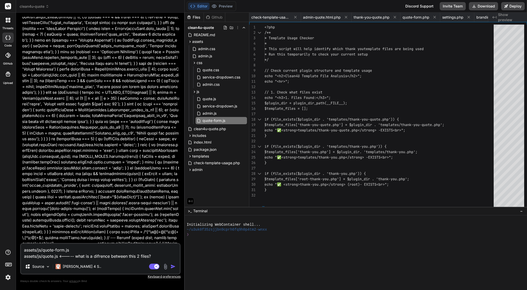
scroll to position [0, 547]
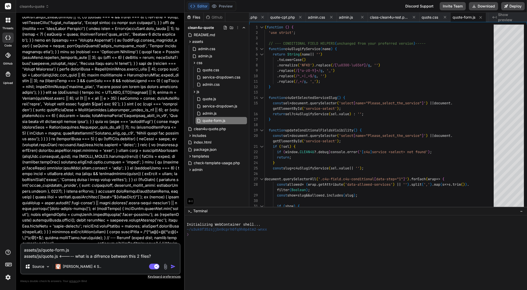
type textarea "x"
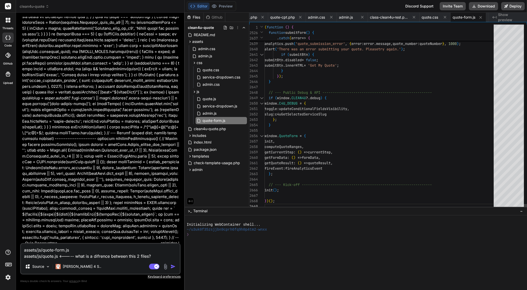
scroll to position [43, 0]
click at [156, 255] on textarea "assets/js/quote-form.js assets/js/quote.js <----- what is a difrence between th…" at bounding box center [100, 251] width 159 height 15
drag, startPoint x: 58, startPoint y: 258, endPoint x: 23, endPoint y: 256, distance: 34.7
click at [23, 256] on textarea "assets/js/quote-form.js assets/js/quote.js <----- what is a difrence between th…" at bounding box center [100, 251] width 159 height 15
click at [156, 258] on textarea "assets/js/quote-form.js assets/js/quote.js <----- what is a difrence between th…" at bounding box center [100, 251] width 159 height 15
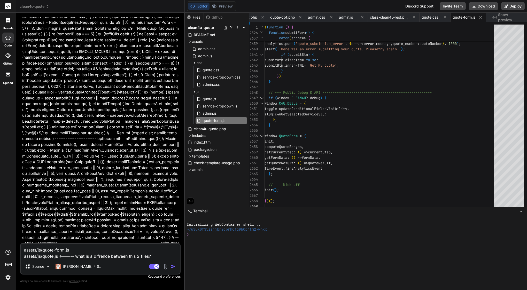
type textarea "assets/js/quote-form.js assets/js/quote.js <----- what is a difrence between th…"
type textarea "x"
type textarea "assets/js/quote-form.js assets/js/quote.js <----- what is a difrence between th…"
type textarea "x"
type textarea "assets/js/quote-form.js assets/js/quote.js <----- what is a difrence between th…"
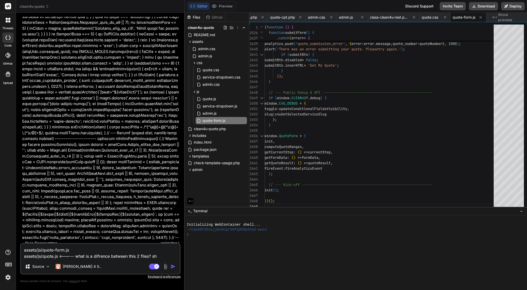
type textarea "x"
type textarea "assets/js/quote-form.js assets/js/quote.js <----- what is a difrence between th…"
type textarea "x"
type textarea "assets/js/quote-form.js assets/js/quote.js <----- what is a difrence between th…"
type textarea "x"
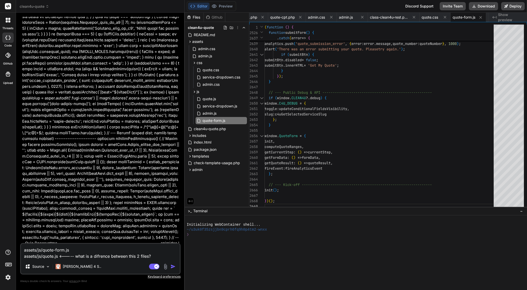
type textarea "assets/js/quote-form.js assets/js/quote.js <----- what is a difrence between th…"
type textarea "x"
type textarea "assets/js/quote-form.js assets/js/quote.js <----- what is a difrence between th…"
type textarea "x"
type textarea "assets/js/quote-form.js assets/js/quote.js <----- what is a difrence between th…"
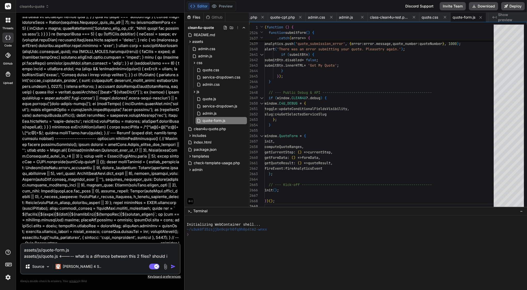
type textarea "x"
type textarea "assets/js/quote-form.js assets/js/quote.js <----- what is a difrence between th…"
type textarea "x"
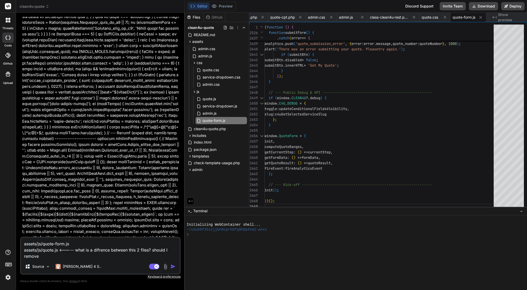
paste textarea "assets/js/quote.js"
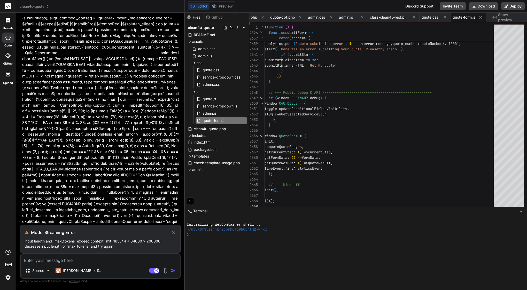
scroll to position [21025, 0]
click at [173, 232] on icon at bounding box center [173, 232] width 6 height 6
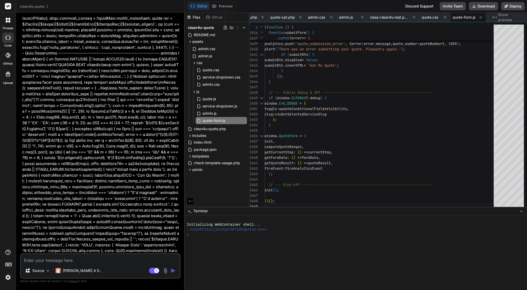
scroll to position [20997, 0]
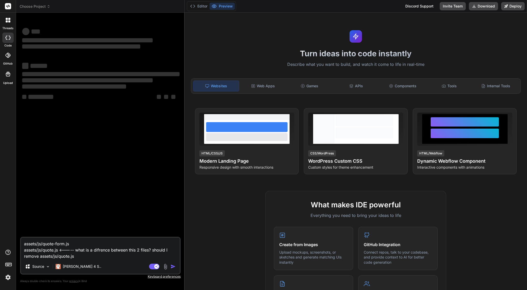
click at [8, 278] on img at bounding box center [8, 277] width 9 height 9
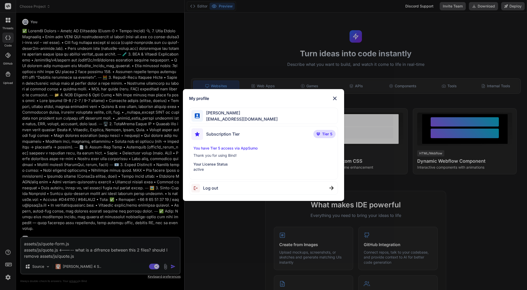
scroll to position [2077, 0]
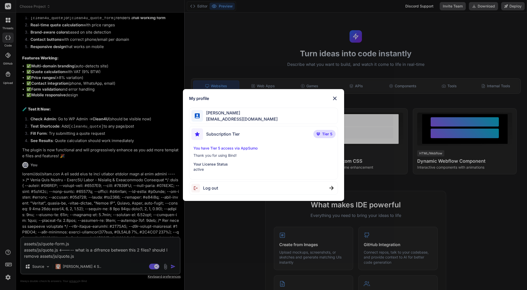
click at [337, 98] on img at bounding box center [335, 98] width 6 height 6
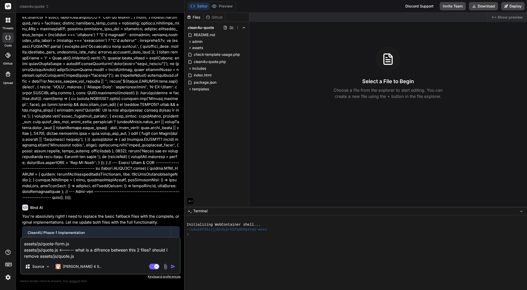
scroll to position [11114, 0]
click at [174, 266] on img "button" at bounding box center [172, 266] width 5 height 5
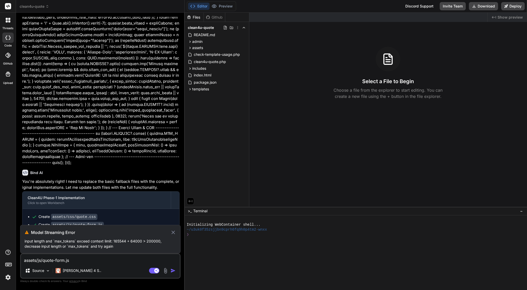
scroll to position [11148, 0]
click at [173, 232] on icon at bounding box center [172, 232] width 3 height 3
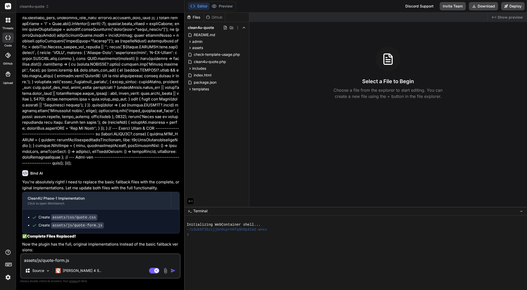
scroll to position [11120, 0]
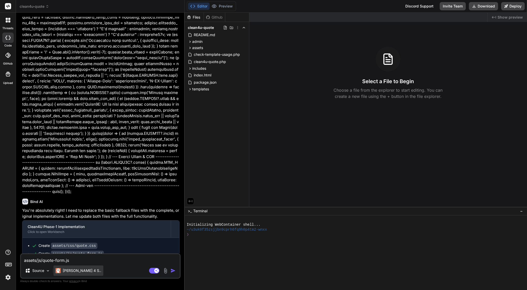
click at [68, 269] on p "[PERSON_NAME] 4 S.." at bounding box center [82, 270] width 38 height 5
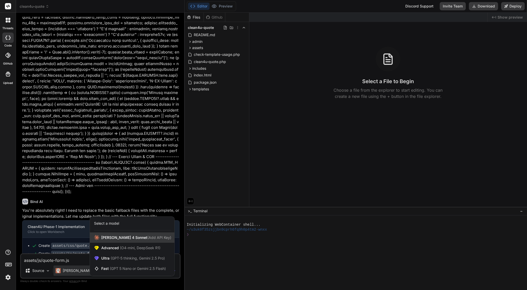
click at [123, 239] on span "[PERSON_NAME] 4 Sonnet (Add API Key)" at bounding box center [136, 237] width 70 height 5
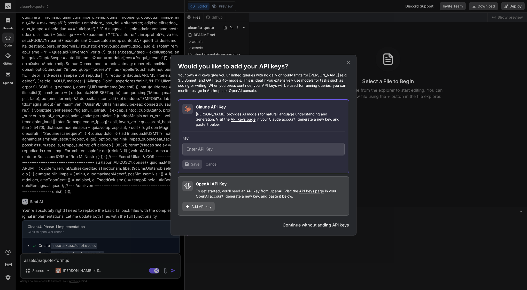
type textarea "x"
type input "sk-ant-api03-J_e_nEeXLZ_pHnXGPK7Zp9NPNduzznAOdHQzvxg-hlV94Q_r3FP_LrmBGkdFL7RAwt…"
click at [248, 183] on div "OpenAI API Key" at bounding box center [270, 184] width 149 height 6
click at [220, 162] on button "Collapse" at bounding box center [215, 164] width 14 height 5
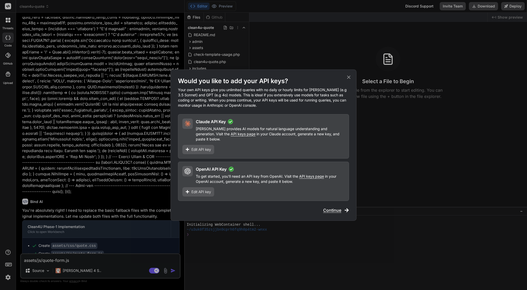
click at [333, 207] on span "Continue" at bounding box center [332, 210] width 18 height 6
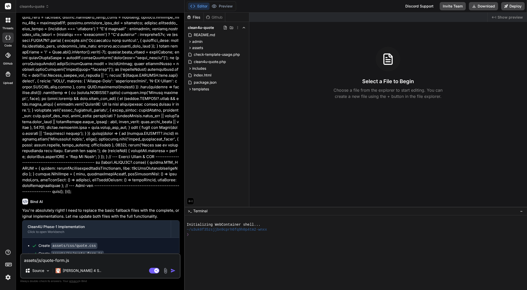
scroll to position [0, 0]
drag, startPoint x: 94, startPoint y: 251, endPoint x: 27, endPoint y: 239, distance: 68.0
copy p "assets/js/quote-form.js assets/js/quote.js <----- what is a difrence between th…"
click at [42, 260] on textarea "assets/js/quote-form.js assets/js/quote.js <----- what is a difrence between th…" at bounding box center [100, 258] width 159 height 9
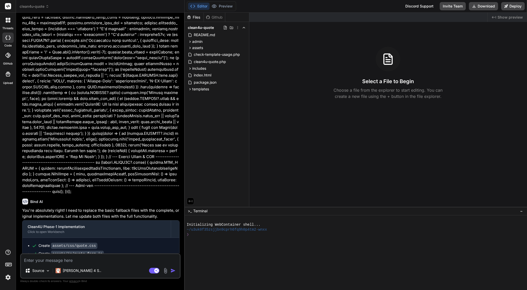
paste textarea "assets/js/quote-form.js assets/js/quote.js <----- what is a difrence between th…"
type textarea "x"
type textarea "assets/js/quote-form.js assets/js/quote.js <----- what is a difrence between th…"
type textarea "x"
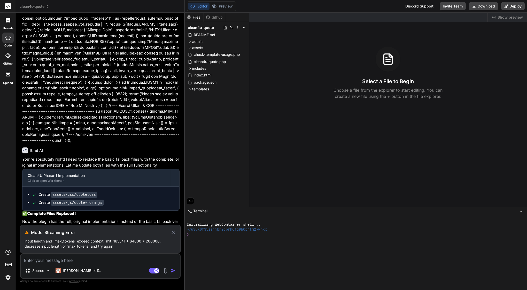
click at [174, 234] on icon at bounding box center [173, 232] width 6 height 6
type textarea "x"
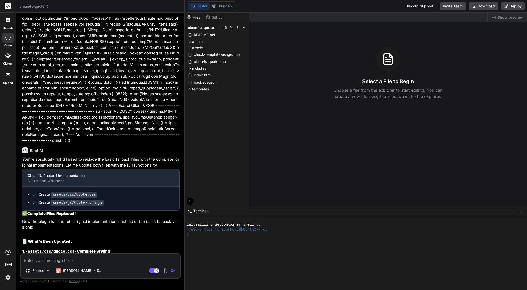
scroll to position [11143, 0]
